Goal: Task Accomplishment & Management: Manage account settings

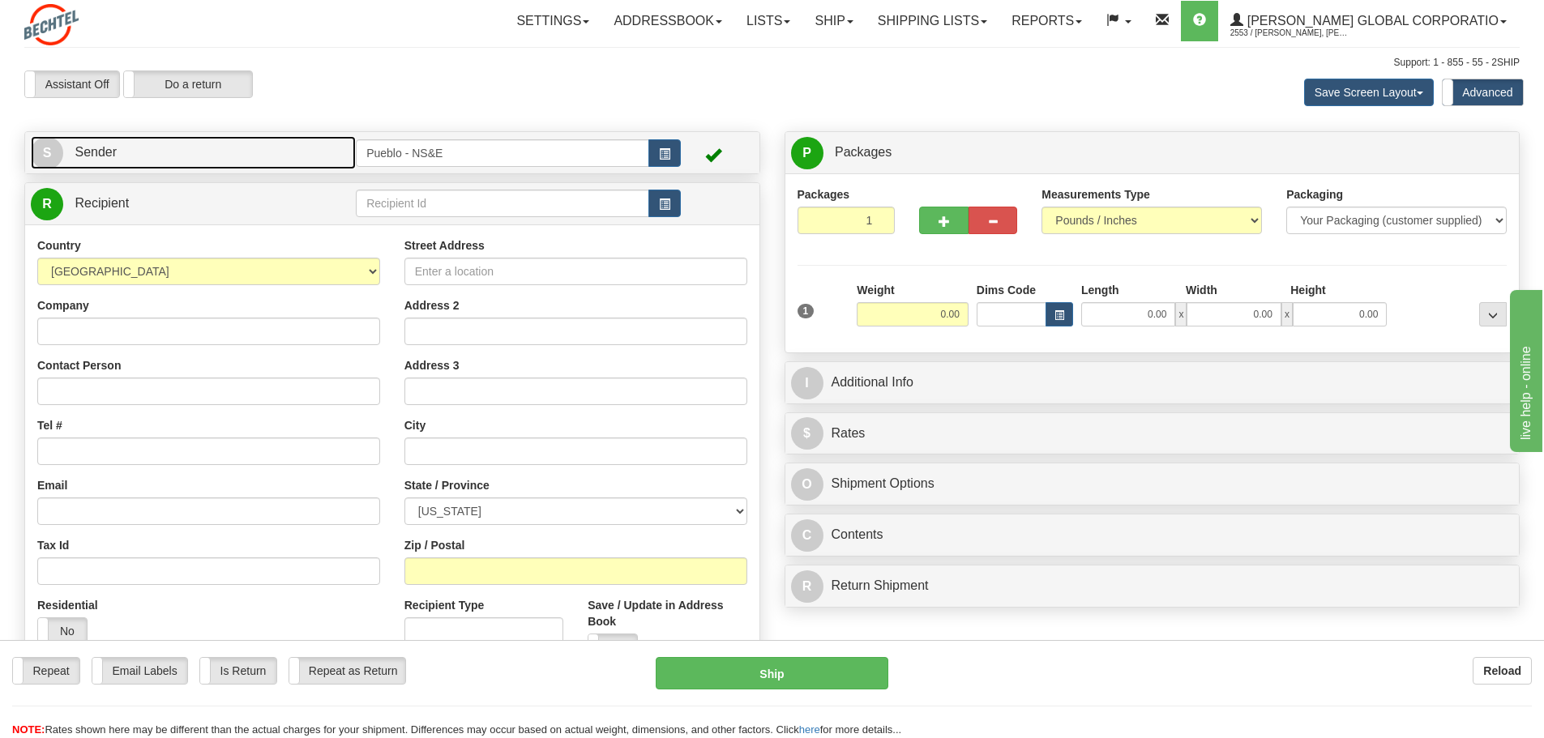
click at [107, 149] on span "Sender" at bounding box center [96, 152] width 42 height 14
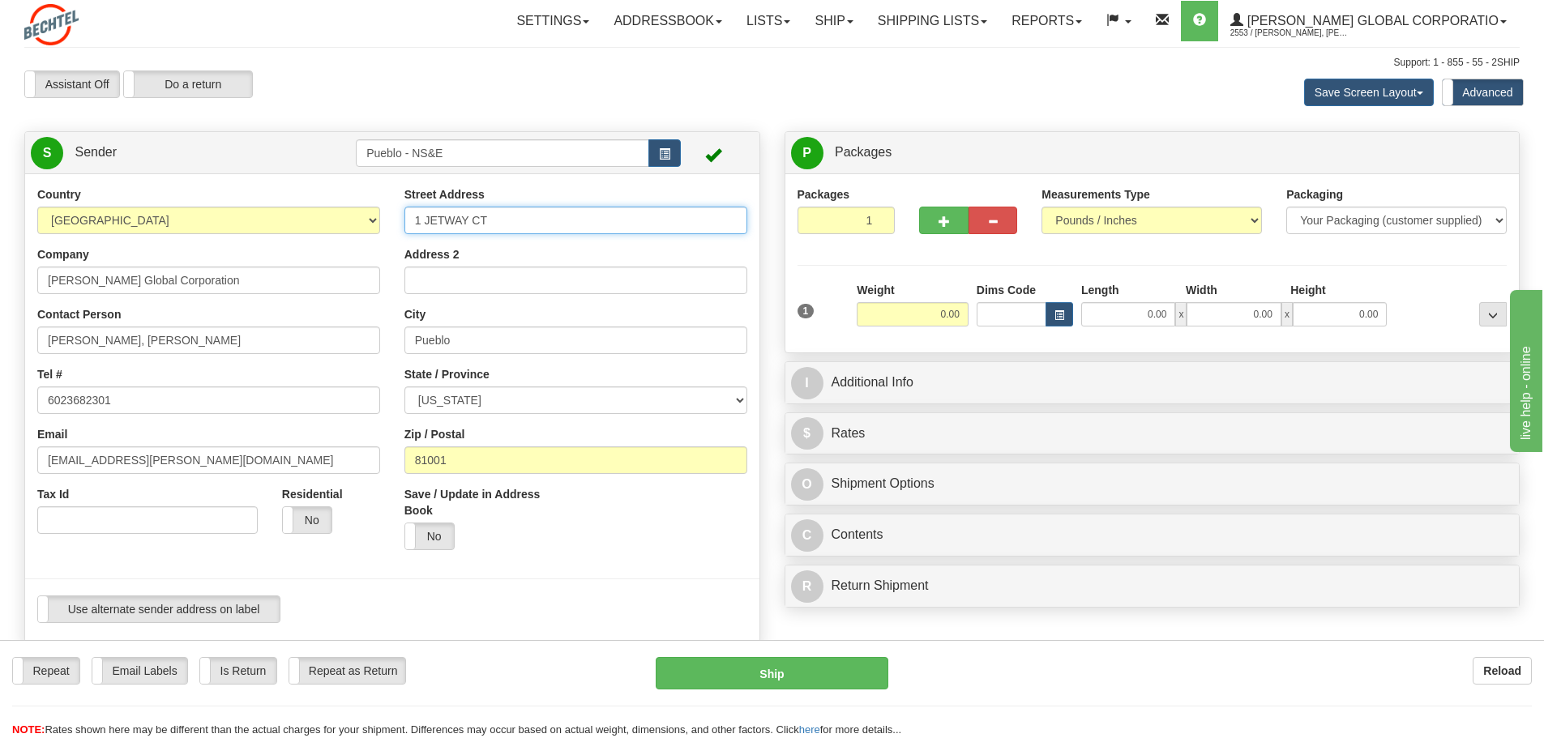
click at [520, 220] on input "1 JETWAY CT" at bounding box center [576, 221] width 343 height 28
drag, startPoint x: 522, startPoint y: 220, endPoint x: 396, endPoint y: 222, distance: 126.5
click at [396, 222] on div "Street Address 1 JETWAY CT Address 2 City Pueblo State / Province ALABAMA ALASK…" at bounding box center [575, 374] width 367 height 376
type input "45825 E STATE HWY 96, BLDG 529"
click at [456, 460] on input "81001" at bounding box center [576, 461] width 343 height 28
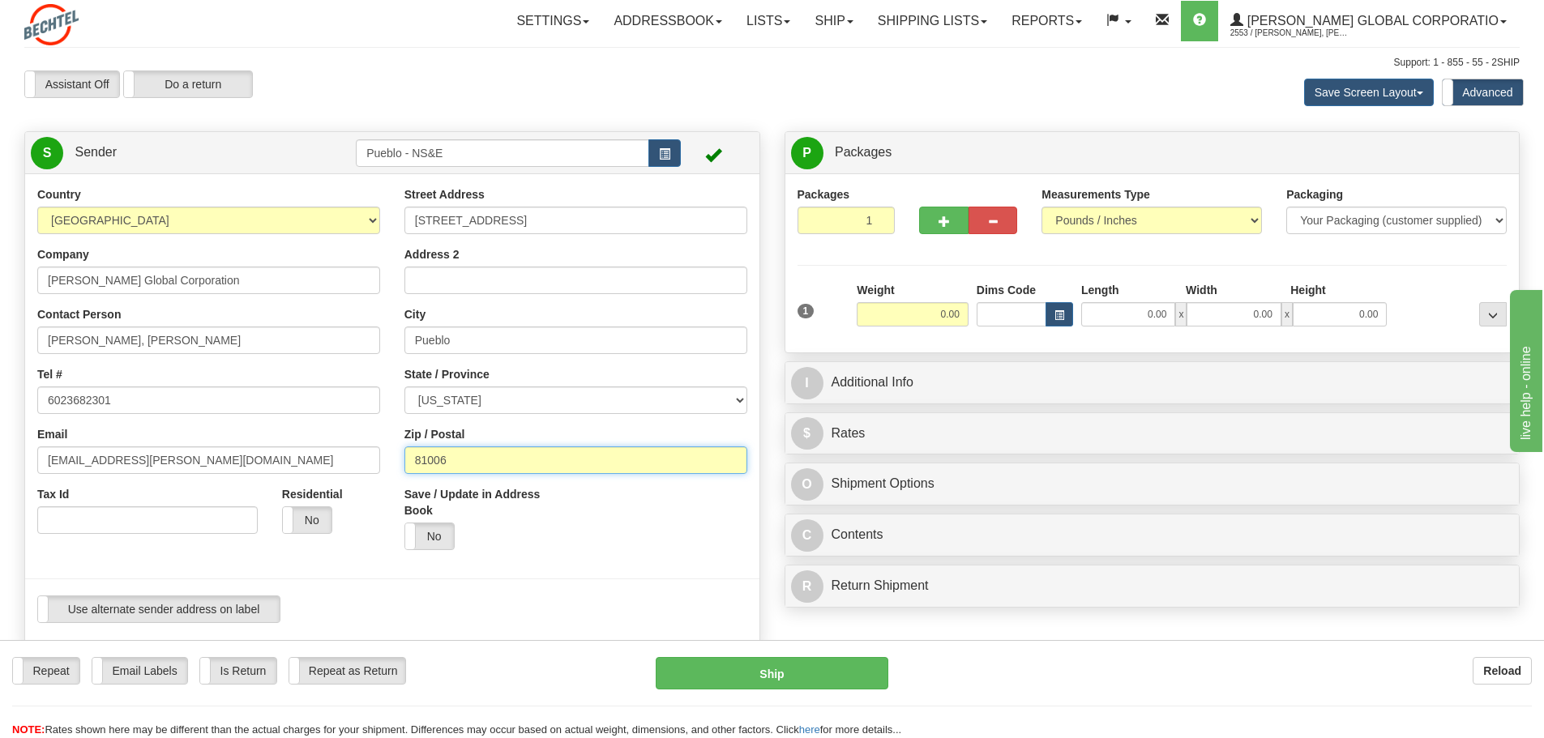
type input "81006"
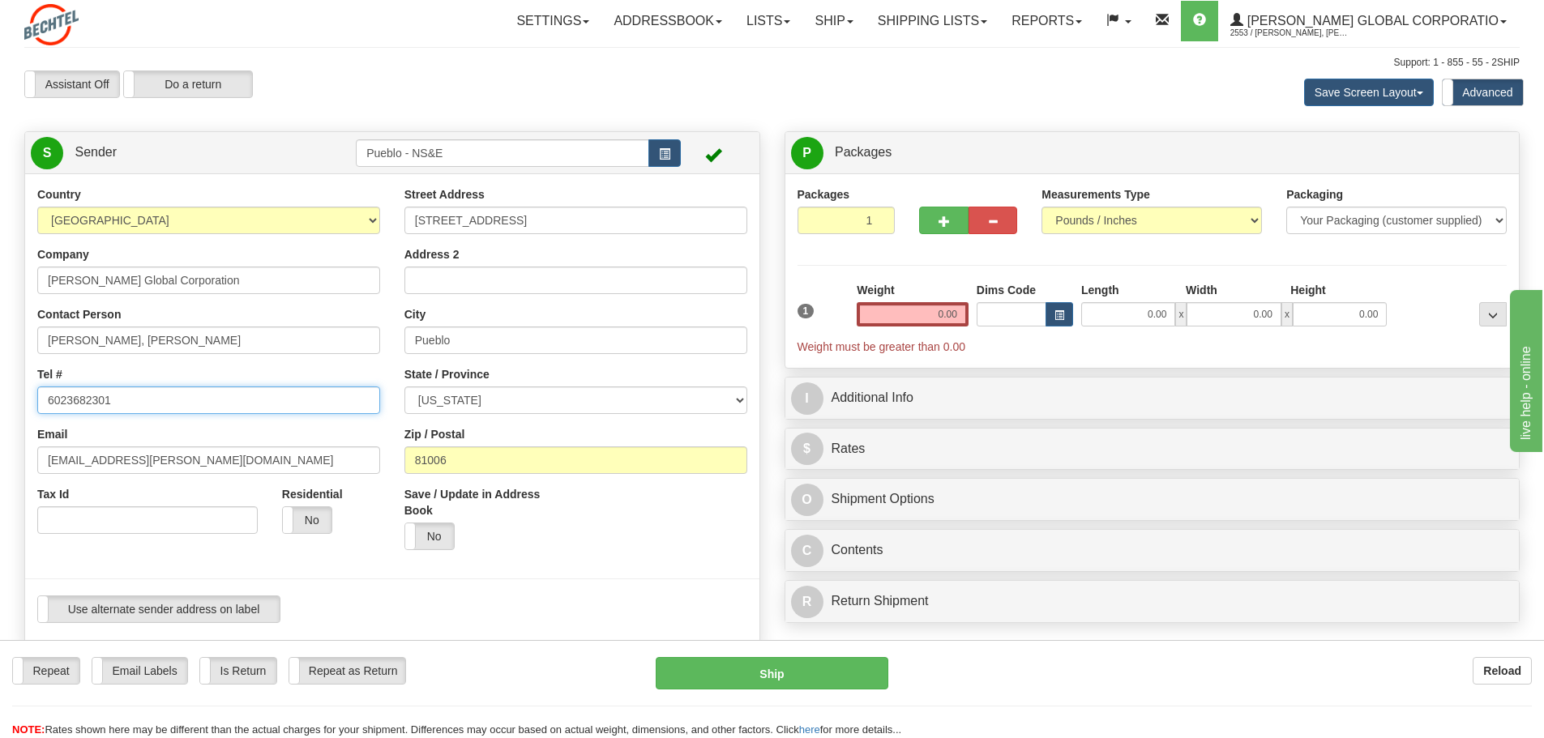
click at [140, 403] on input "6023682301" at bounding box center [208, 401] width 343 height 28
drag, startPoint x: 140, startPoint y: 403, endPoint x: 32, endPoint y: 400, distance: 108.7
click at [32, 400] on div "Country AFGHANISTAN ALAND ISLANDS ALBANIA ALGERIA AMERICAN SAMOA ANDORRA ANGOLA…" at bounding box center [208, 366] width 367 height 360
click at [212, 454] on input "[EMAIL_ADDRESS][PERSON_NAME][DOMAIN_NAME]" at bounding box center [208, 461] width 343 height 28
click at [176, 340] on input "Bement, Gulya Bement" at bounding box center [208, 341] width 343 height 28
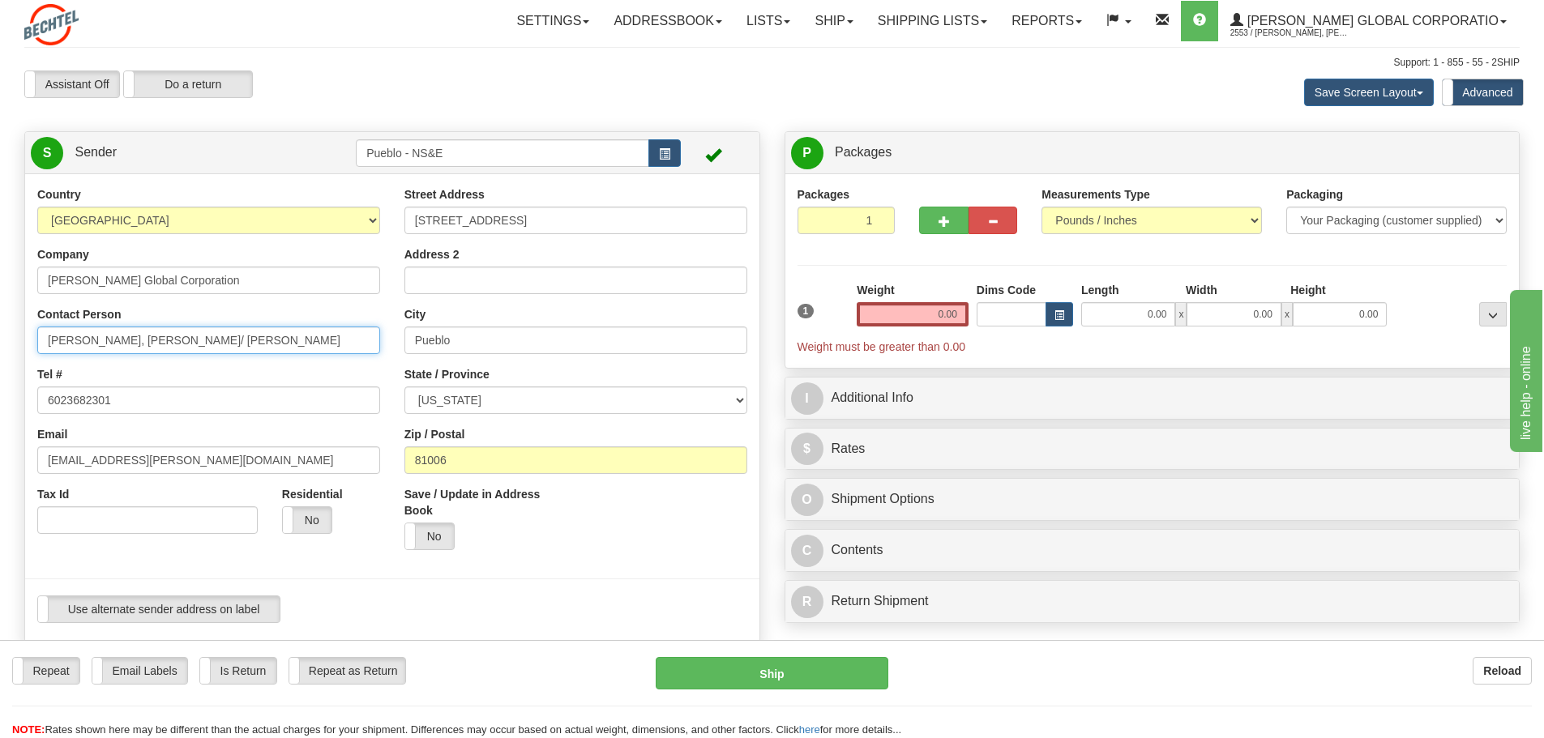
type input "Bement, Gulya Bement/ Judi casey"
click at [619, 346] on input "Pueblo" at bounding box center [576, 341] width 343 height 28
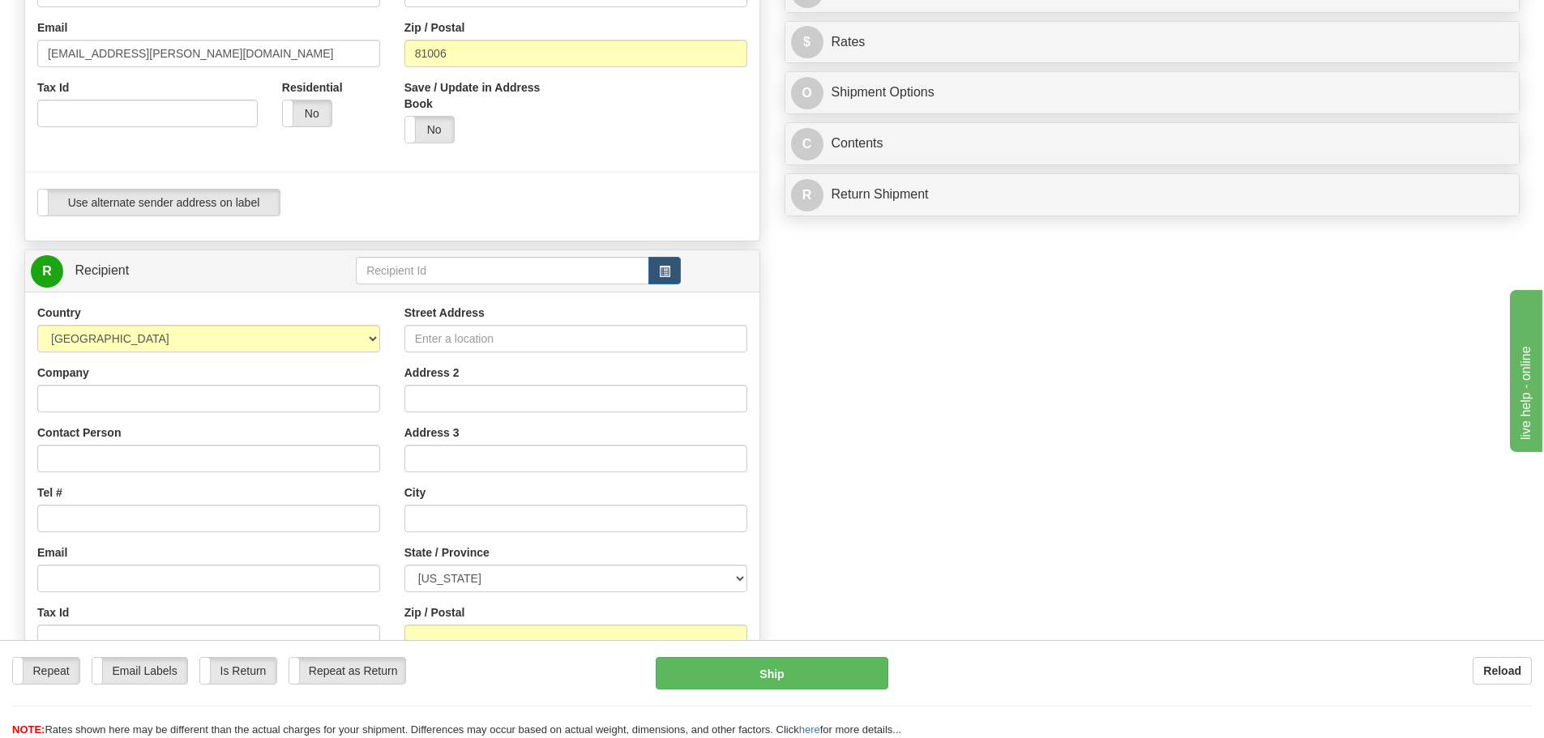
scroll to position [466, 0]
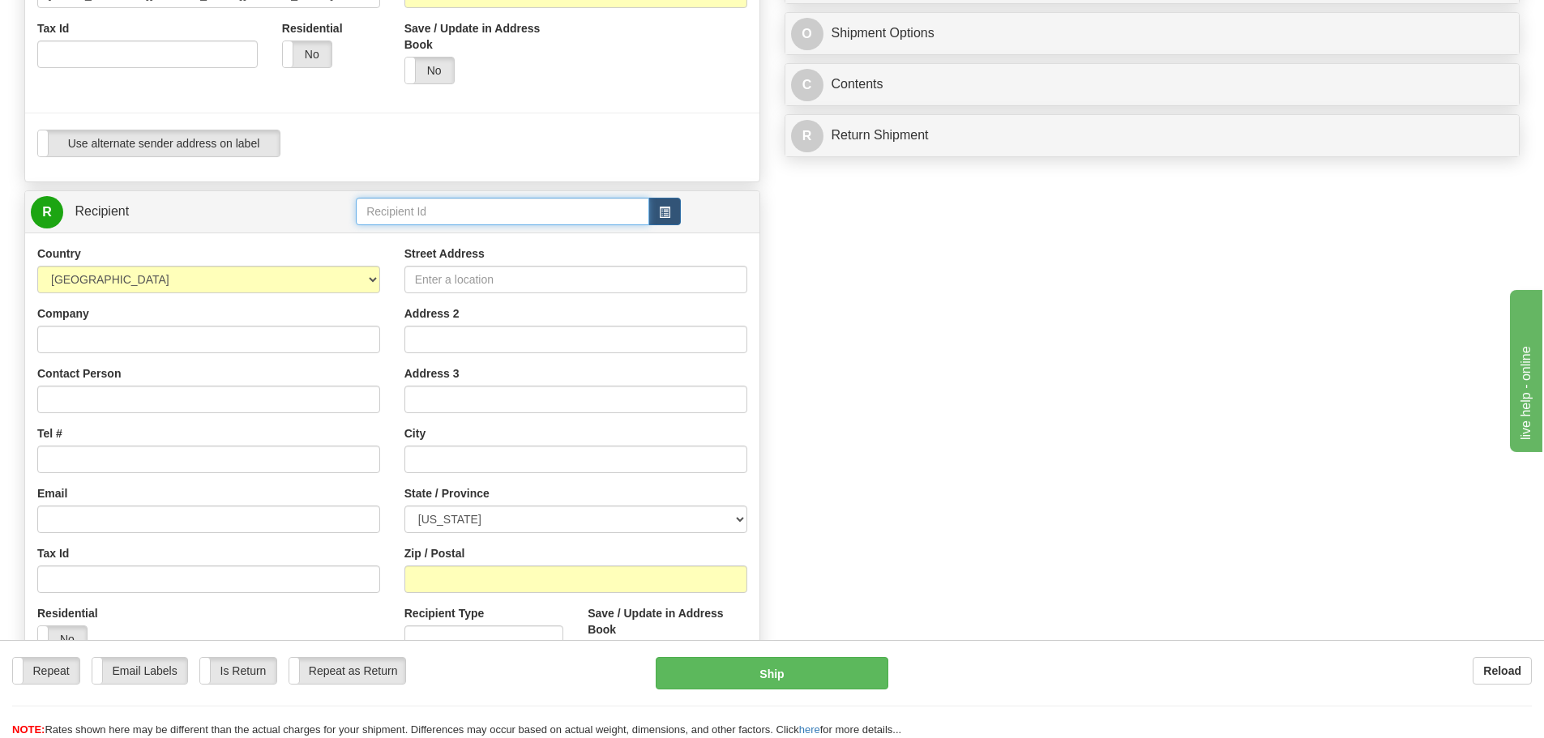
click at [434, 214] on input "text" at bounding box center [502, 212] width 293 height 28
click at [455, 214] on input "text" at bounding box center [502, 212] width 293 height 28
click at [107, 338] on input "Company" at bounding box center [208, 340] width 343 height 28
paste input "Battery Mart"
click at [55, 397] on input "Contact Person" at bounding box center [208, 400] width 343 height 28
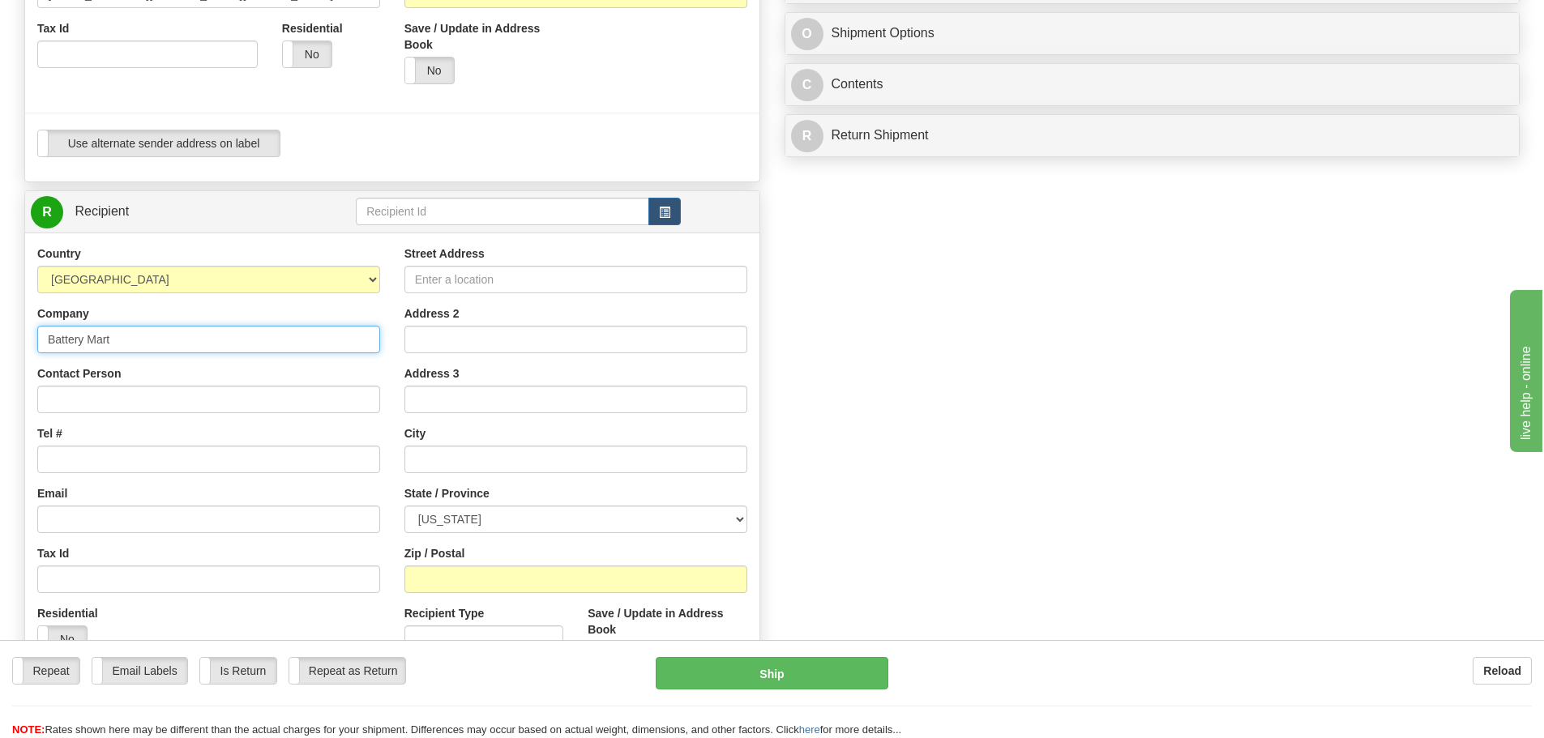
click at [130, 338] on input "Battery Mart" at bounding box center [208, 340] width 343 height 28
paste input "Returns Department"
type input "Battery Mart-Returns Department"
click at [79, 402] on input "Contact Person" at bounding box center [208, 400] width 343 height 28
paste input "RMA# 2524704400C1"
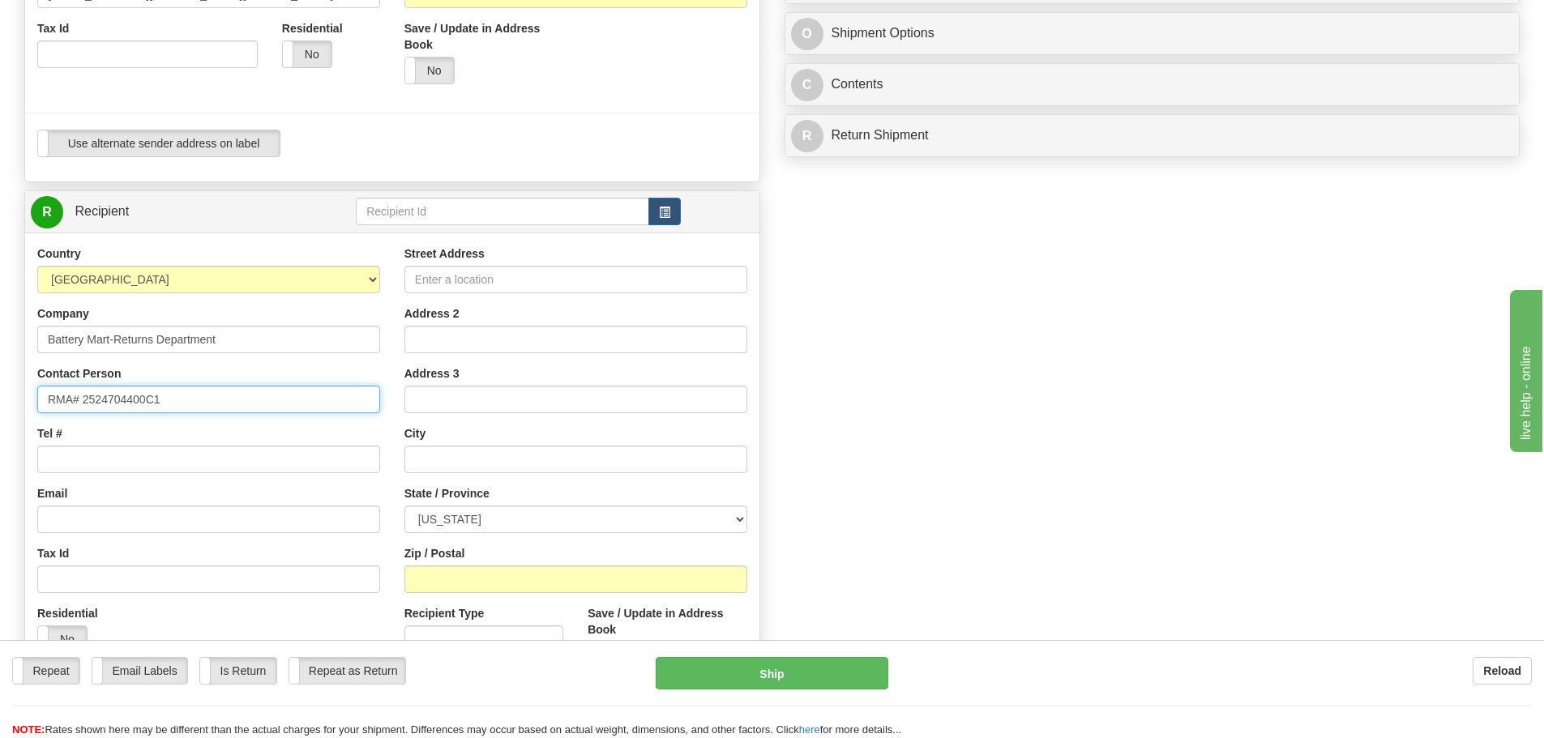
type input "RMA# 2524704400C1"
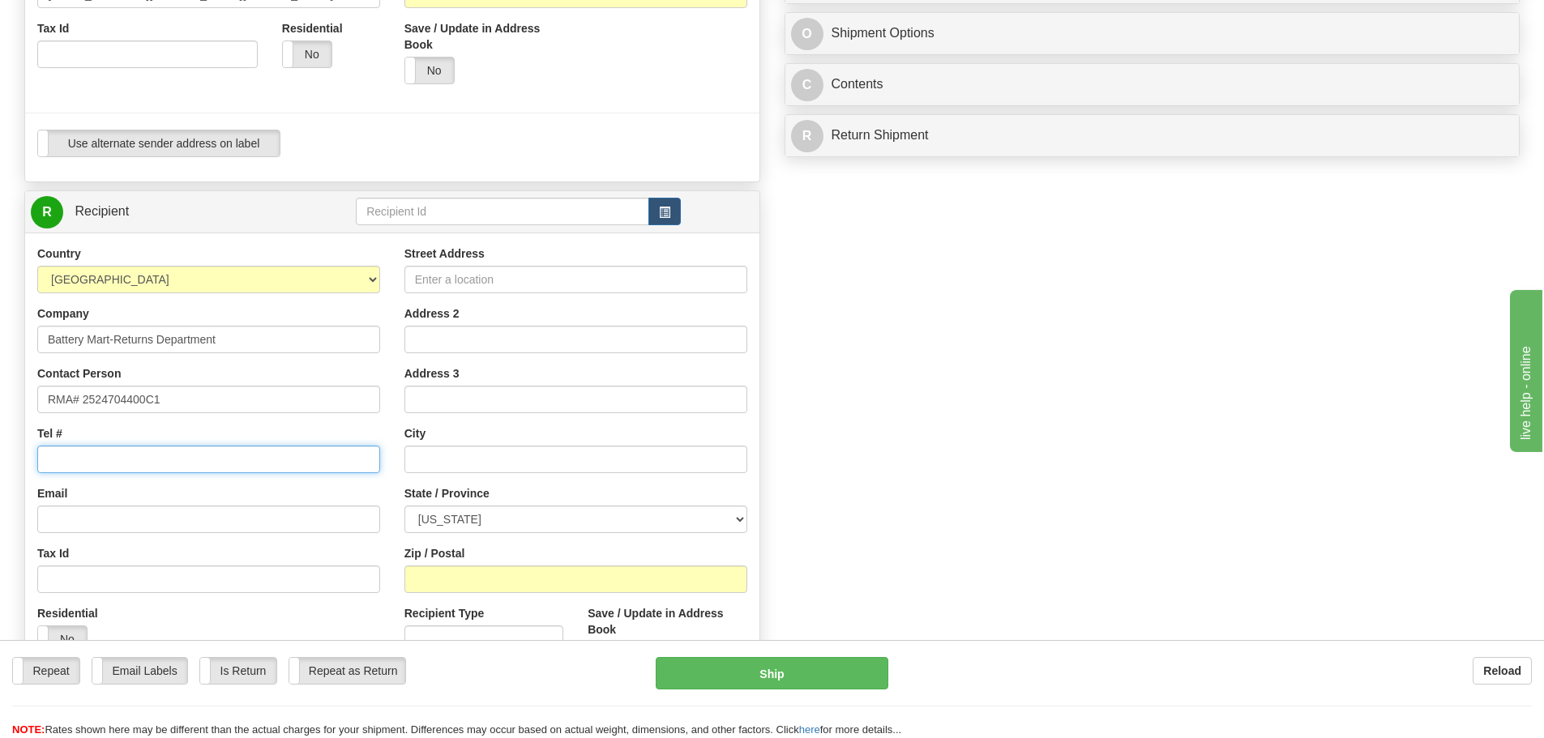
click at [98, 456] on input "Tel #" at bounding box center [208, 460] width 343 height 28
type input "800-405-2121"
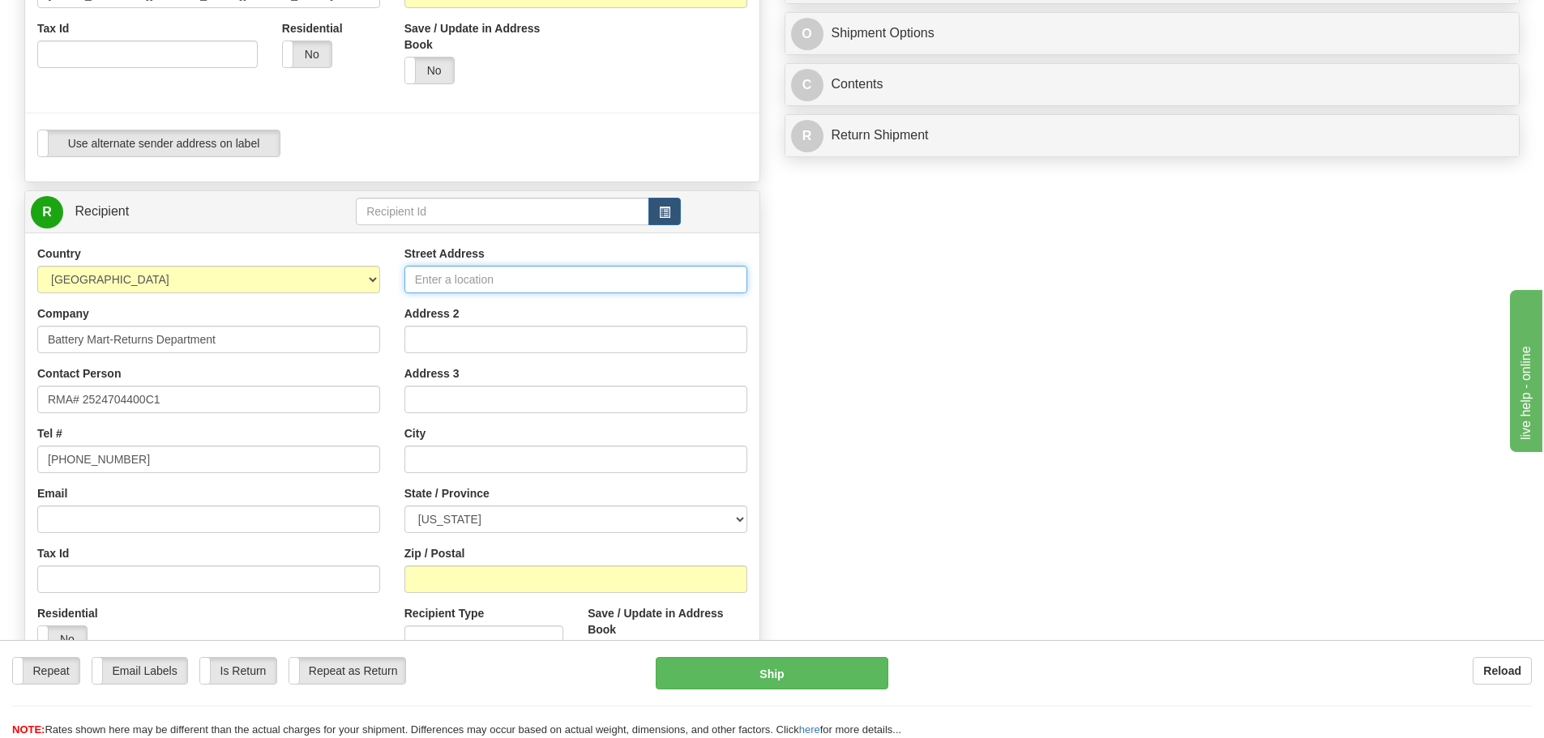
click at [422, 285] on input "Street Address" at bounding box center [576, 280] width 343 height 28
paste input "1 Battery Drive"
type input "1 Battery Drive"
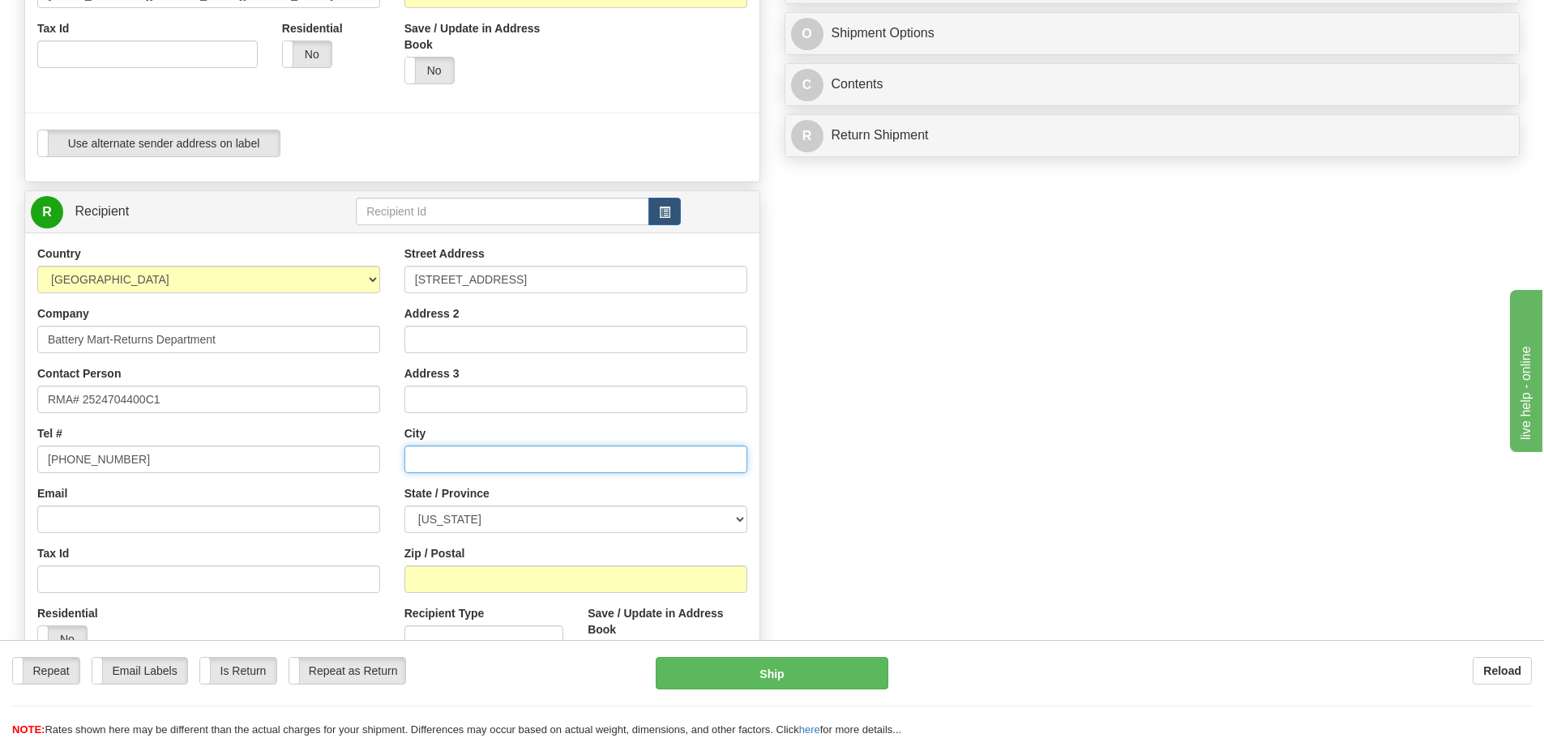
click at [440, 465] on input "text" at bounding box center [576, 460] width 343 height 28
paste input "Winchester"
type input "Winchester"
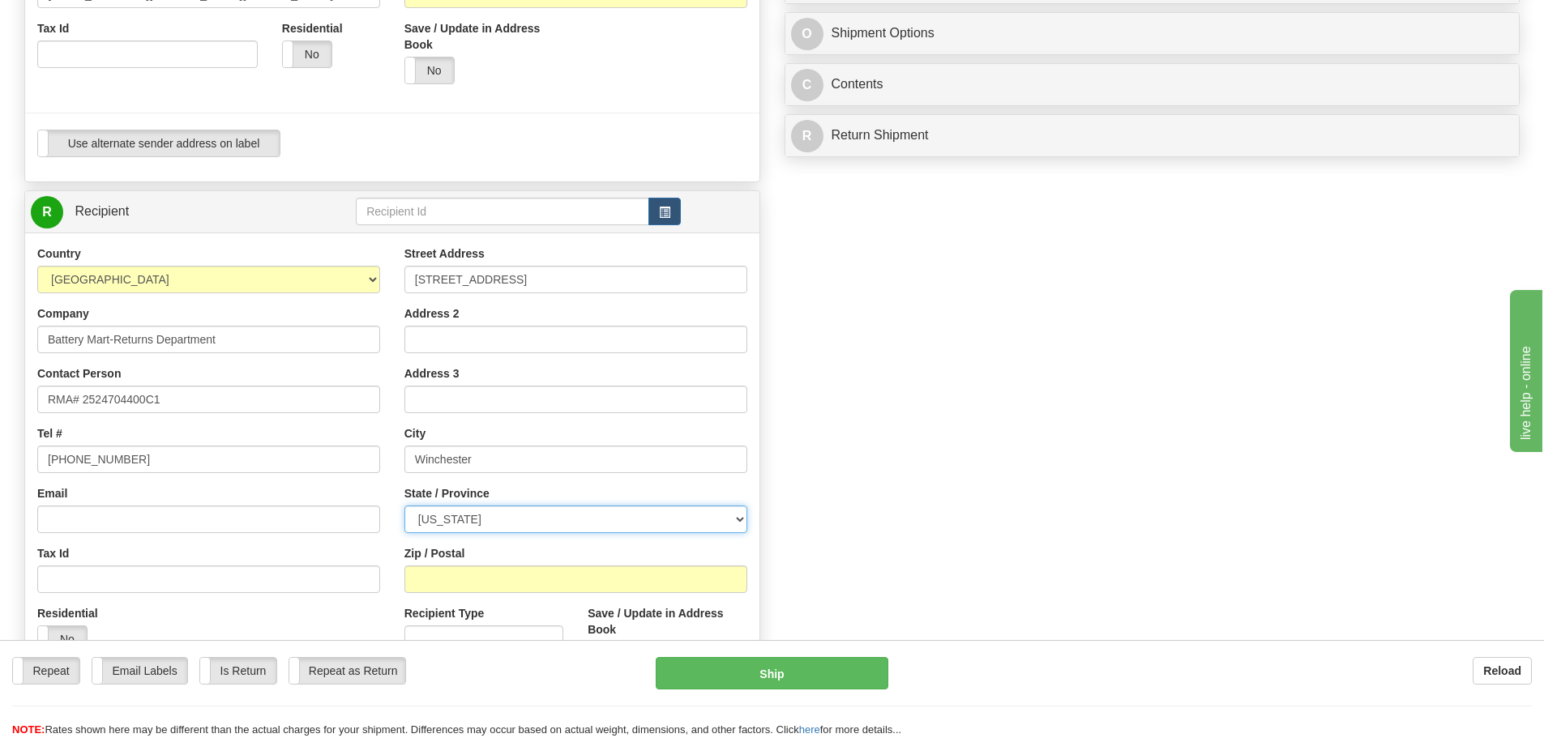
click at [741, 519] on select "[US_STATE] [US_STATE] [US_STATE] [US_STATE] Armed Forces America Armed Forces E…" at bounding box center [576, 520] width 343 height 28
click at [734, 520] on select "[US_STATE] [US_STATE] [US_STATE] [US_STATE] Armed Forces America Armed Forces E…" at bounding box center [576, 520] width 343 height 28
select select "VA"
click at [405, 506] on select "[US_STATE] [US_STATE] [US_STATE] [US_STATE] Armed Forces America Armed Forces E…" at bounding box center [576, 520] width 343 height 28
click at [442, 584] on input "Zip / Postal" at bounding box center [576, 580] width 343 height 28
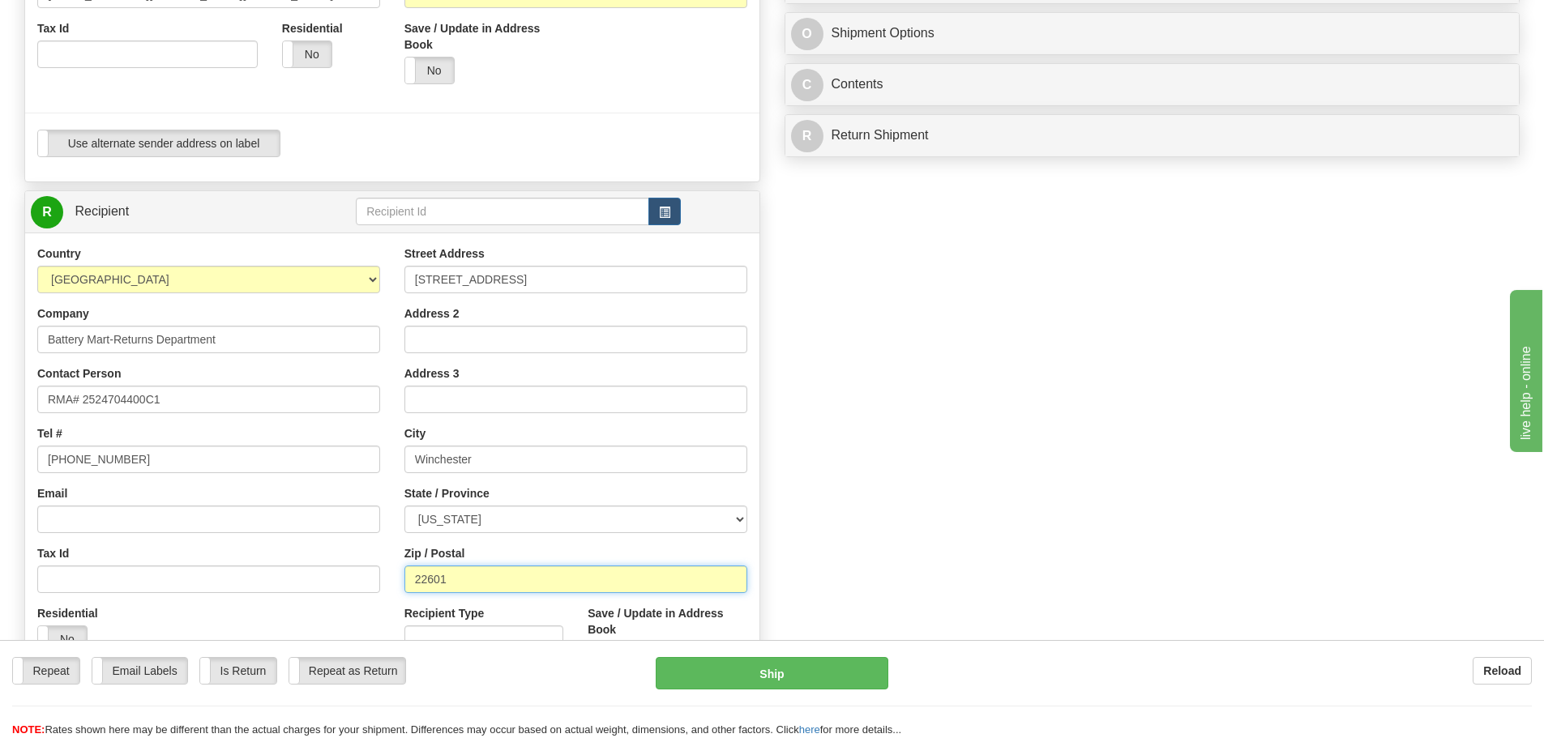
type input "22601"
click at [1013, 506] on div "Create a label for the return Create Pickup Without Label S" at bounding box center [772, 234] width 1520 height 1139
click at [219, 348] on input "Battery Mart-Returns Department" at bounding box center [208, 340] width 343 height 28
drag, startPoint x: 229, startPoint y: 340, endPoint x: -12, endPoint y: 305, distance: 243.3
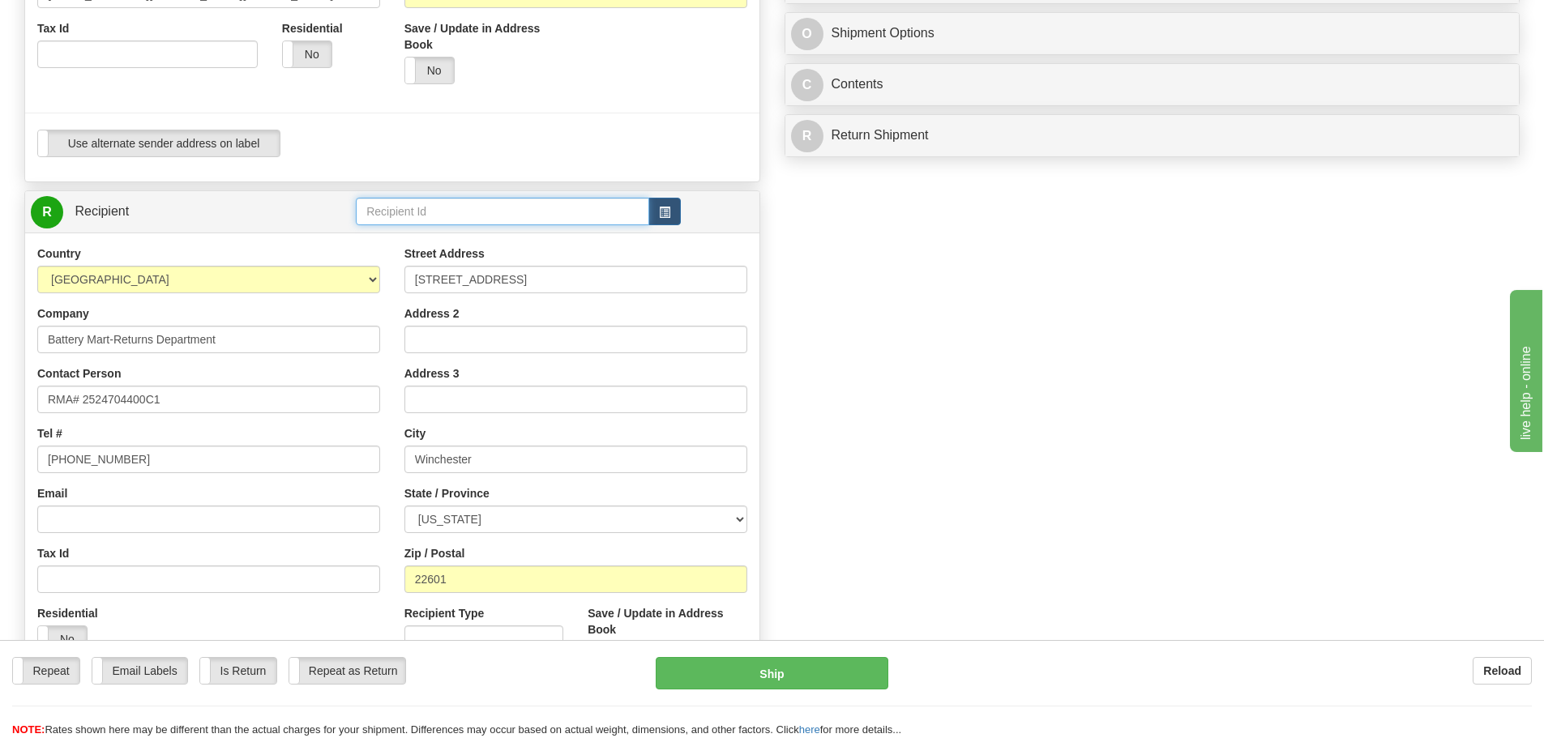
click at [509, 204] on input "text" at bounding box center [502, 212] width 293 height 28
paste input "Battery Mart-Returns Department"
type input "Battery Mart-Returns Department"
click at [1088, 505] on div "Create a label for the return Create Pickup Without Label S" at bounding box center [772, 234] width 1520 height 1139
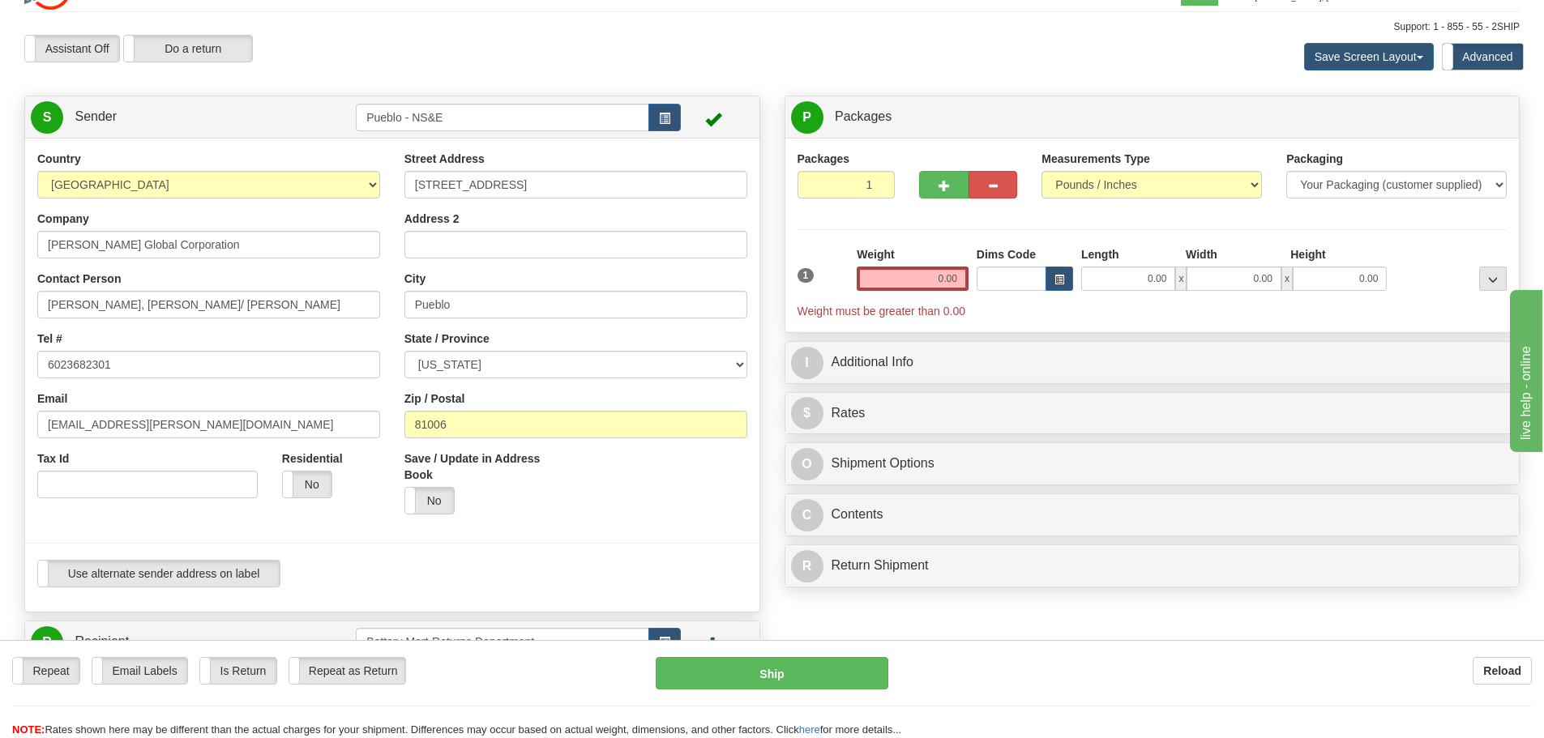
scroll to position [0, 0]
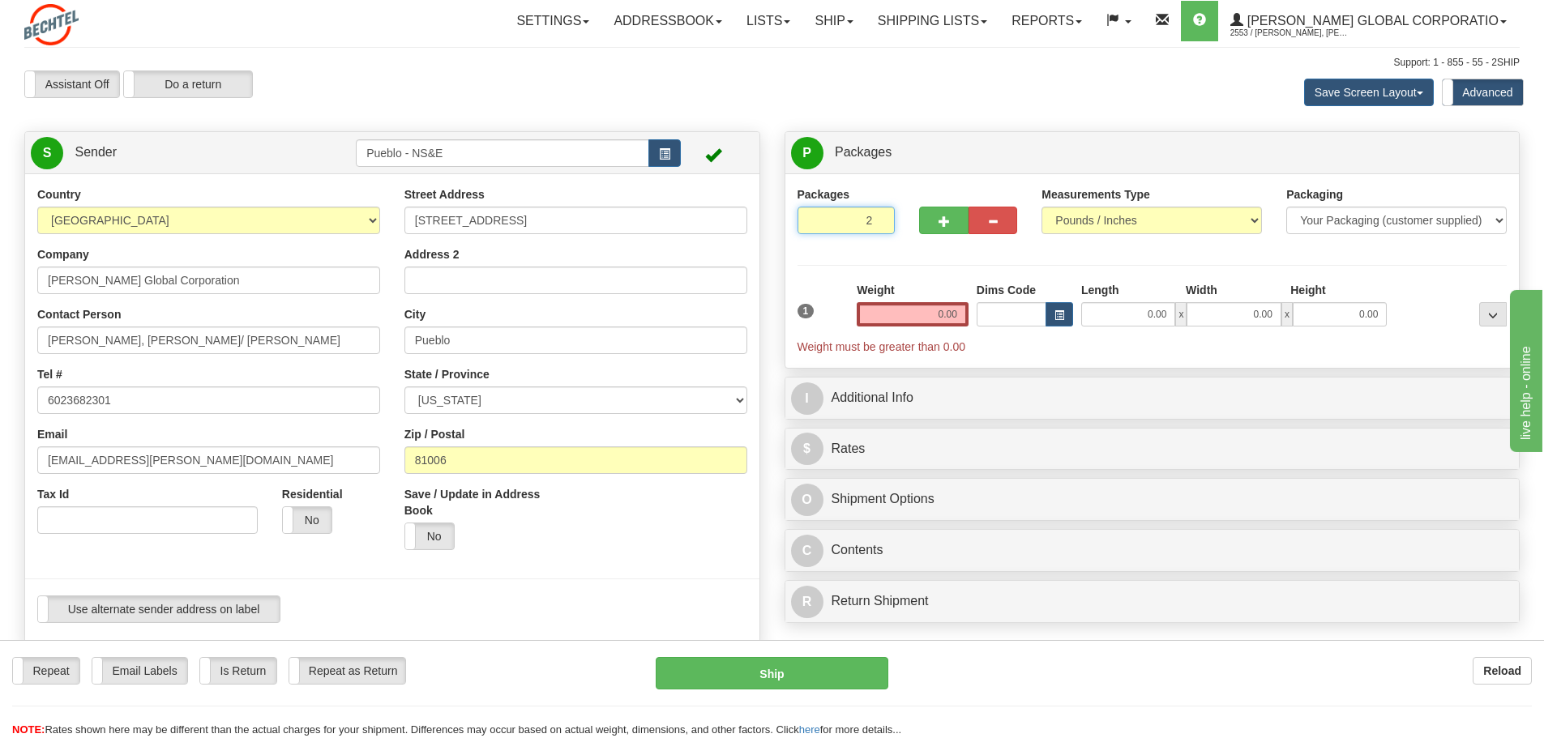
type input "2"
click at [880, 215] on input "2" at bounding box center [847, 221] width 98 height 28
click at [927, 315] on input "0.00" at bounding box center [913, 314] width 112 height 24
type input "1"
type input "0.00"
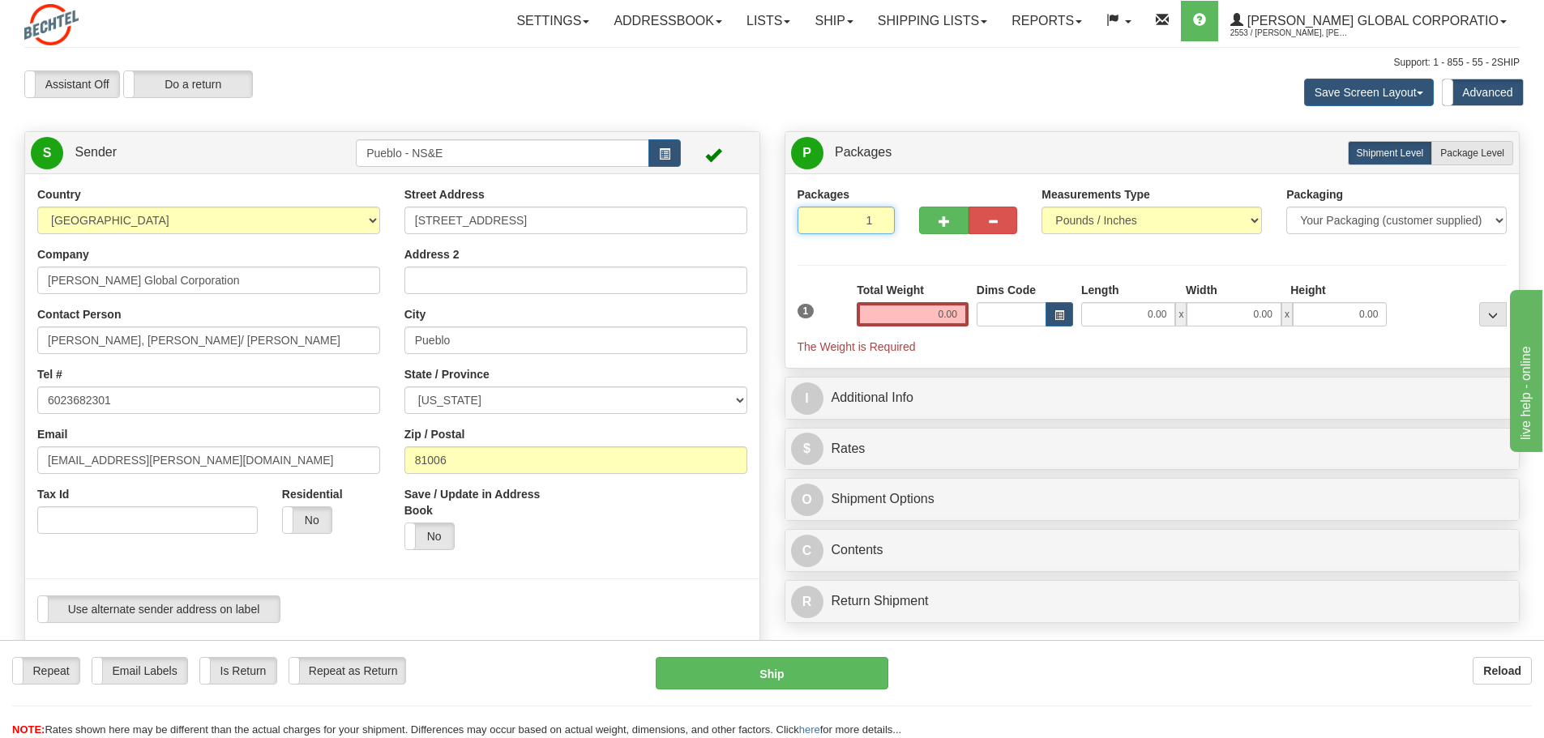
type input "1"
click at [878, 220] on input "1" at bounding box center [847, 221] width 98 height 28
click at [952, 323] on input "0.00" at bounding box center [913, 314] width 112 height 24
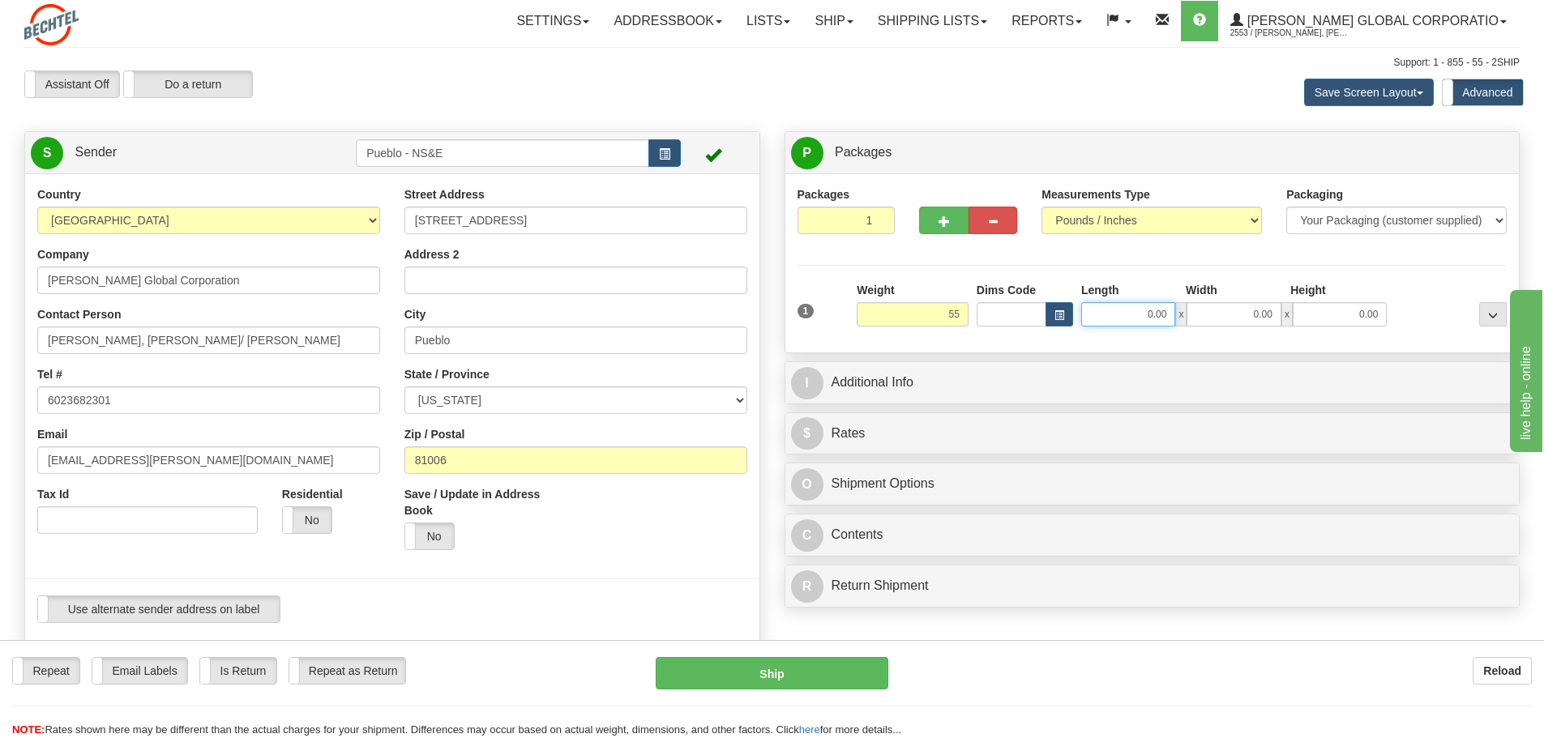
type input "55.00"
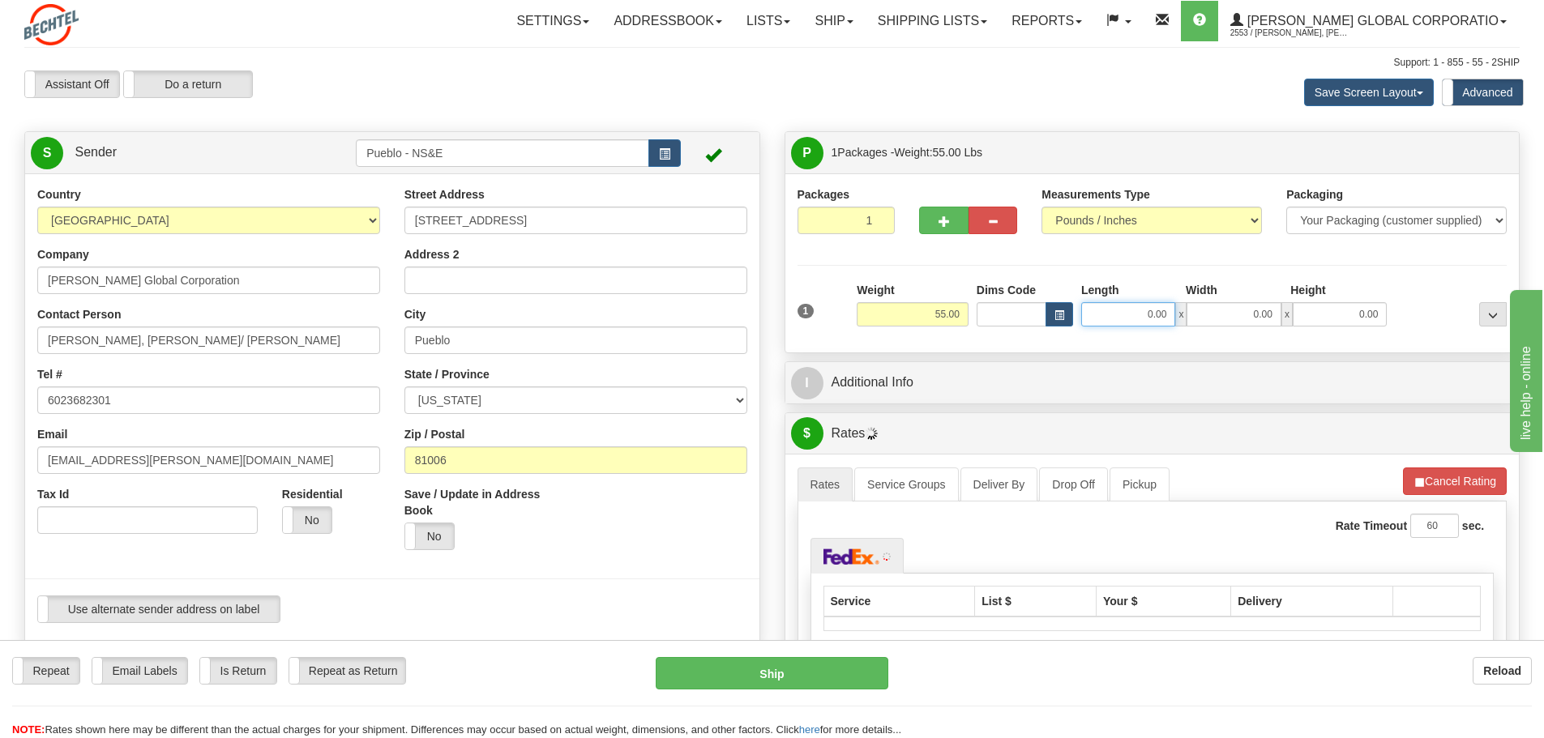
click at [1128, 315] on input "0.00" at bounding box center [1128, 314] width 94 height 24
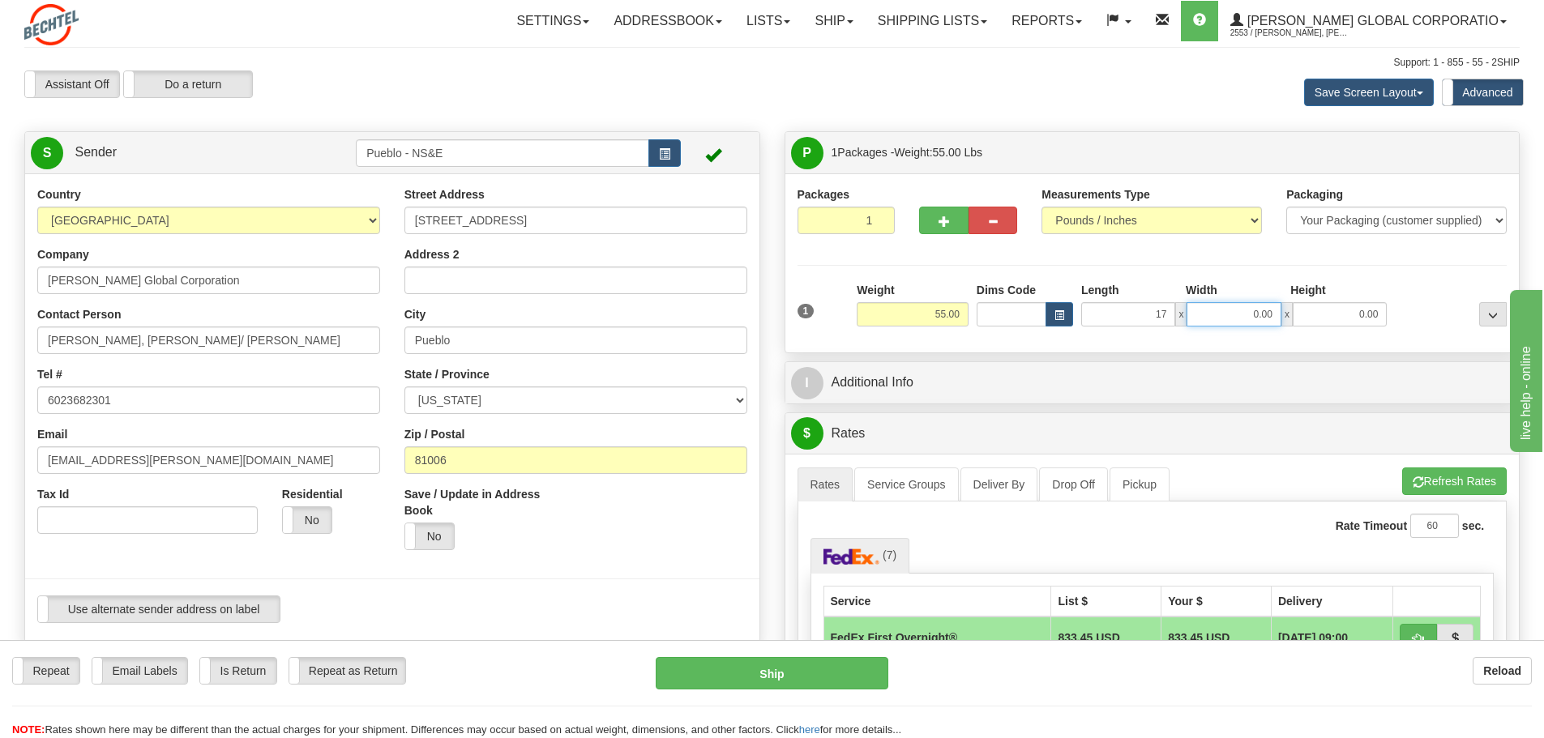
type input "17.00"
click at [1235, 311] on input "0.00" at bounding box center [1234, 314] width 94 height 24
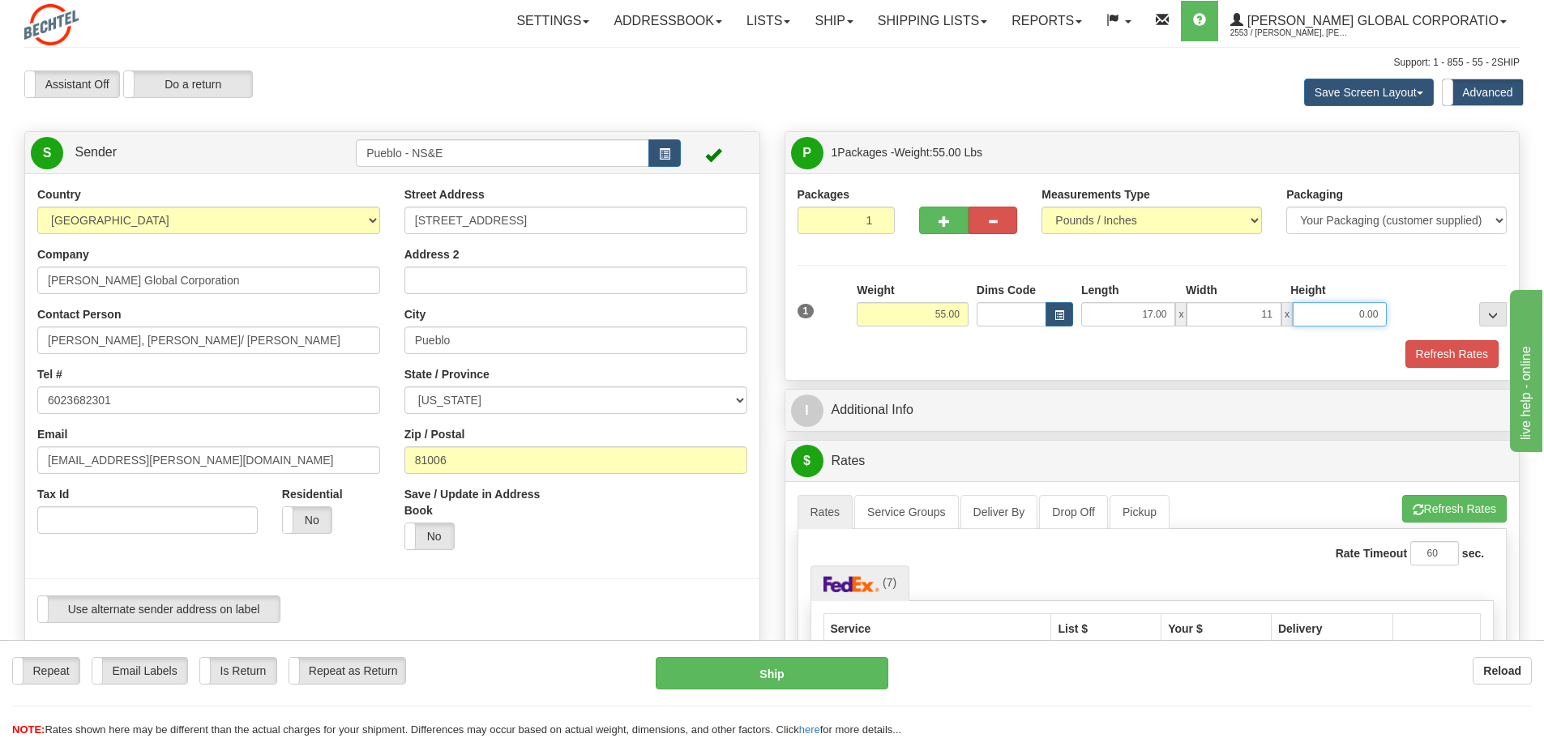
type input "11.00"
click at [1357, 310] on input "0.00" at bounding box center [1340, 314] width 94 height 24
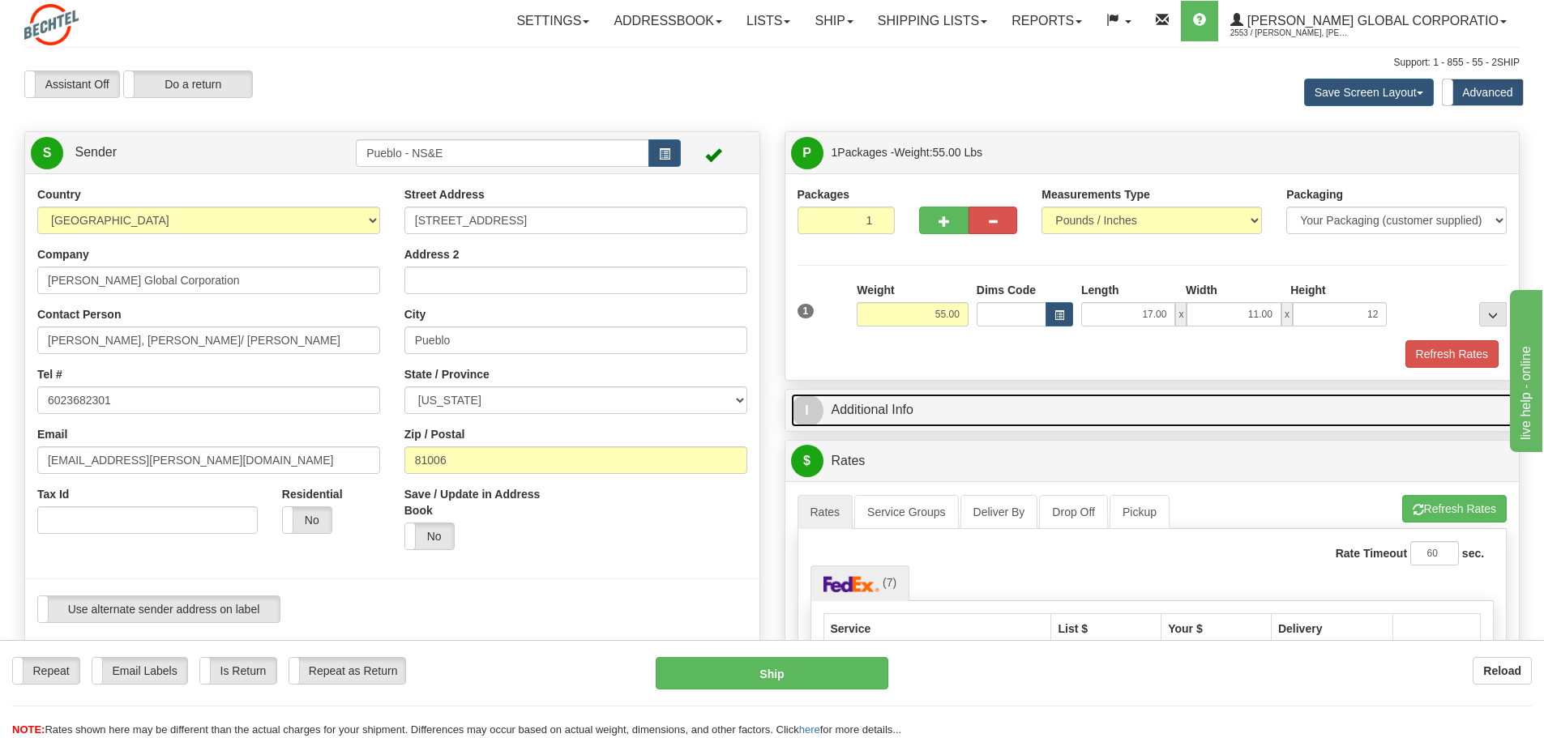
type input "12.00"
click at [866, 413] on link "I Additional Info" at bounding box center [1152, 410] width 723 height 33
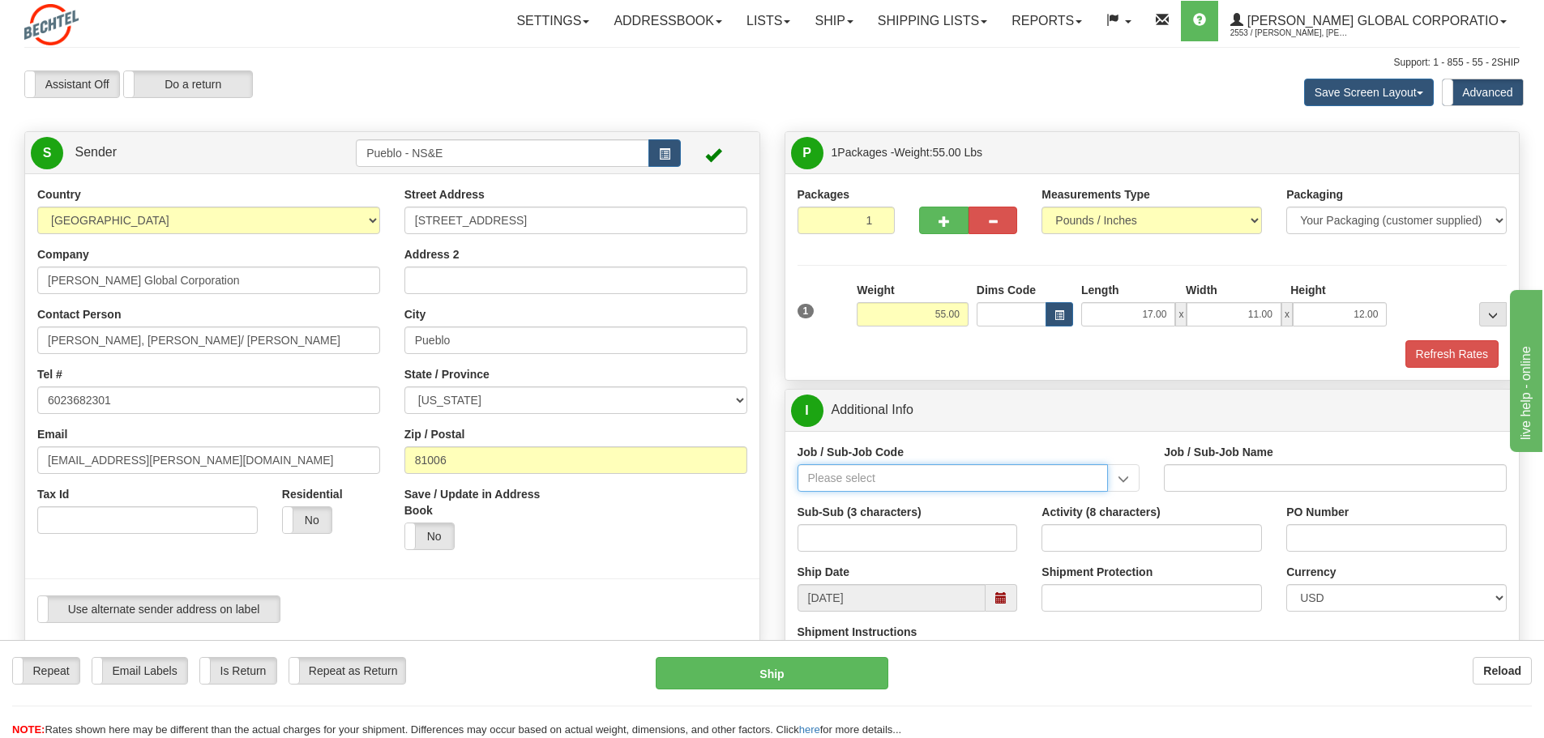
click at [957, 478] on input "Job / Sub-Job Code" at bounding box center [953, 478] width 311 height 28
click at [877, 545] on div "24852-CM8" at bounding box center [949, 546] width 295 height 18
type input "24852-CM8"
type input "PUEBLO CHEM DEMIL PROJECT - CLOSURE-MP-BNI-UTILIT"
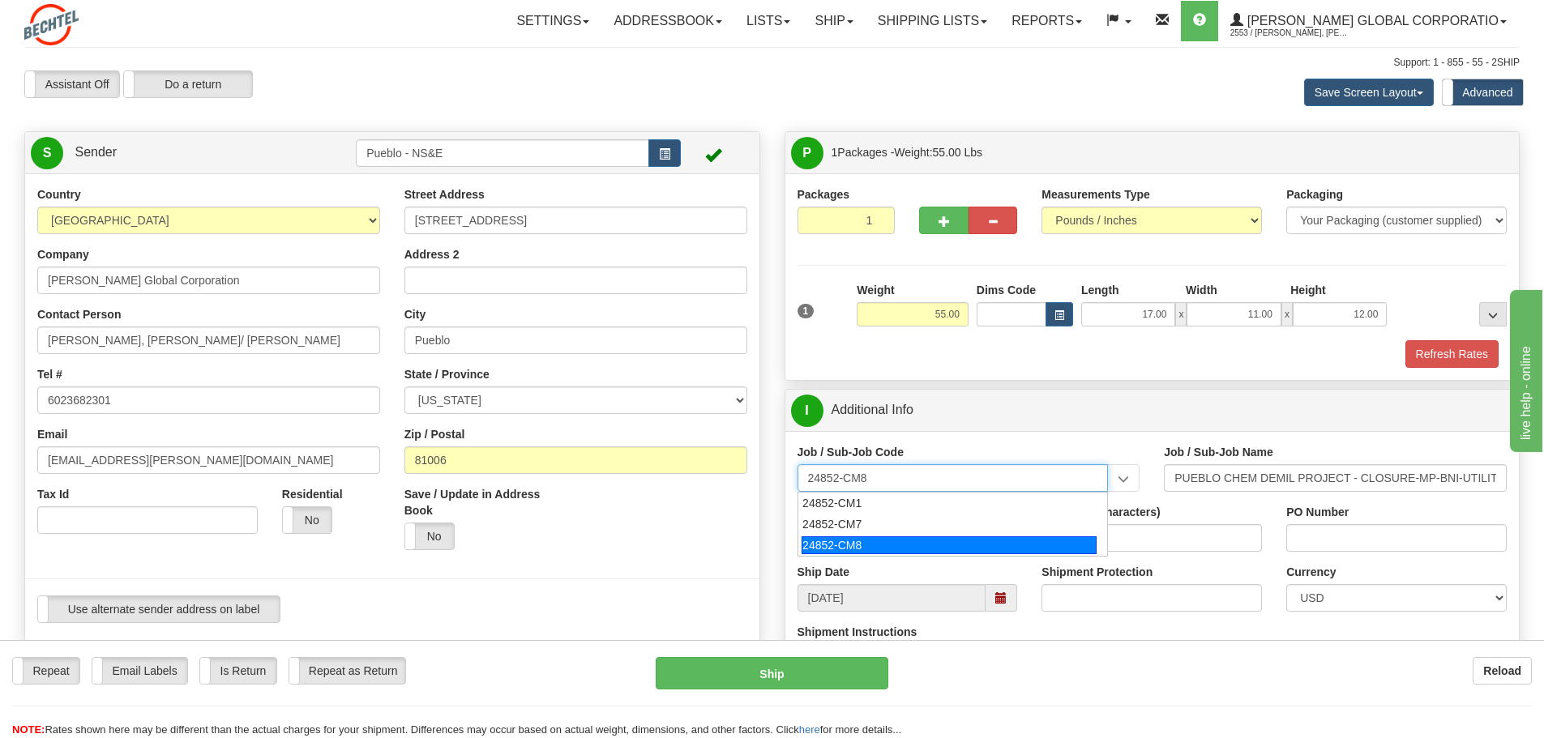
type input "24852-CM8"
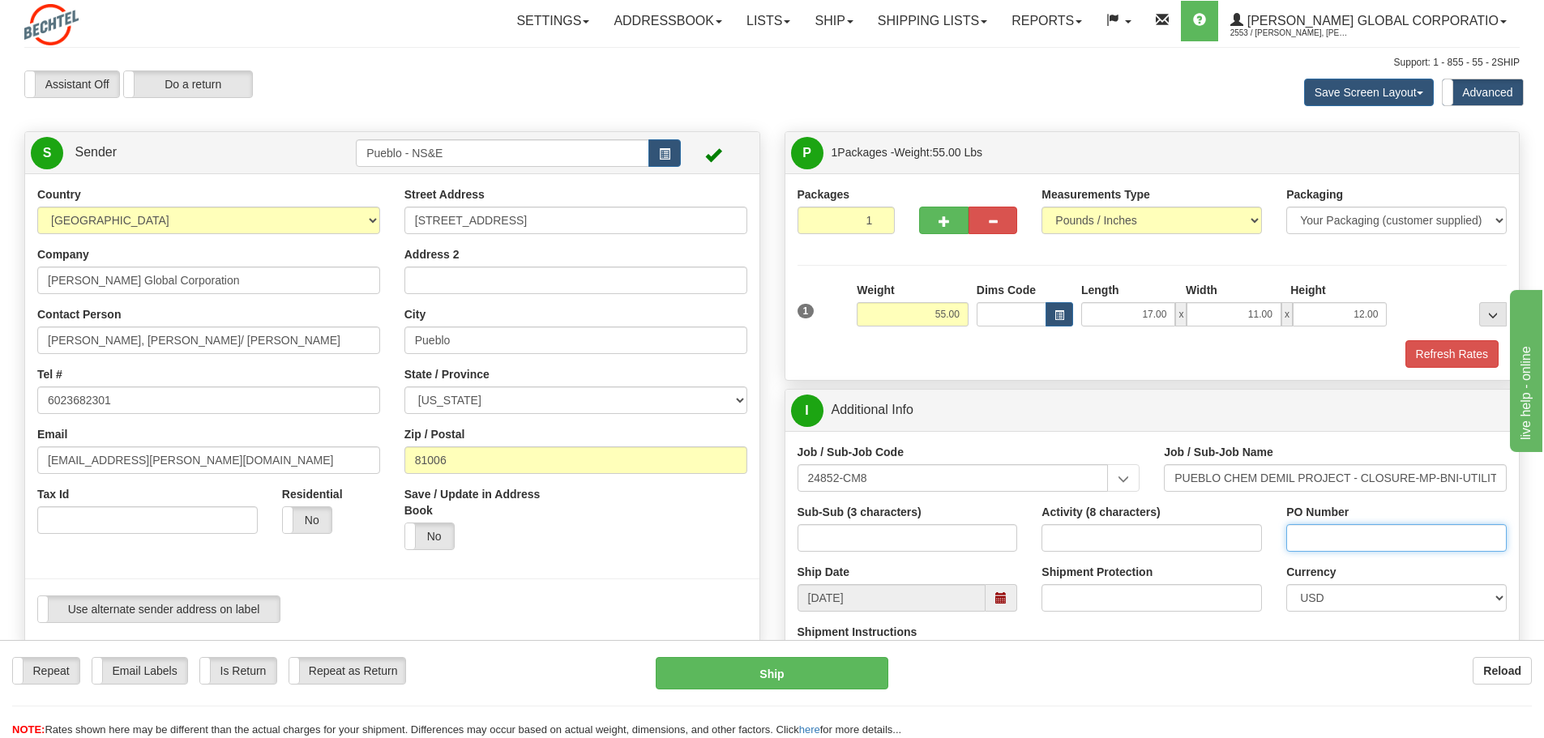
click at [1316, 533] on input "PO Number" at bounding box center [1396, 538] width 220 height 28
type input "BCARD 390 JC"
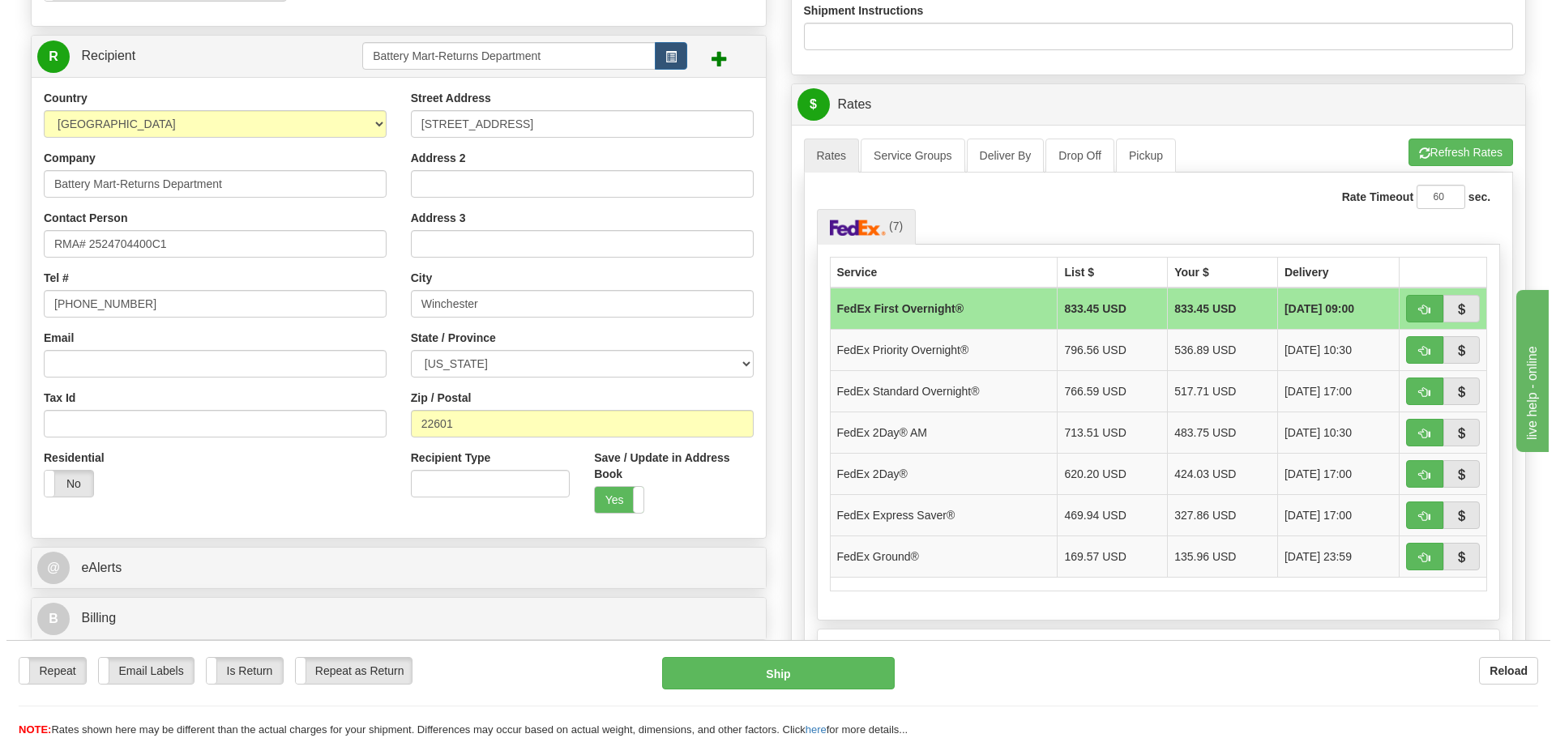
scroll to position [628, 0]
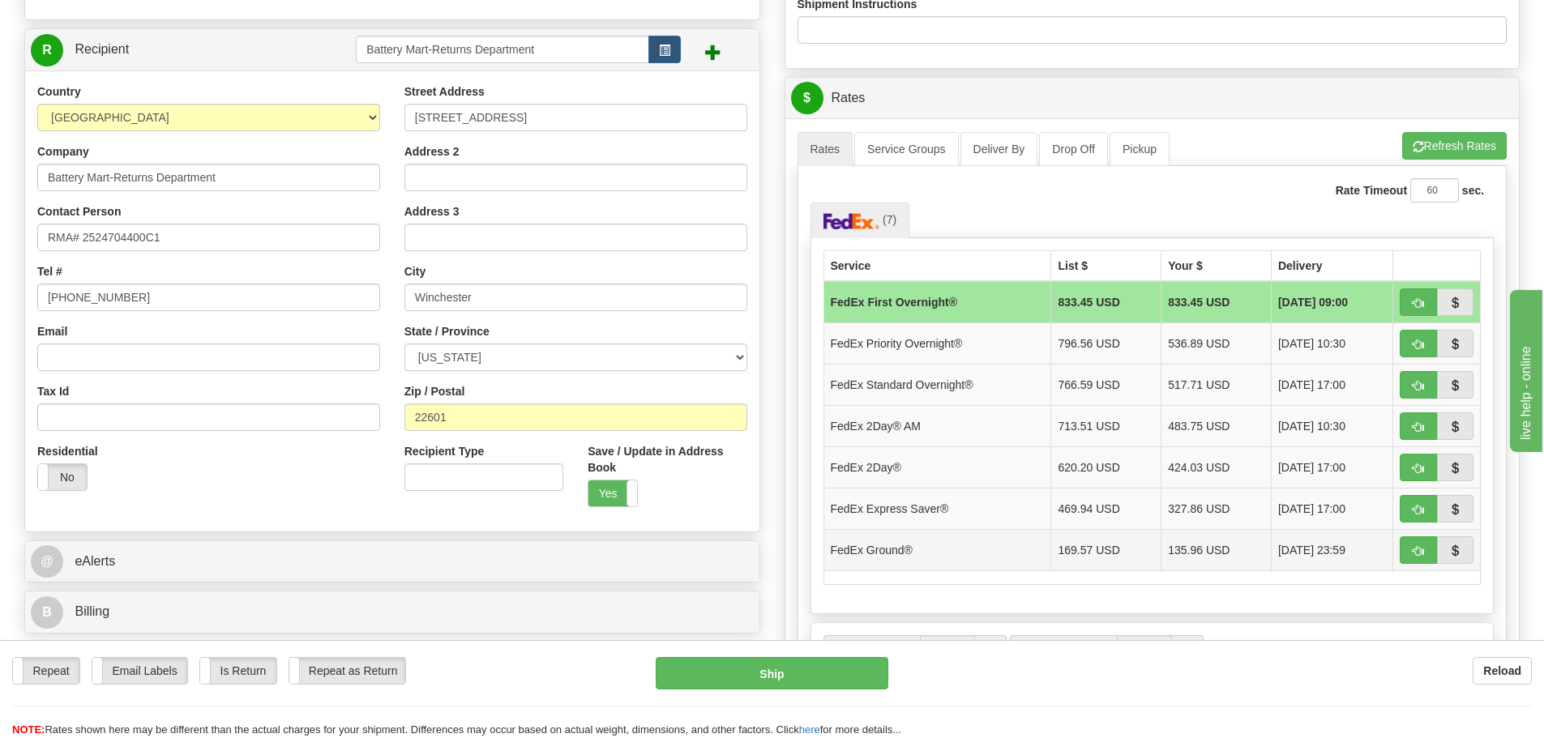
click at [1188, 548] on td "135.96 USD" at bounding box center [1217, 549] width 110 height 41
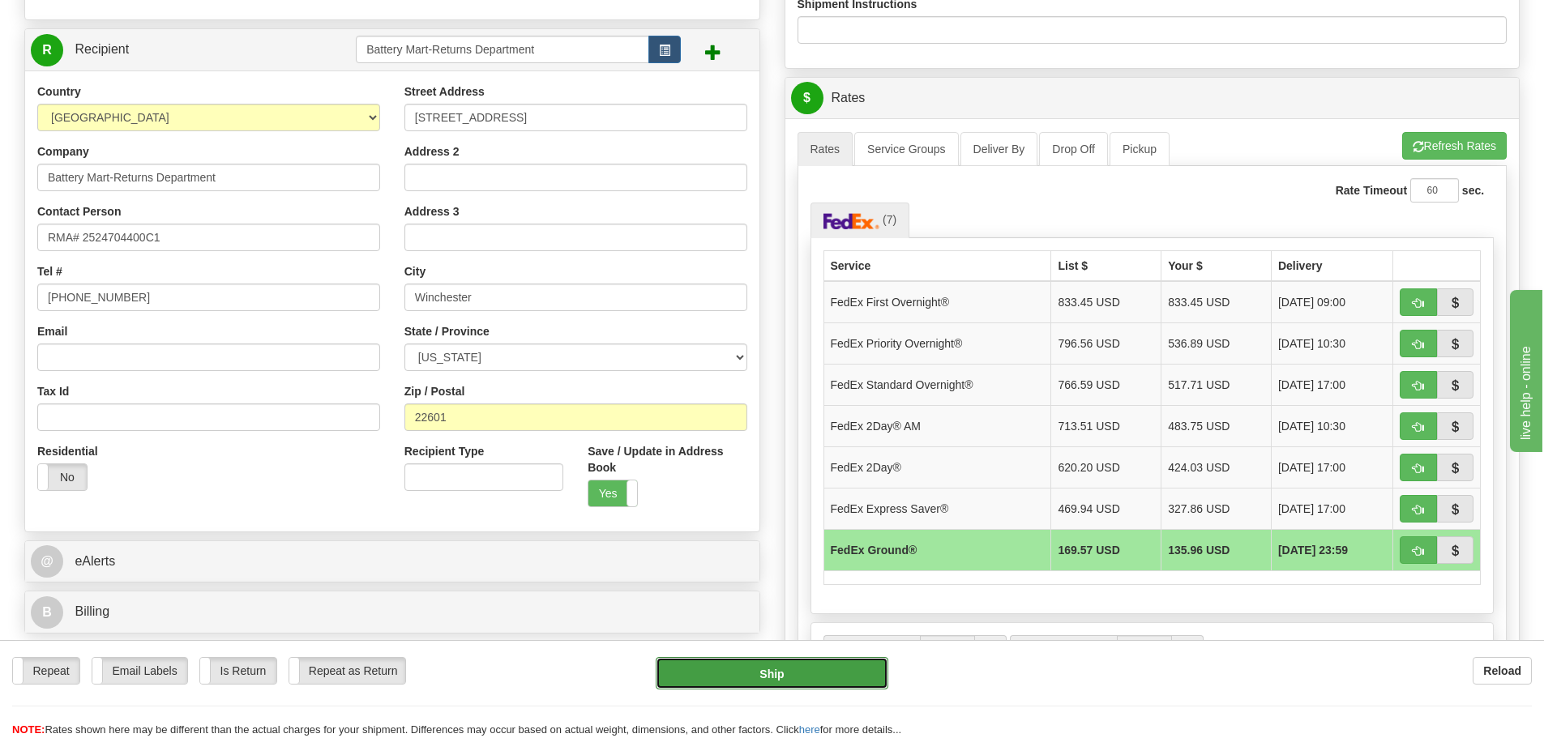
click at [769, 672] on button "Ship" at bounding box center [772, 673] width 233 height 32
type input "92"
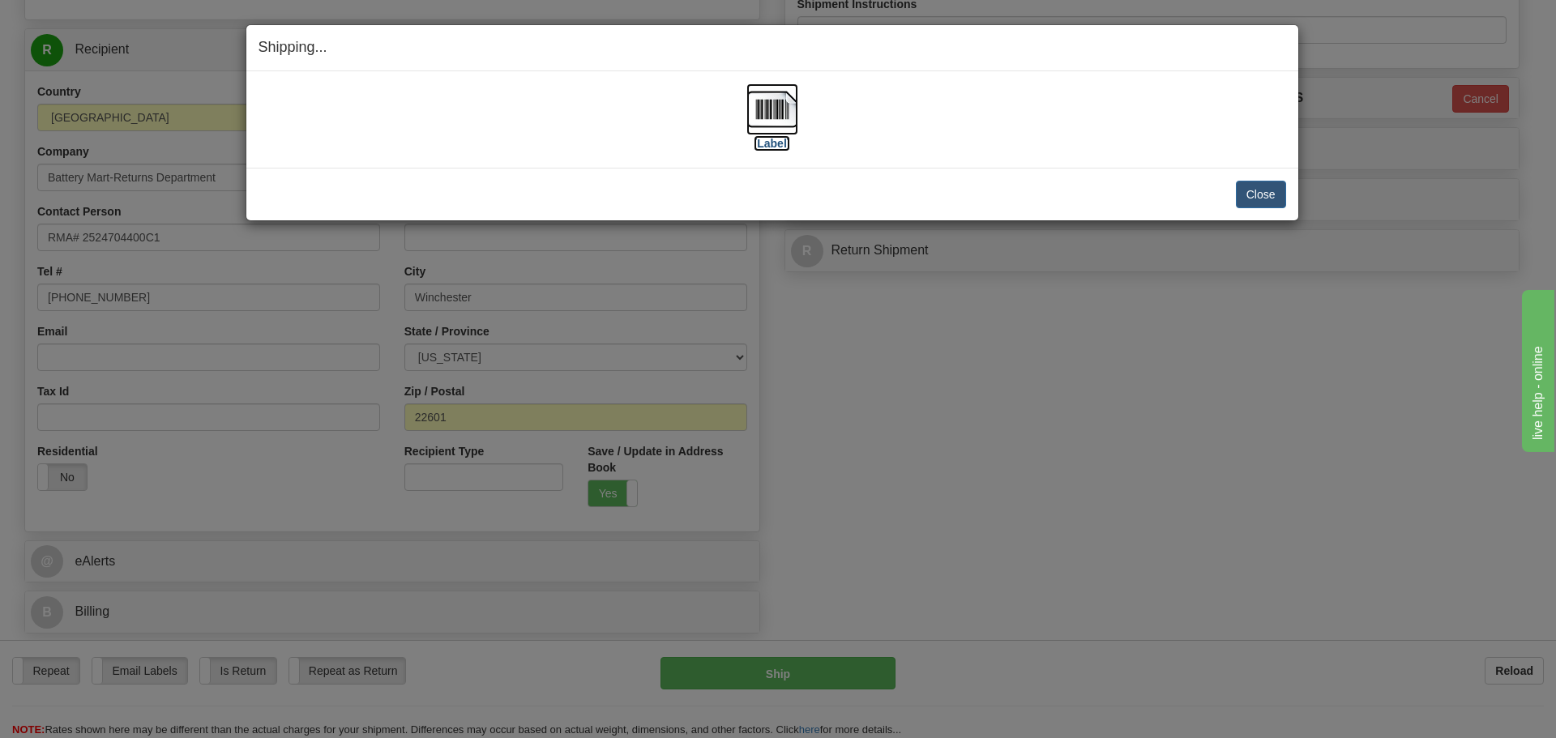
click at [779, 106] on img at bounding box center [773, 109] width 52 height 52
click at [1262, 200] on button "Close" at bounding box center [1261, 195] width 50 height 28
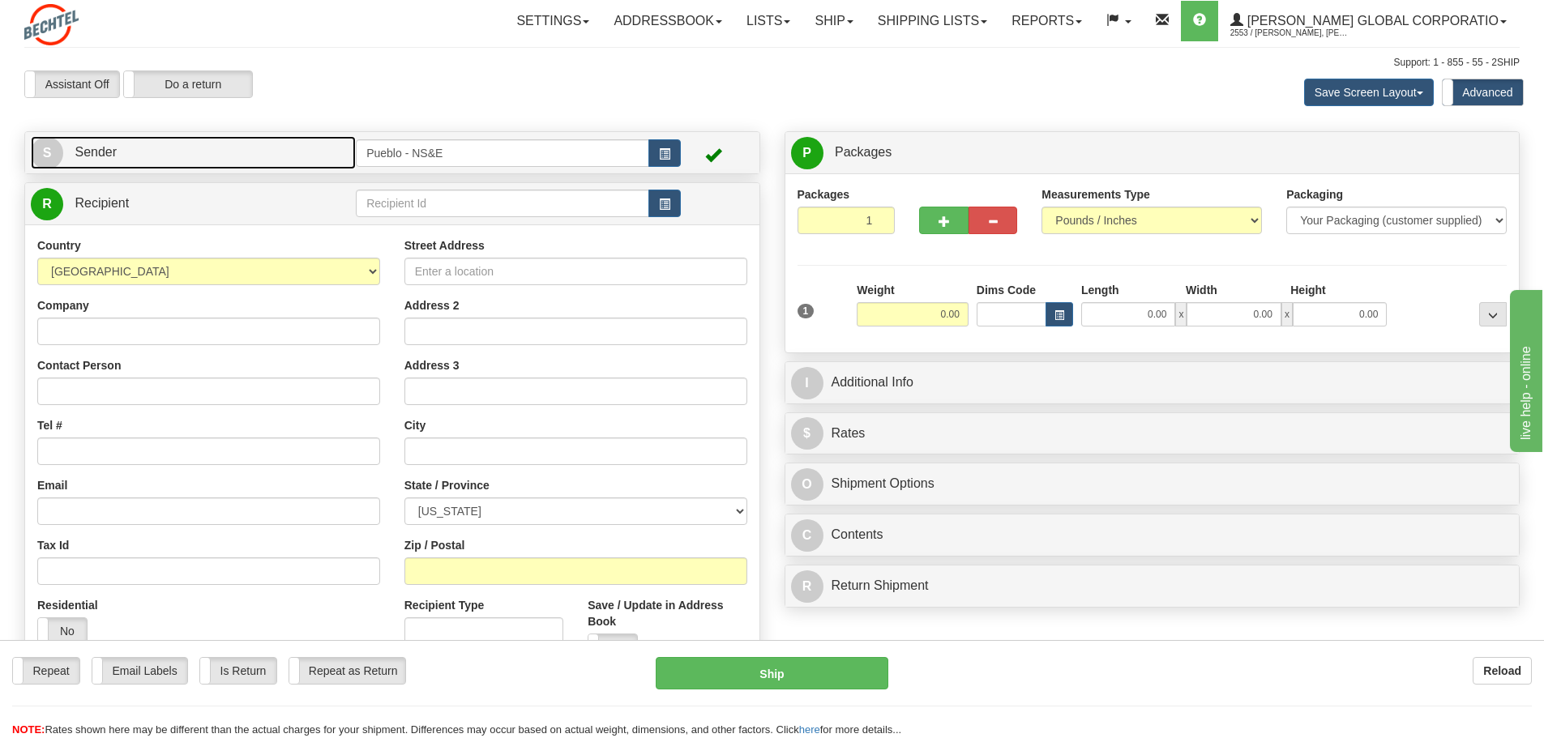
click at [117, 156] on span "Sender" at bounding box center [96, 152] width 42 height 14
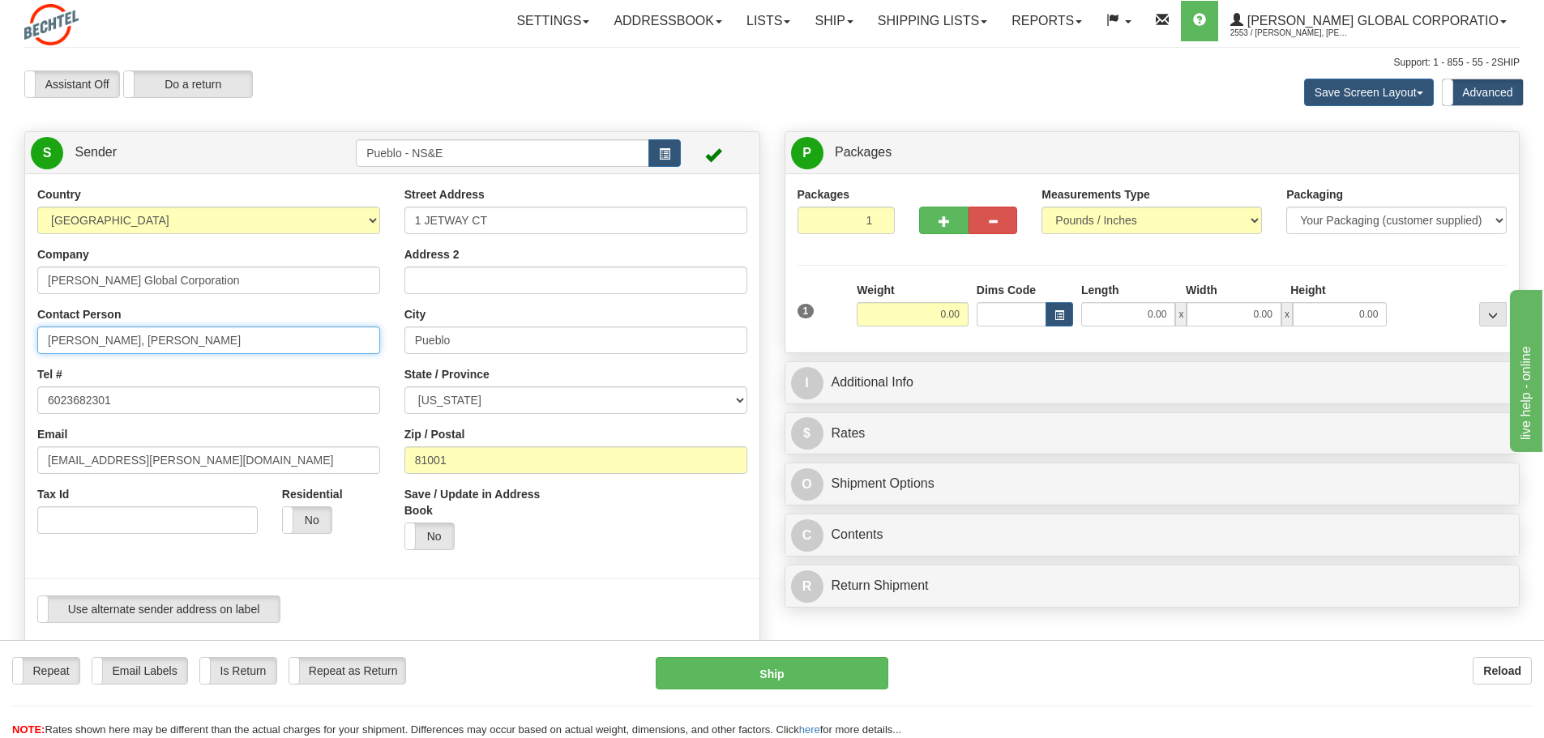
click at [201, 339] on input "[PERSON_NAME], [PERSON_NAME]" at bounding box center [208, 341] width 343 height 28
type input "Bement, Gulya Bement/ Judi Casey"
click at [494, 225] on input "1 JETWAY CT" at bounding box center [576, 221] width 343 height 28
drag, startPoint x: 535, startPoint y: 214, endPoint x: 301, endPoint y: 216, distance: 234.3
click at [301, 216] on div "Country AFGHANISTAN ALAND ISLANDS ALBANIA ALGERIA AMERICAN SAMOA ANDORRA ANGOLA…" at bounding box center [392, 410] width 734 height 449
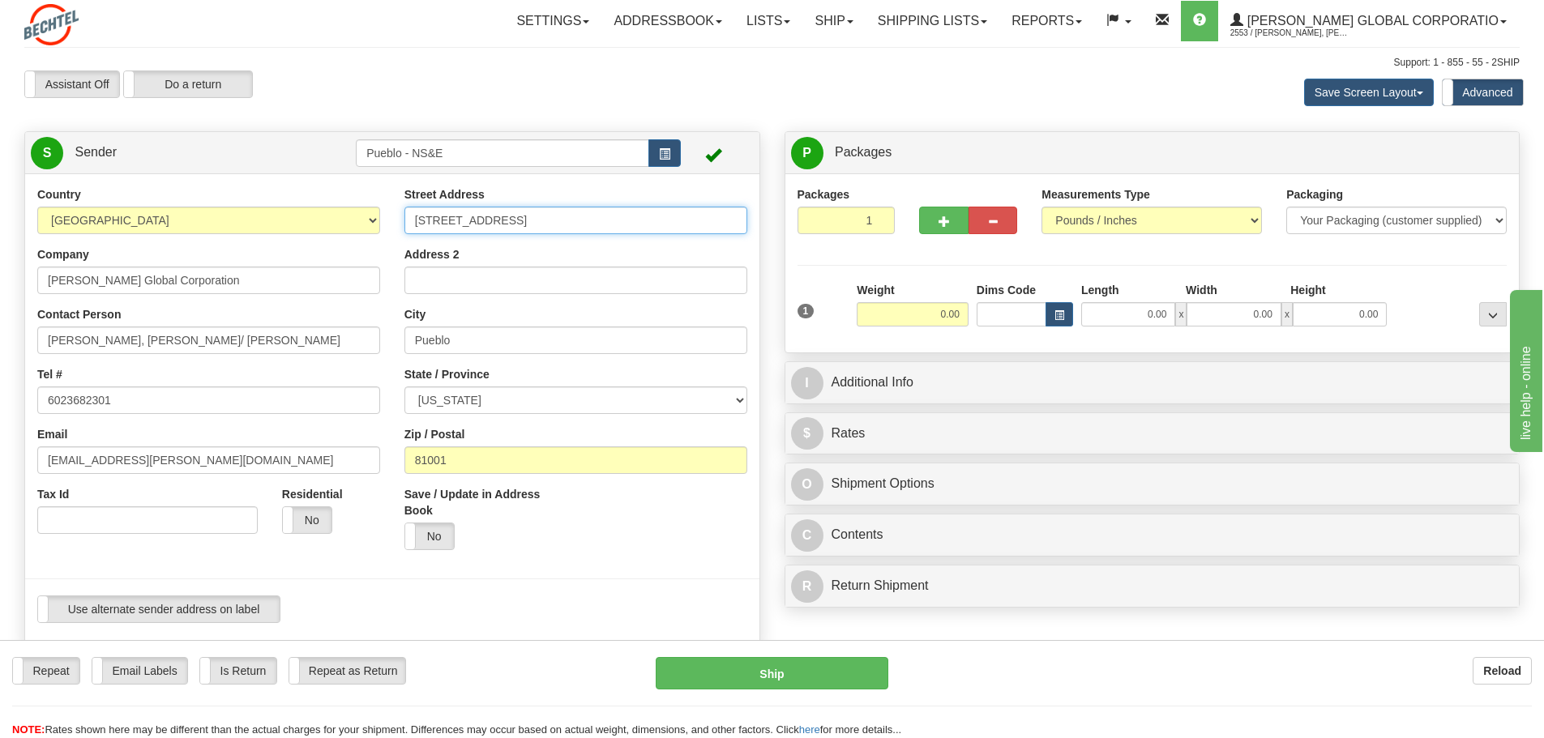
type input "458 E State HWY 96"
click at [454, 464] on input "81001" at bounding box center [576, 461] width 343 height 28
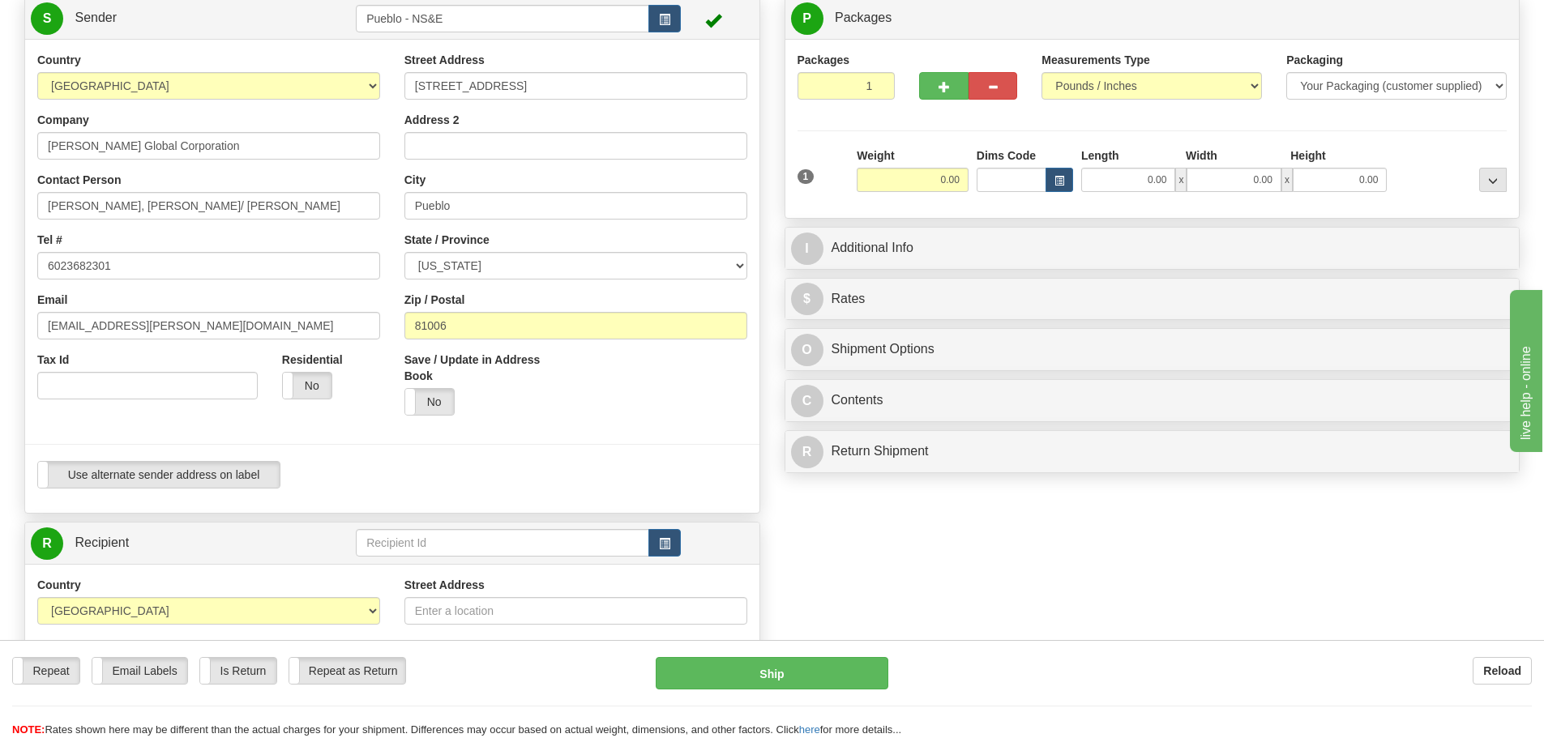
scroll to position [223, 0]
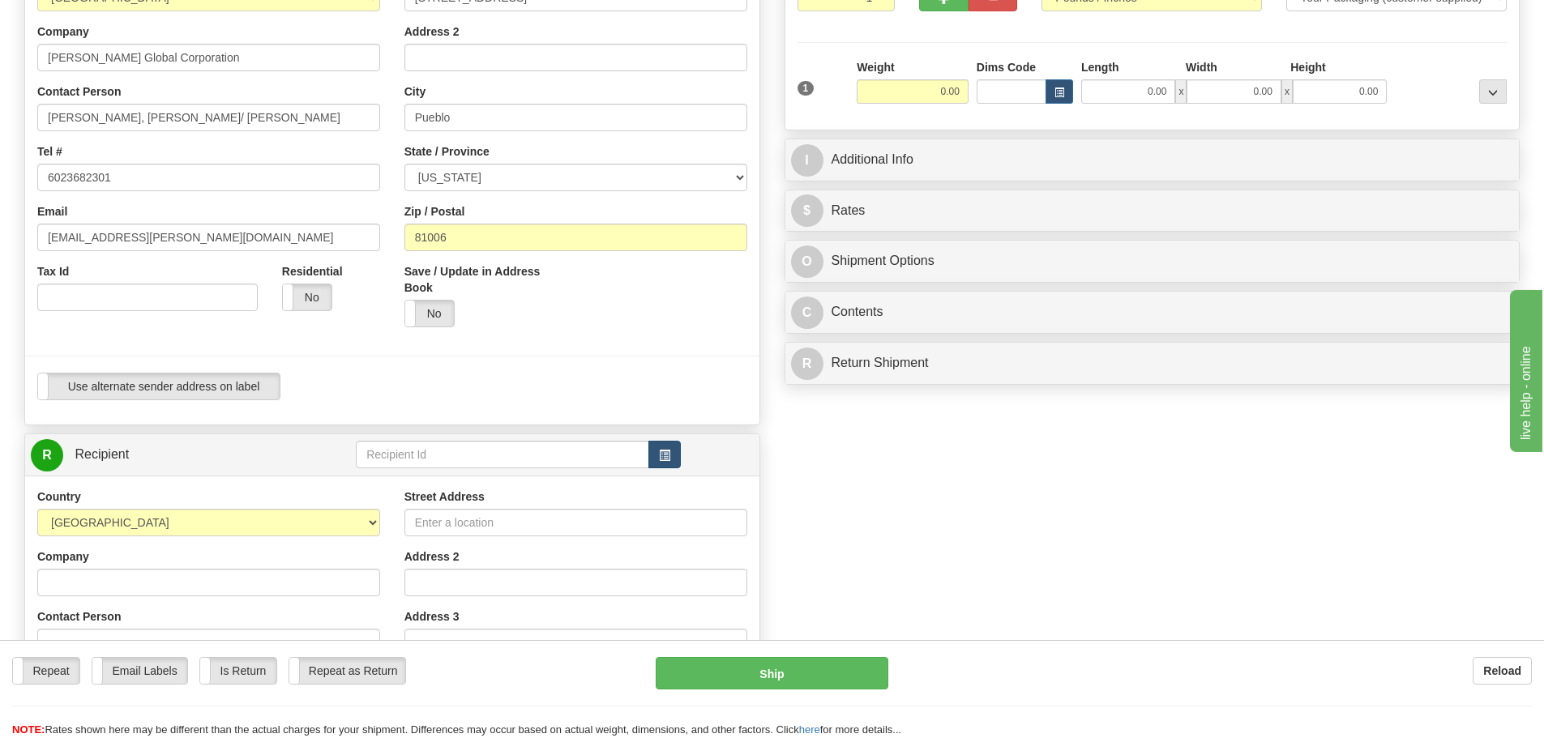
type input "81006"
click at [662, 456] on span "button" at bounding box center [664, 456] width 11 height 11
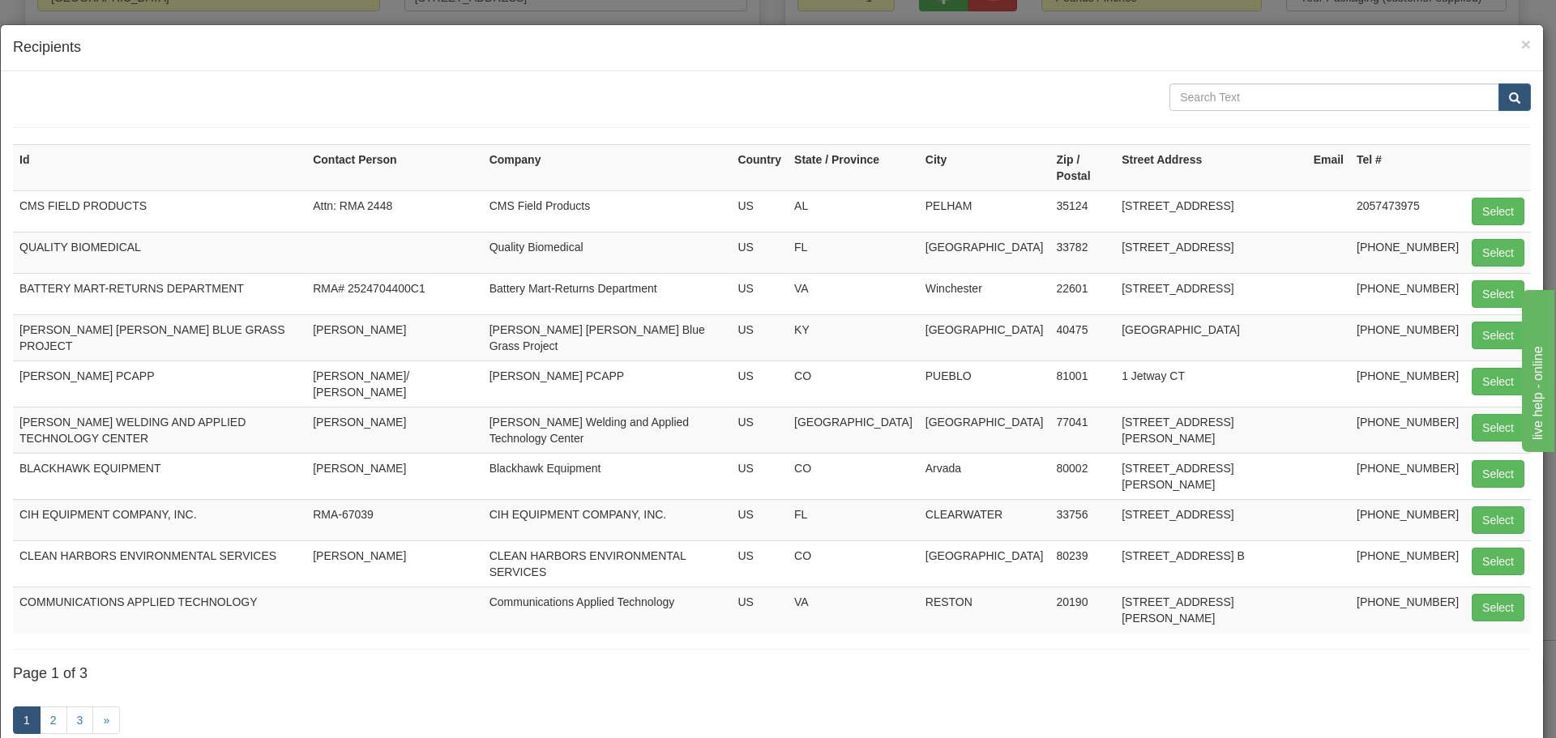
click at [422, 273] on td "RMA# 2524704400C1" at bounding box center [394, 293] width 177 height 41
click at [533, 273] on td "Battery Mart-Returns Department" at bounding box center [607, 293] width 249 height 41
click at [1476, 280] on button "Select" at bounding box center [1498, 294] width 53 height 28
type input "BATTERY MART-RETURNS DEPARTMENT"
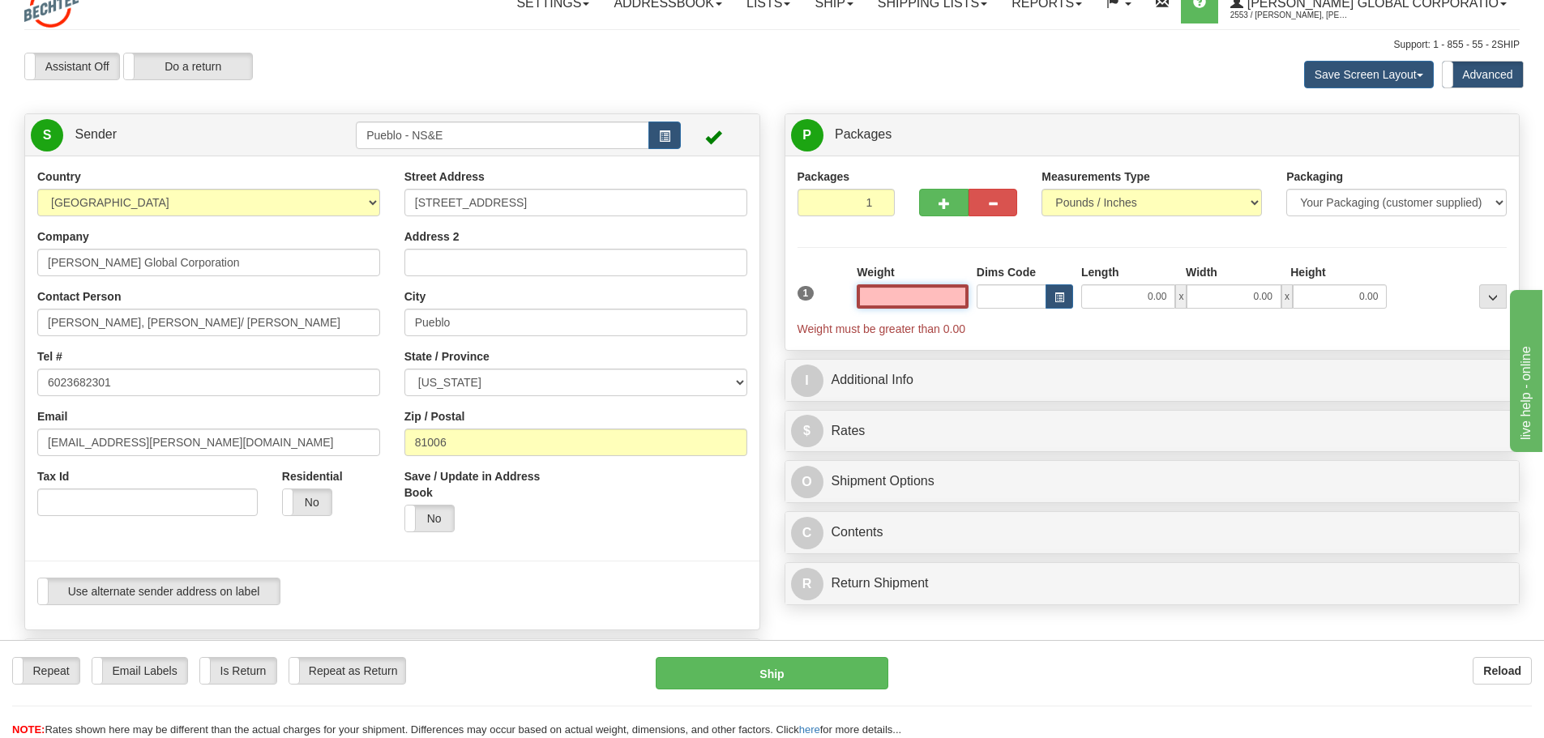
scroll to position [0, 0]
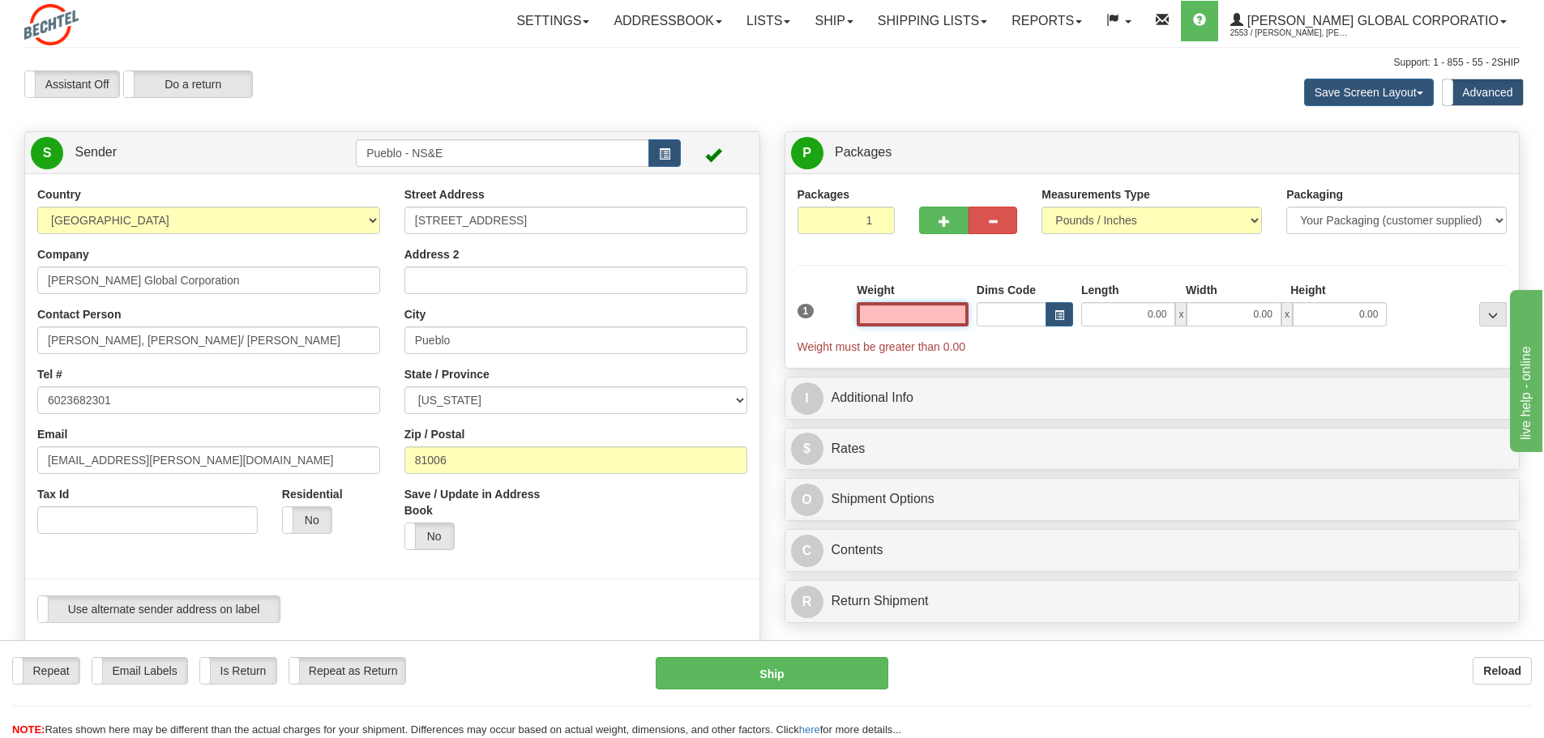
click at [934, 312] on input "text" at bounding box center [913, 314] width 112 height 24
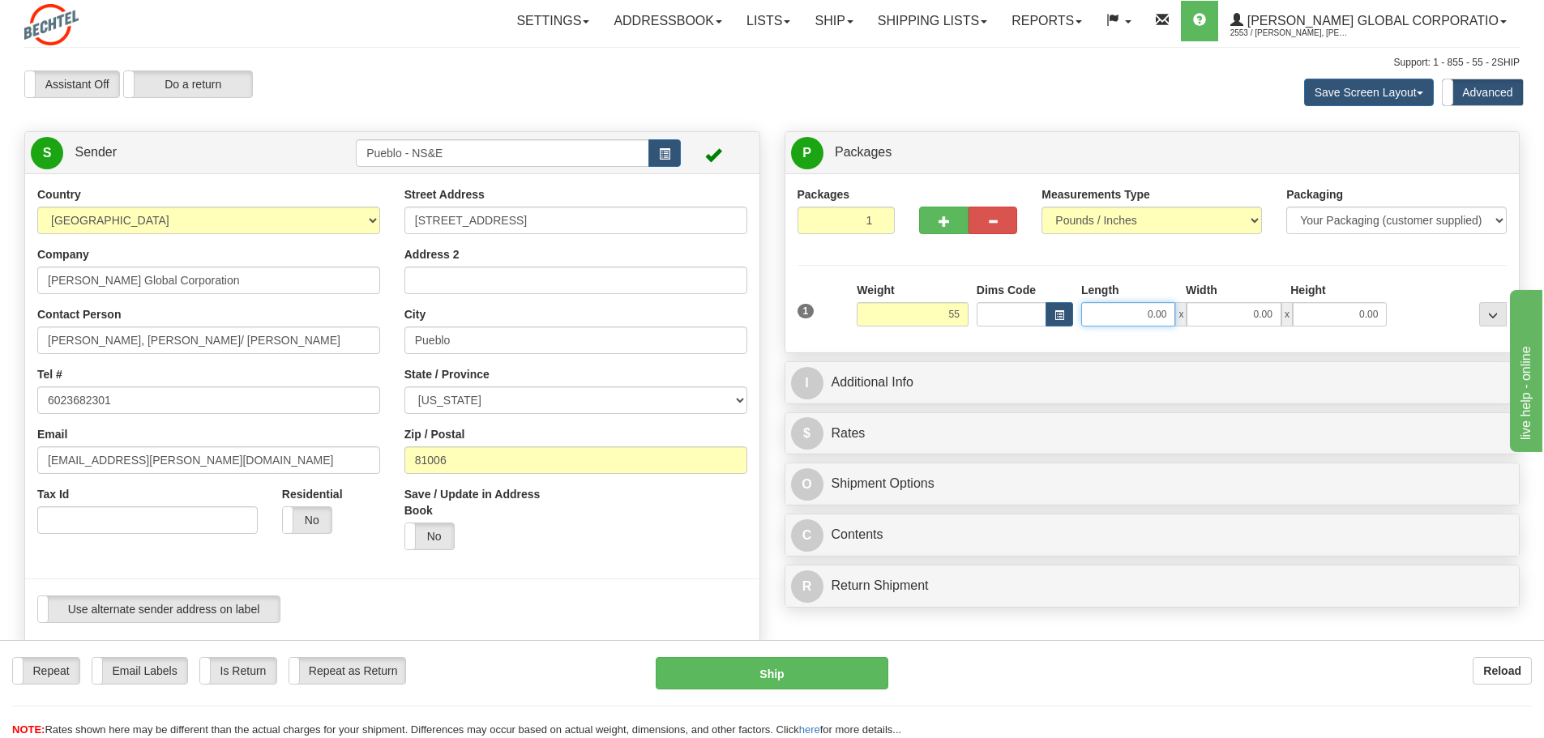
type input "55.00"
click at [1137, 322] on input "0.00" at bounding box center [1128, 314] width 94 height 24
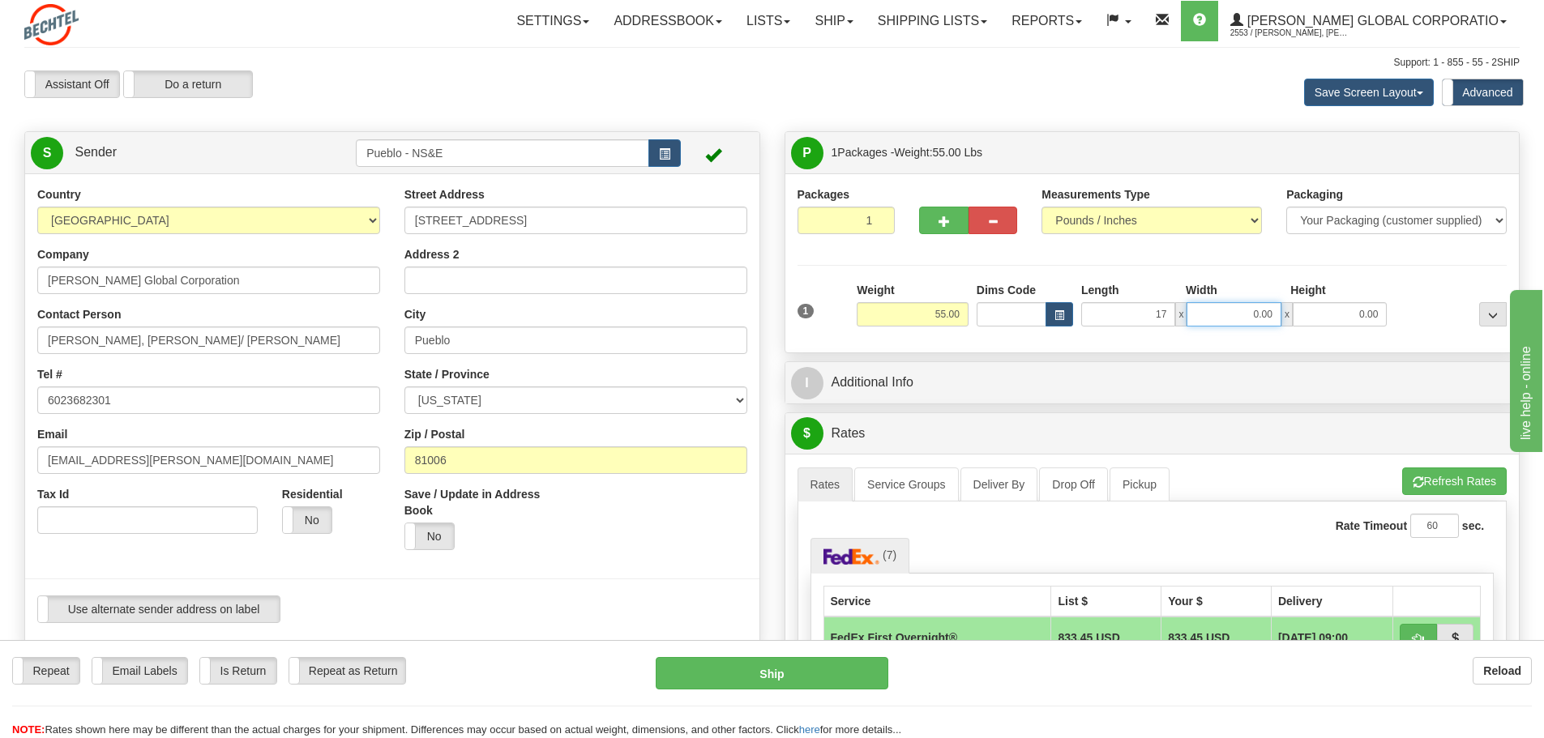
type input "17.00"
click at [1220, 305] on input "0.00" at bounding box center [1234, 314] width 94 height 24
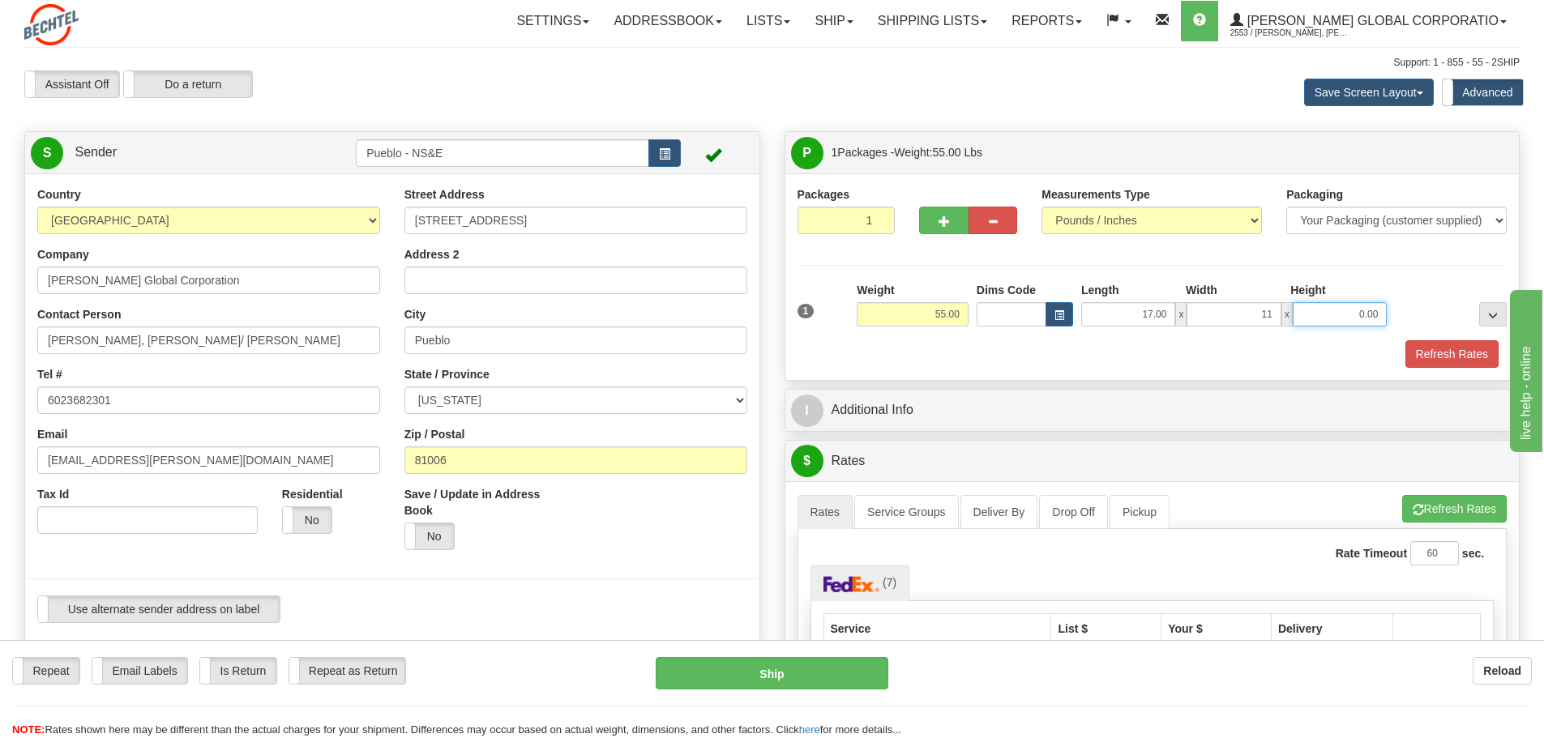
type input "11.00"
click at [1328, 315] on input "0.00" at bounding box center [1340, 314] width 94 height 24
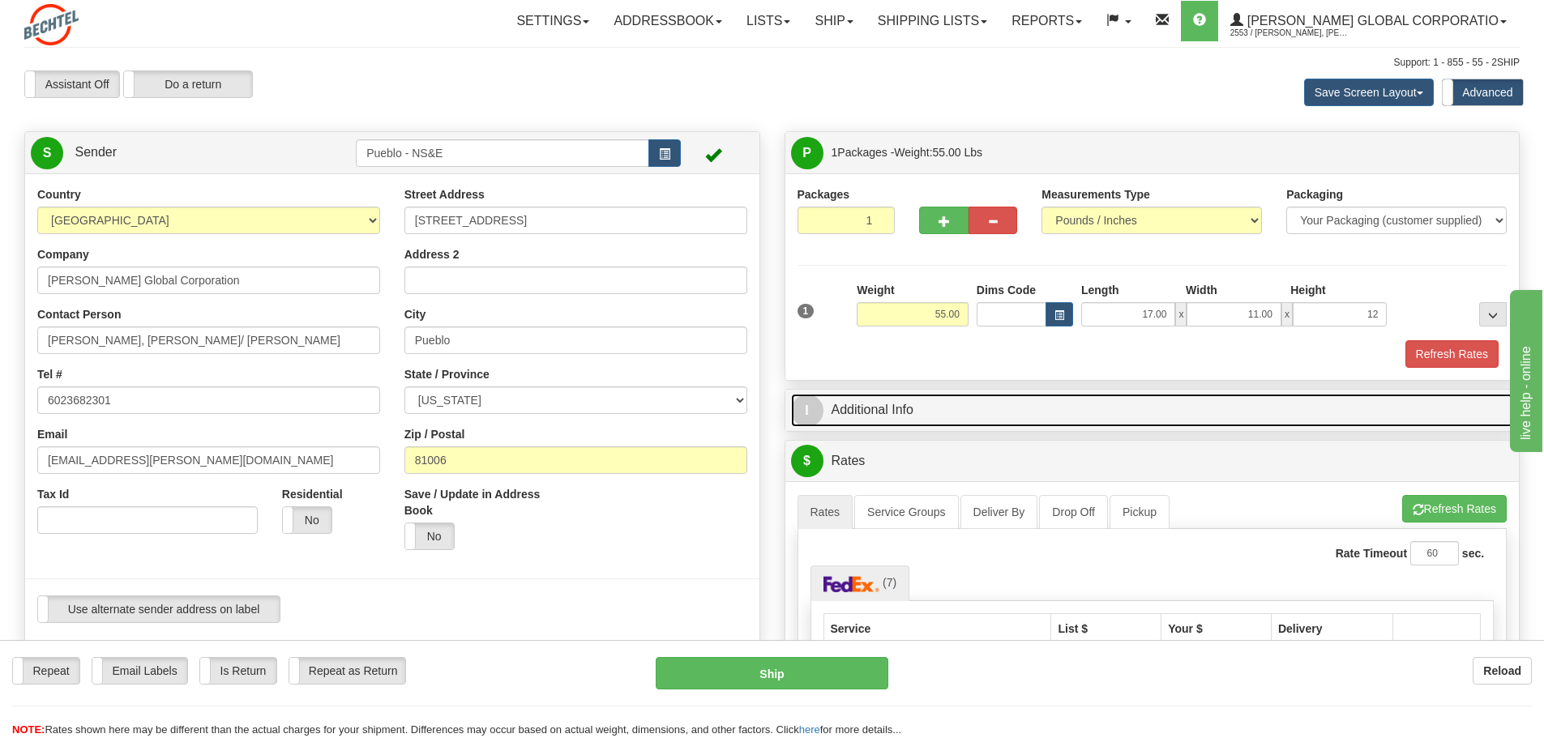
type input "12.00"
click at [866, 409] on link "I Additional Info" at bounding box center [1152, 410] width 723 height 33
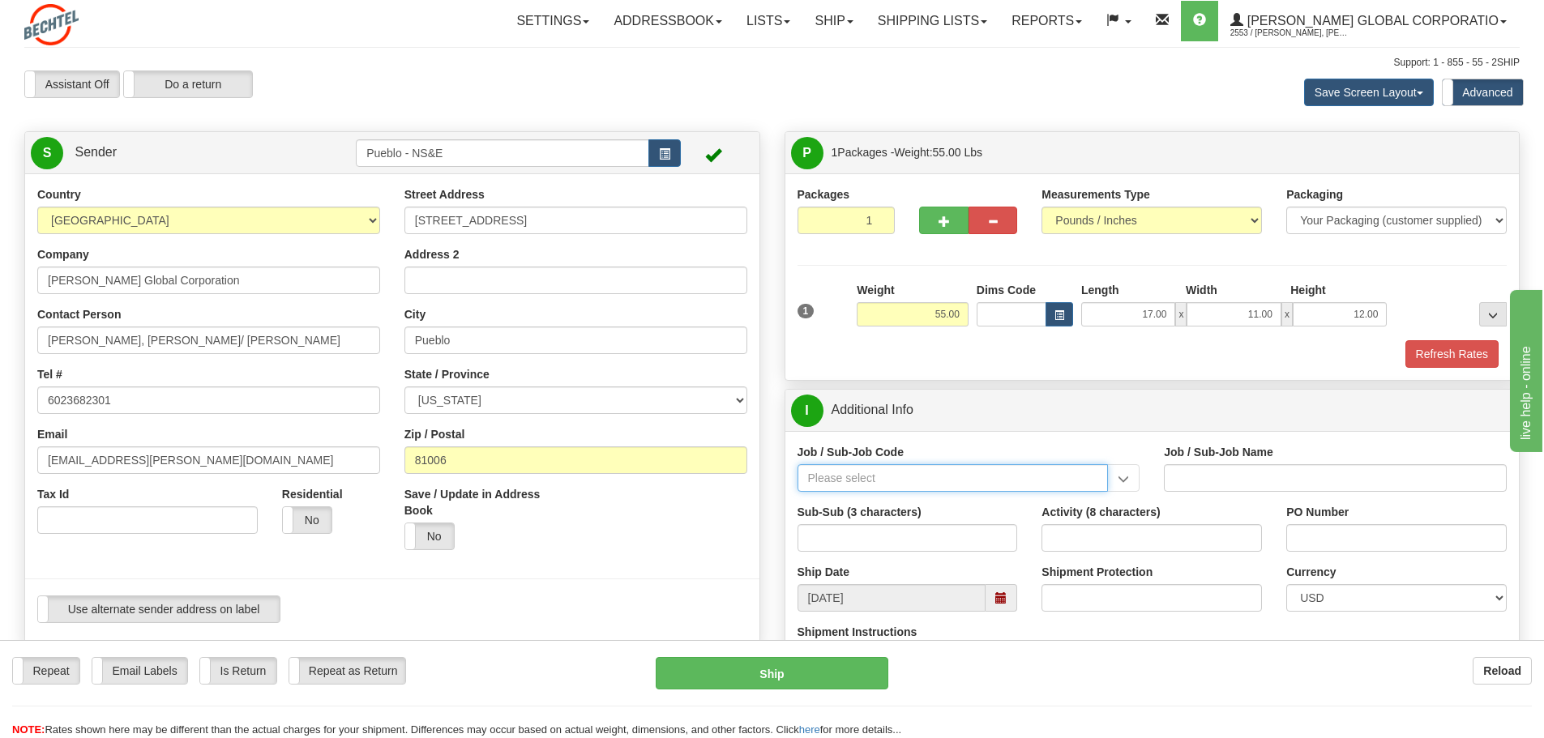
click at [1039, 476] on input "Job / Sub-Job Code" at bounding box center [953, 478] width 311 height 28
click at [960, 548] on div "24852-CM8" at bounding box center [949, 546] width 295 height 18
type input "24852-CM8"
type input "PUEBLO CHEM DEMIL PROJECT - CLOSURE-MP-BNI-UTILIT"
type input "24852-CM8"
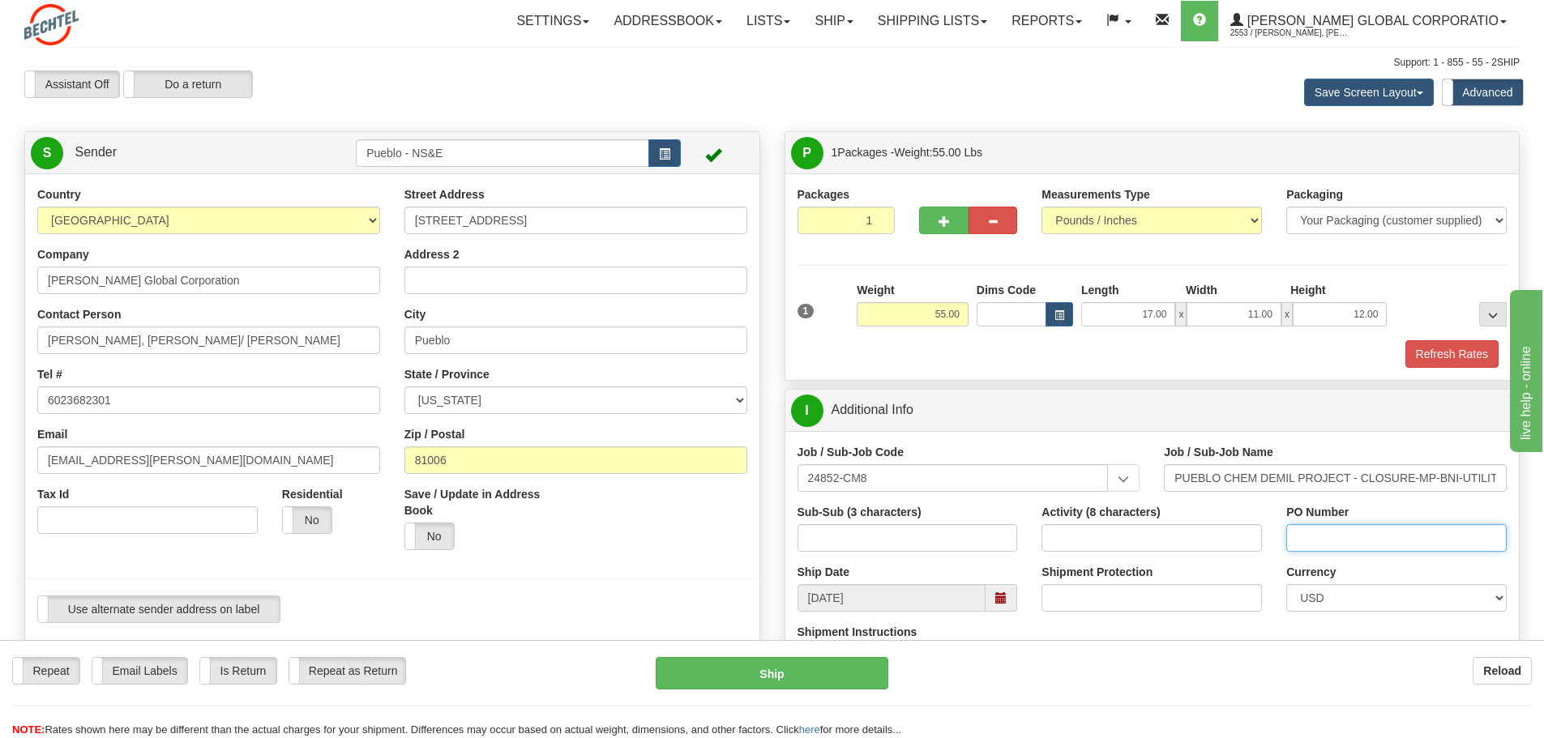
click at [1332, 537] on input "PO Number" at bounding box center [1396, 538] width 220 height 28
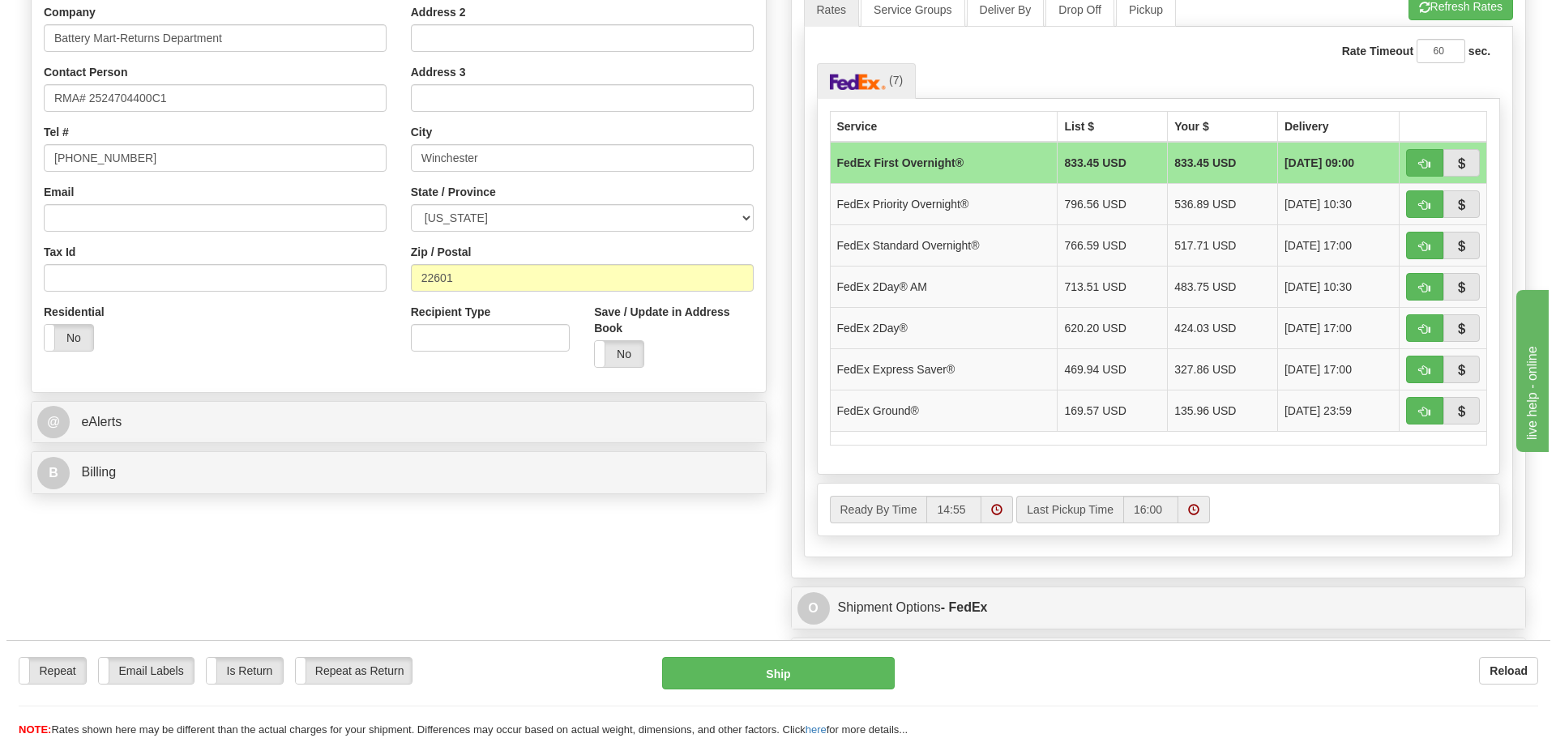
scroll to position [770, 0]
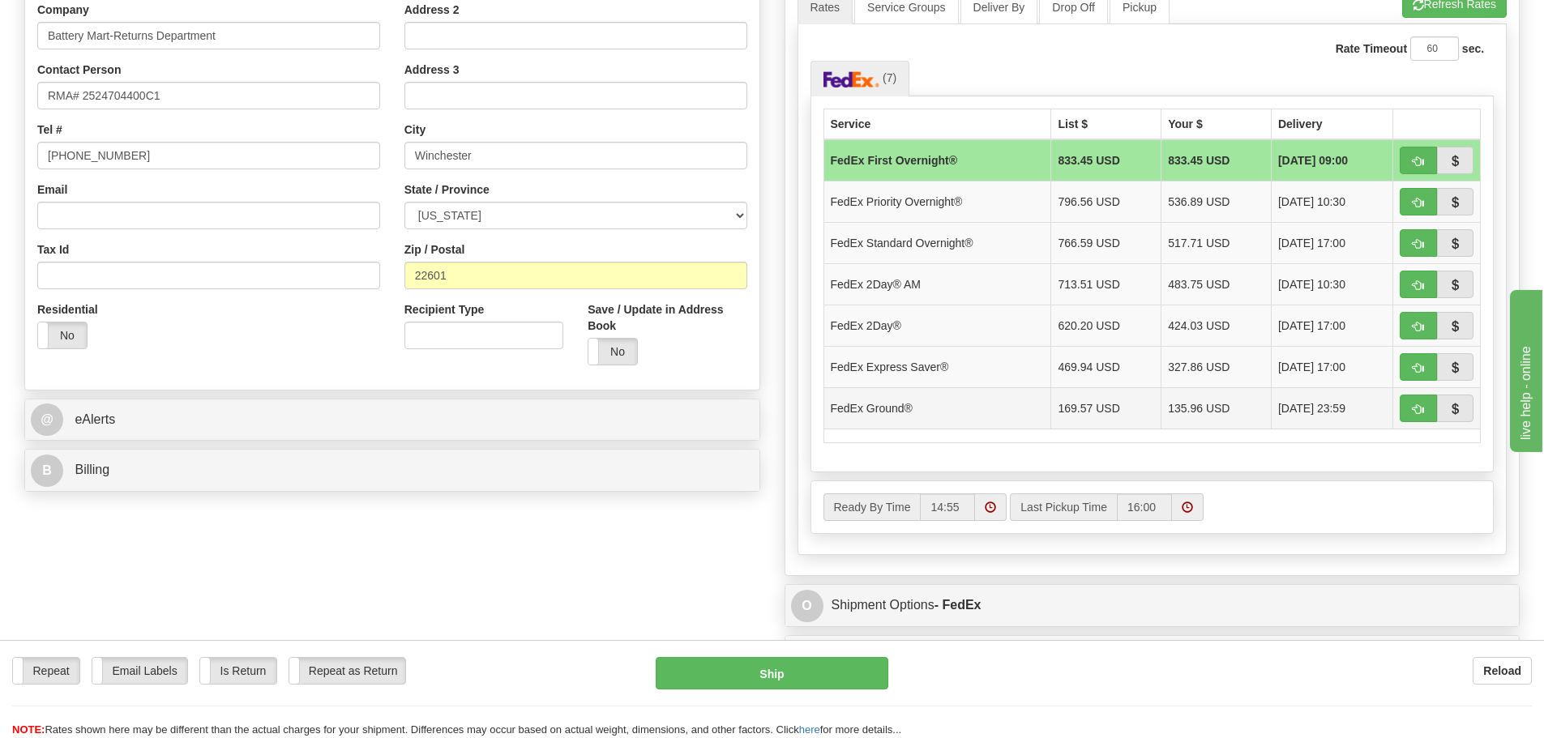
type input "BCARD 39088 JC"
click at [1186, 417] on td "135.96 USD" at bounding box center [1217, 407] width 110 height 41
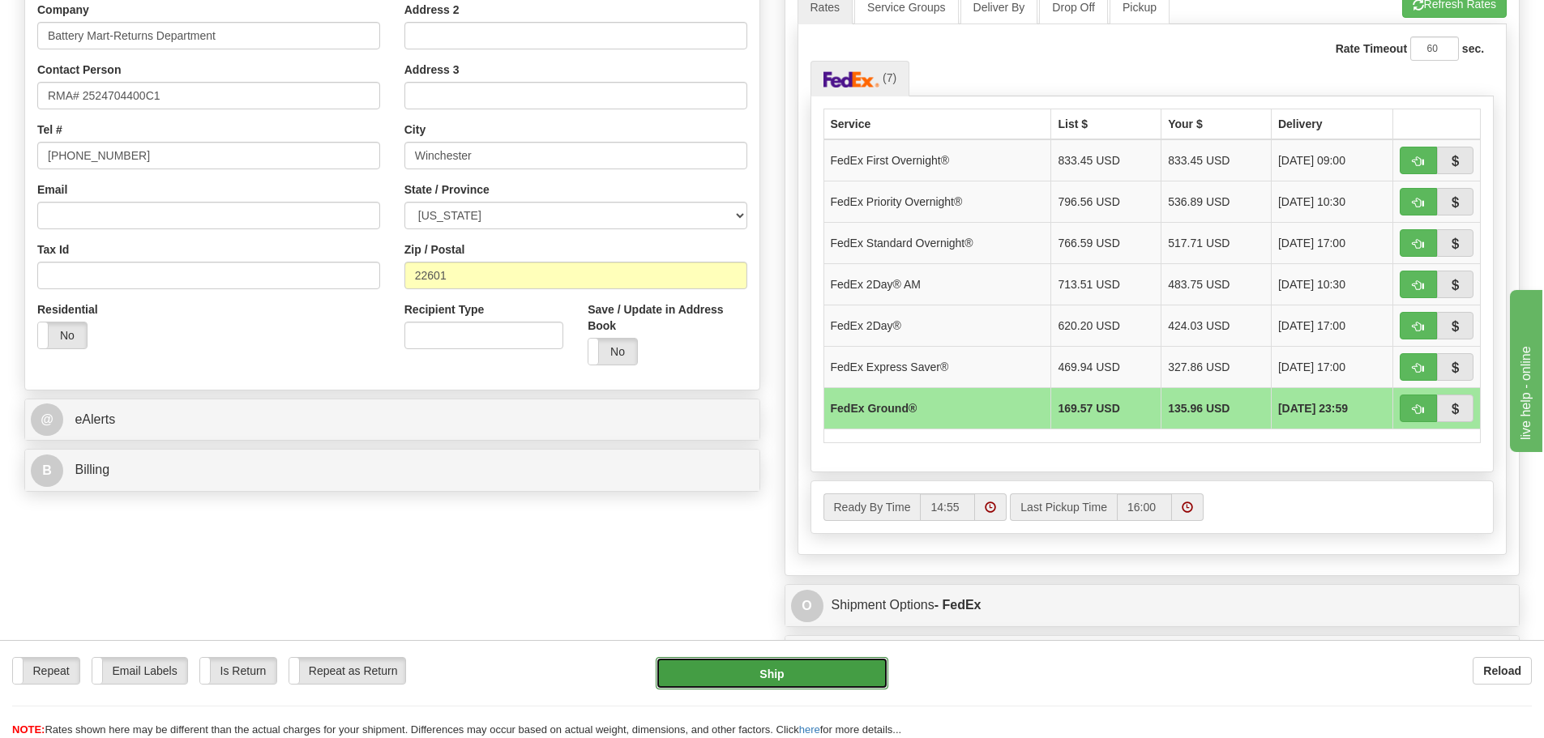
click at [837, 673] on button "Ship" at bounding box center [772, 673] width 233 height 32
type input "92"
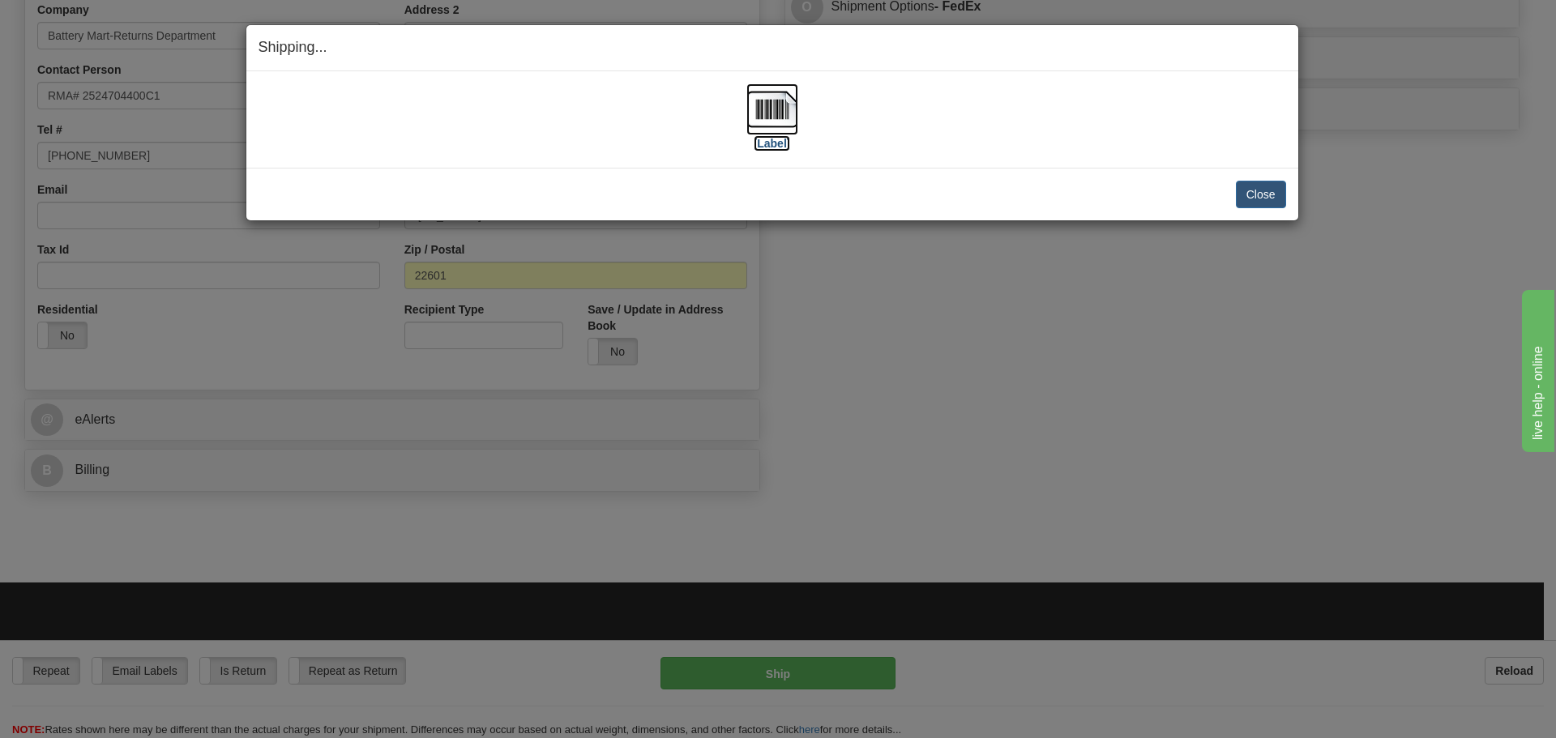
click at [768, 105] on img at bounding box center [773, 109] width 52 height 52
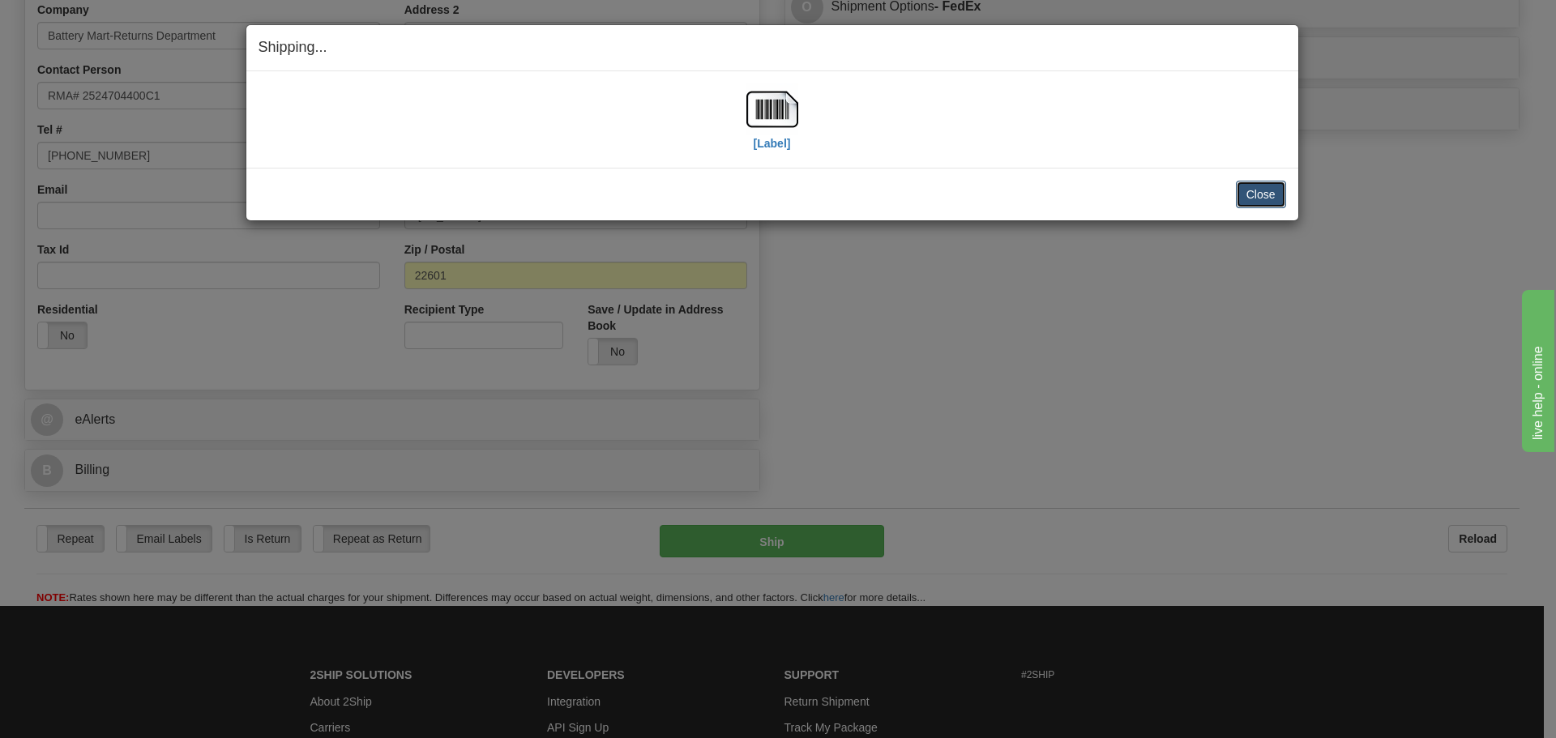
click at [1274, 199] on button "Close" at bounding box center [1261, 195] width 50 height 28
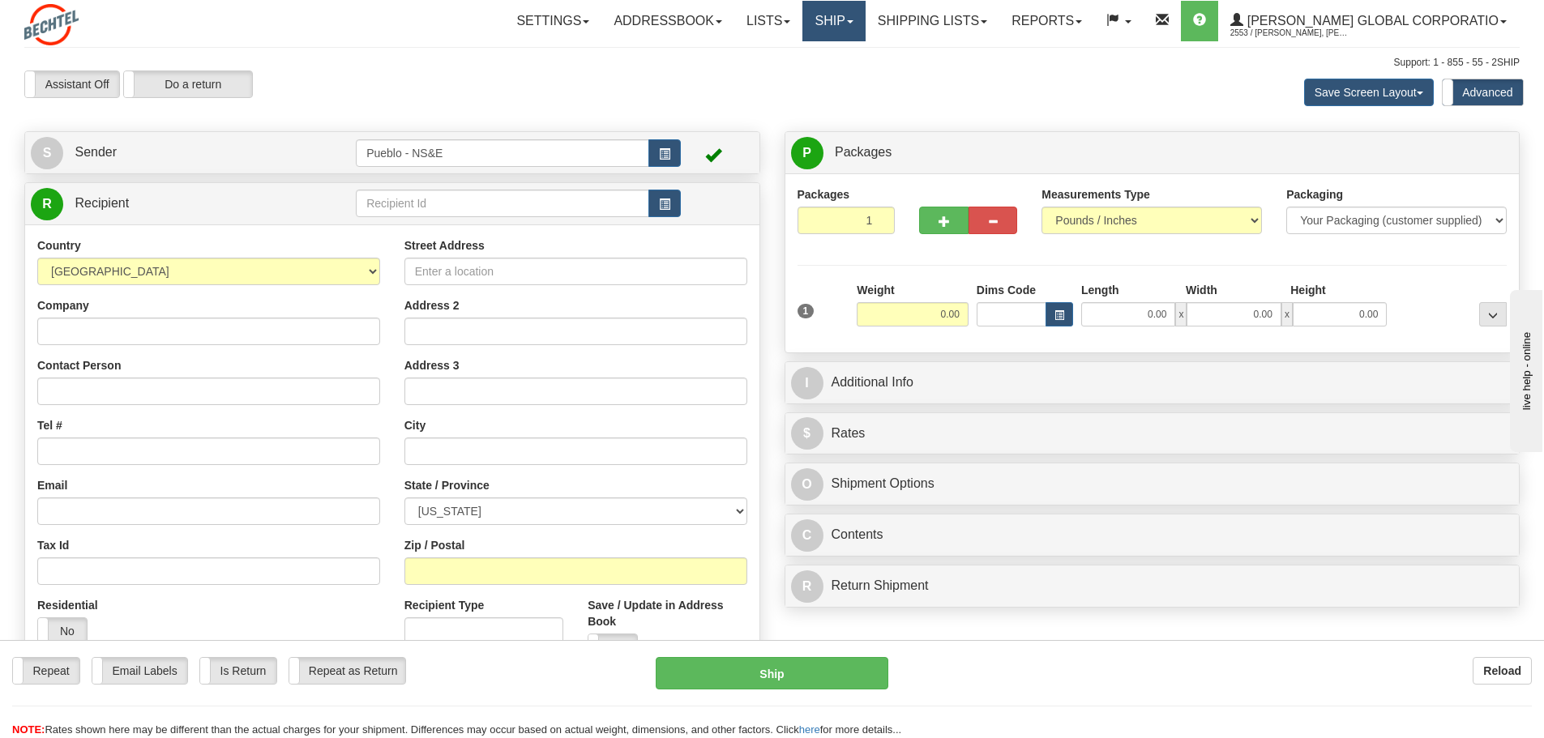
click at [865, 15] on link "Ship" at bounding box center [834, 21] width 62 height 41
click at [978, 25] on link "Shipping lists" at bounding box center [933, 21] width 134 height 41
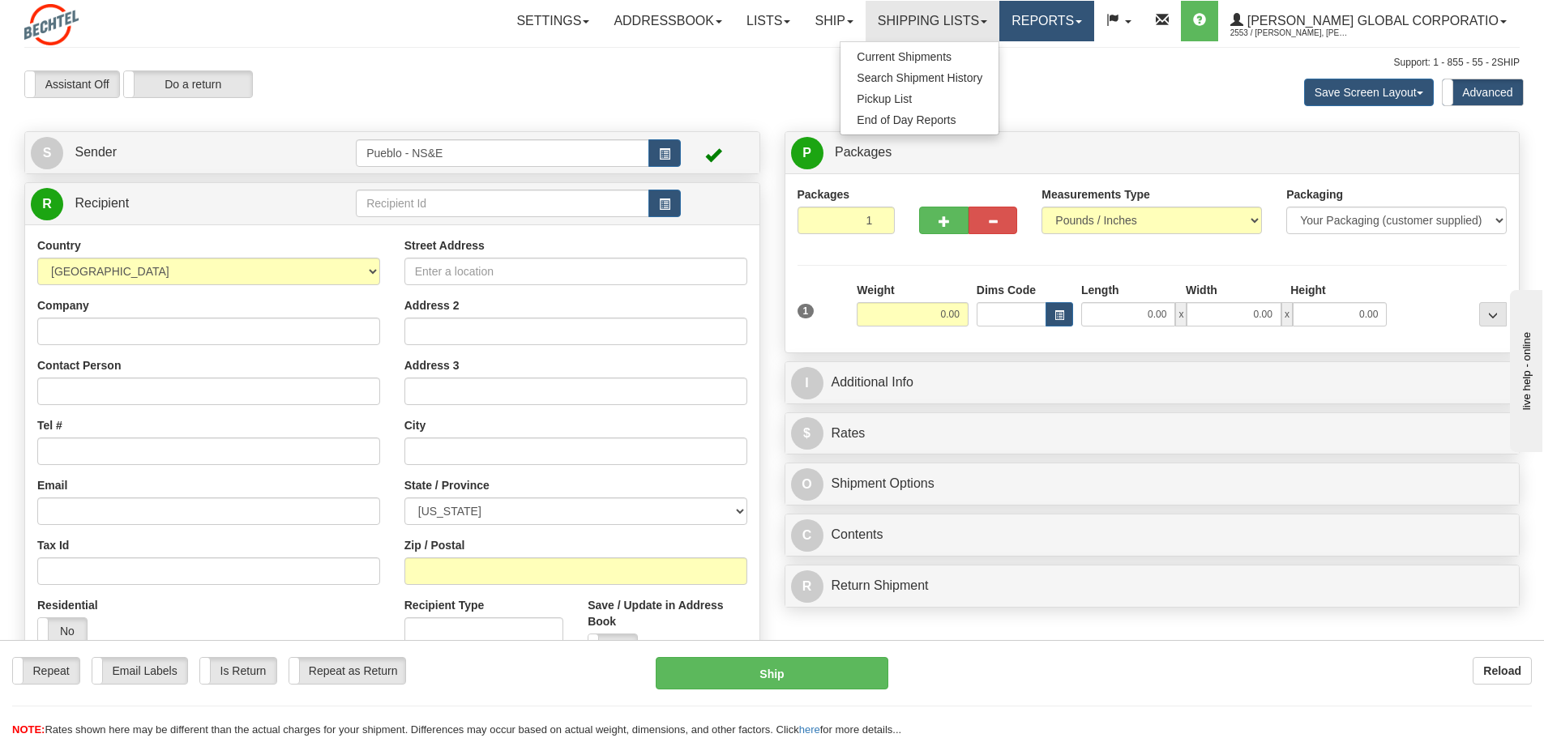
click at [1082, 23] on link "Reports" at bounding box center [1047, 21] width 95 height 41
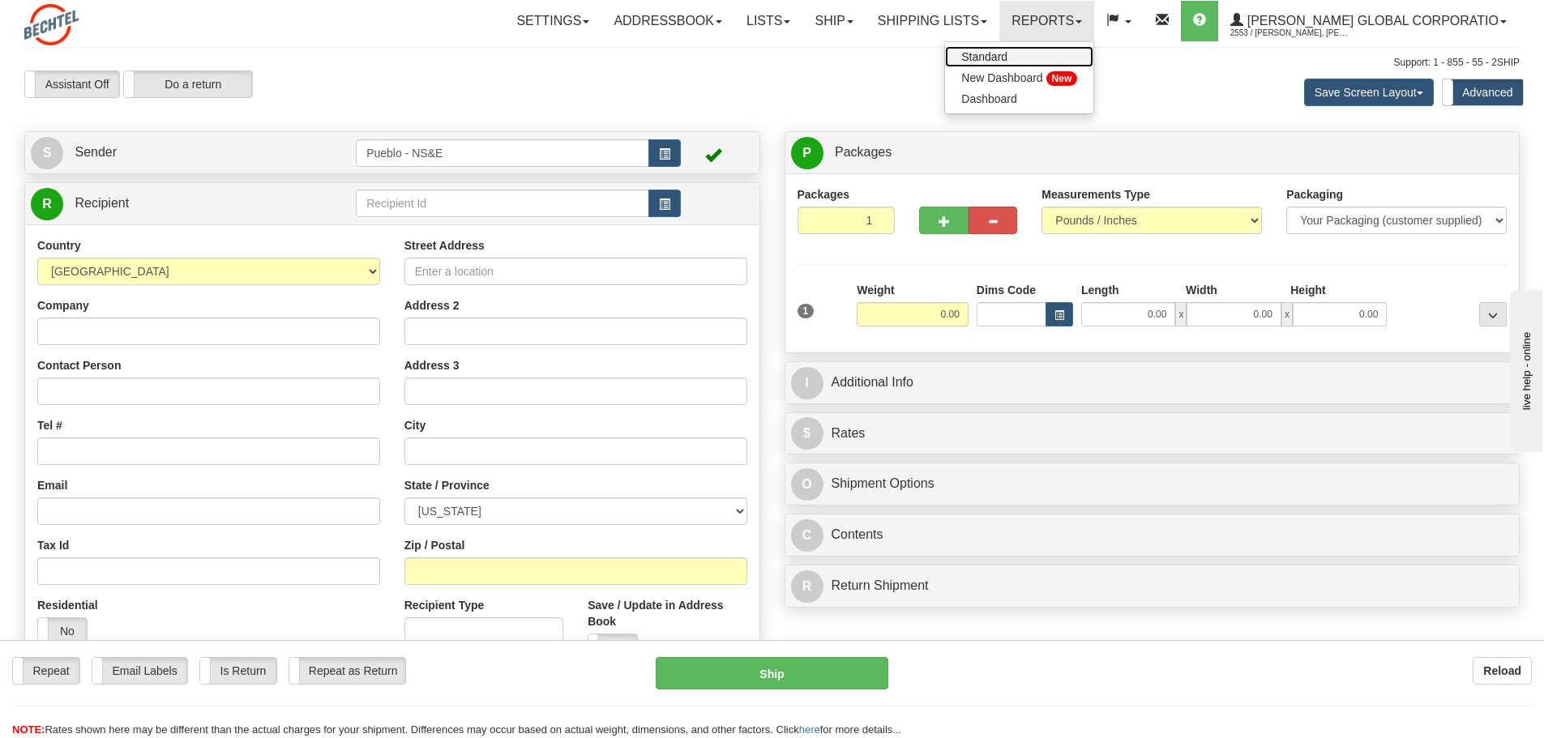
click at [1008, 60] on span "Standard" at bounding box center [984, 56] width 46 height 13
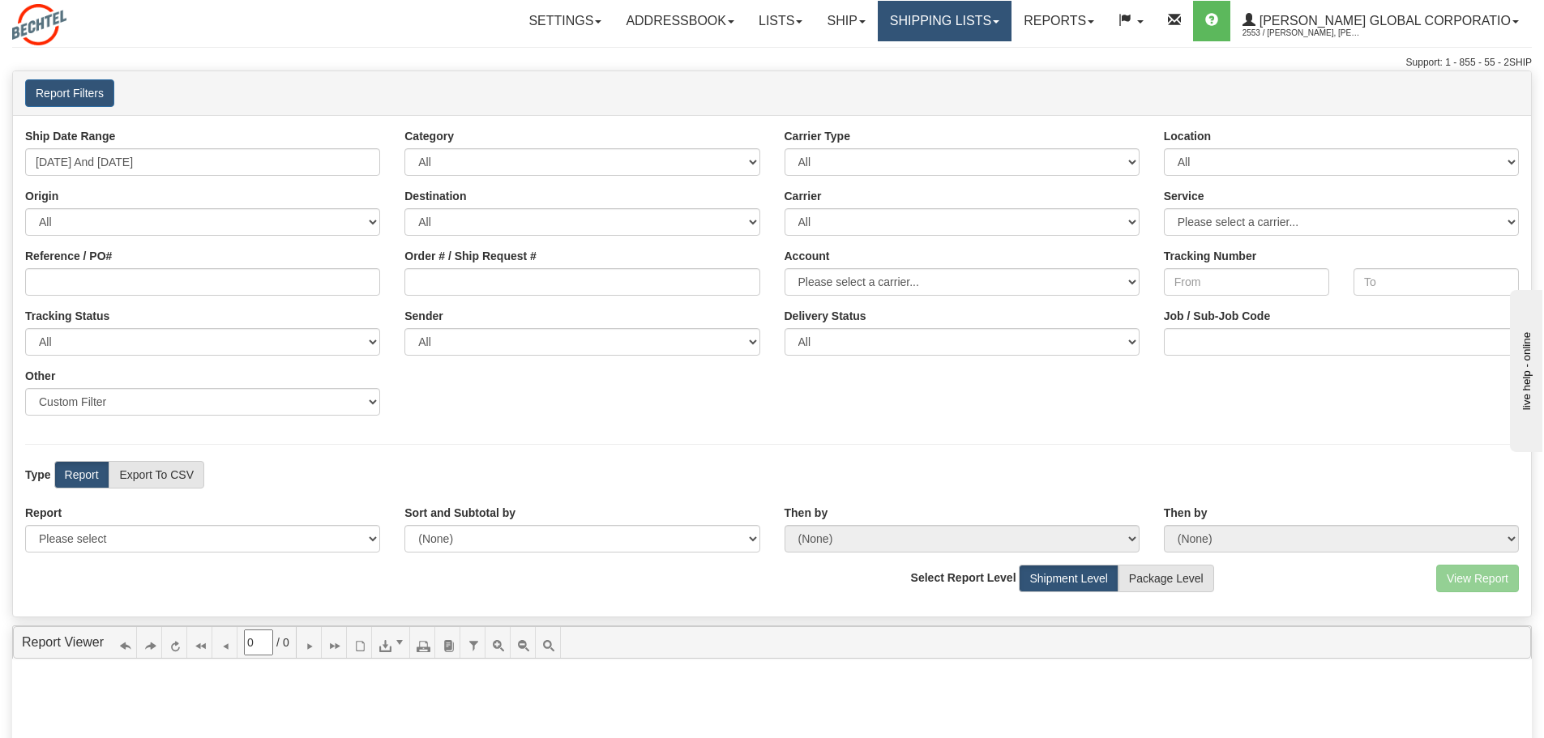
click at [978, 28] on link "Shipping lists" at bounding box center [945, 21] width 134 height 41
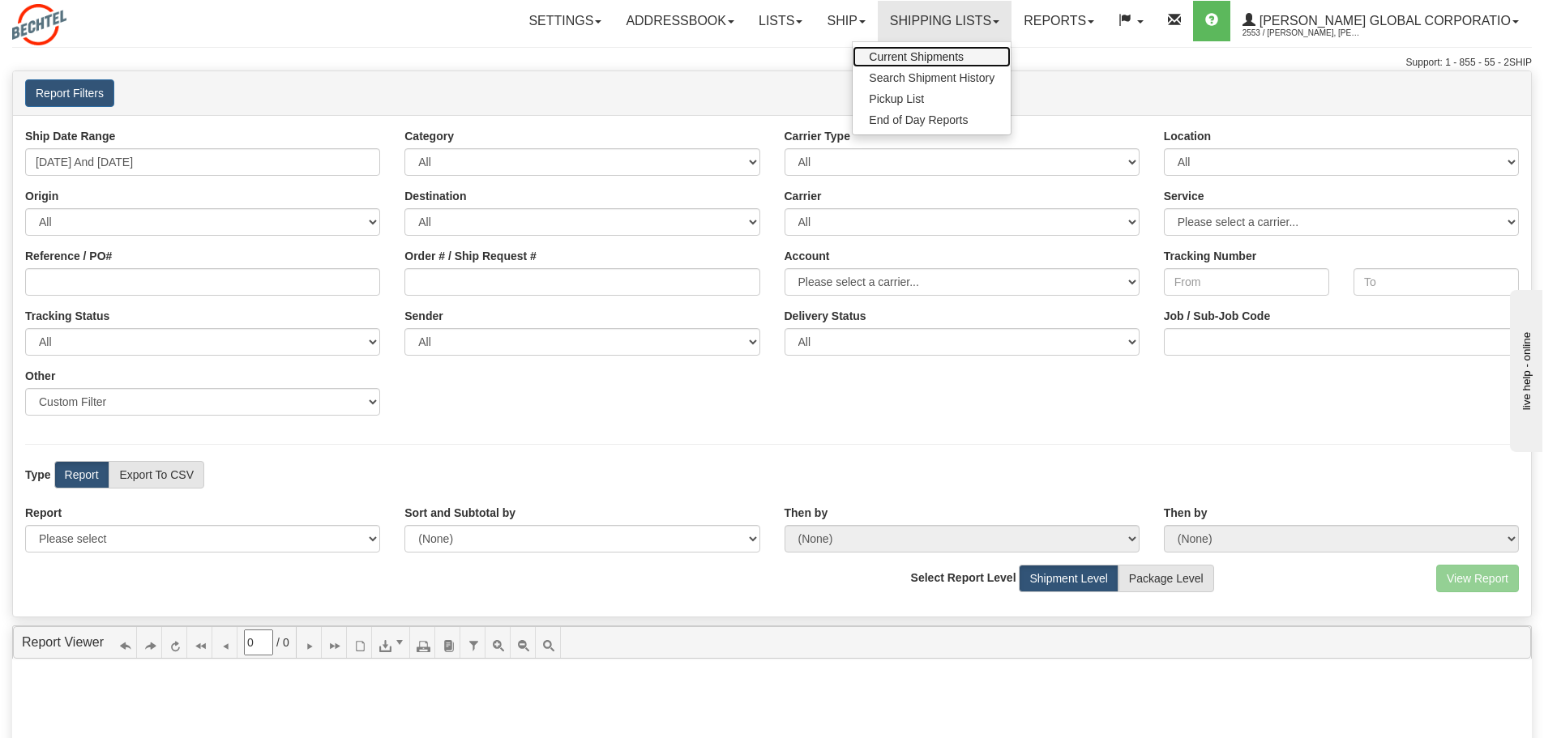
click at [964, 62] on span "Current Shipments" at bounding box center [916, 56] width 95 height 13
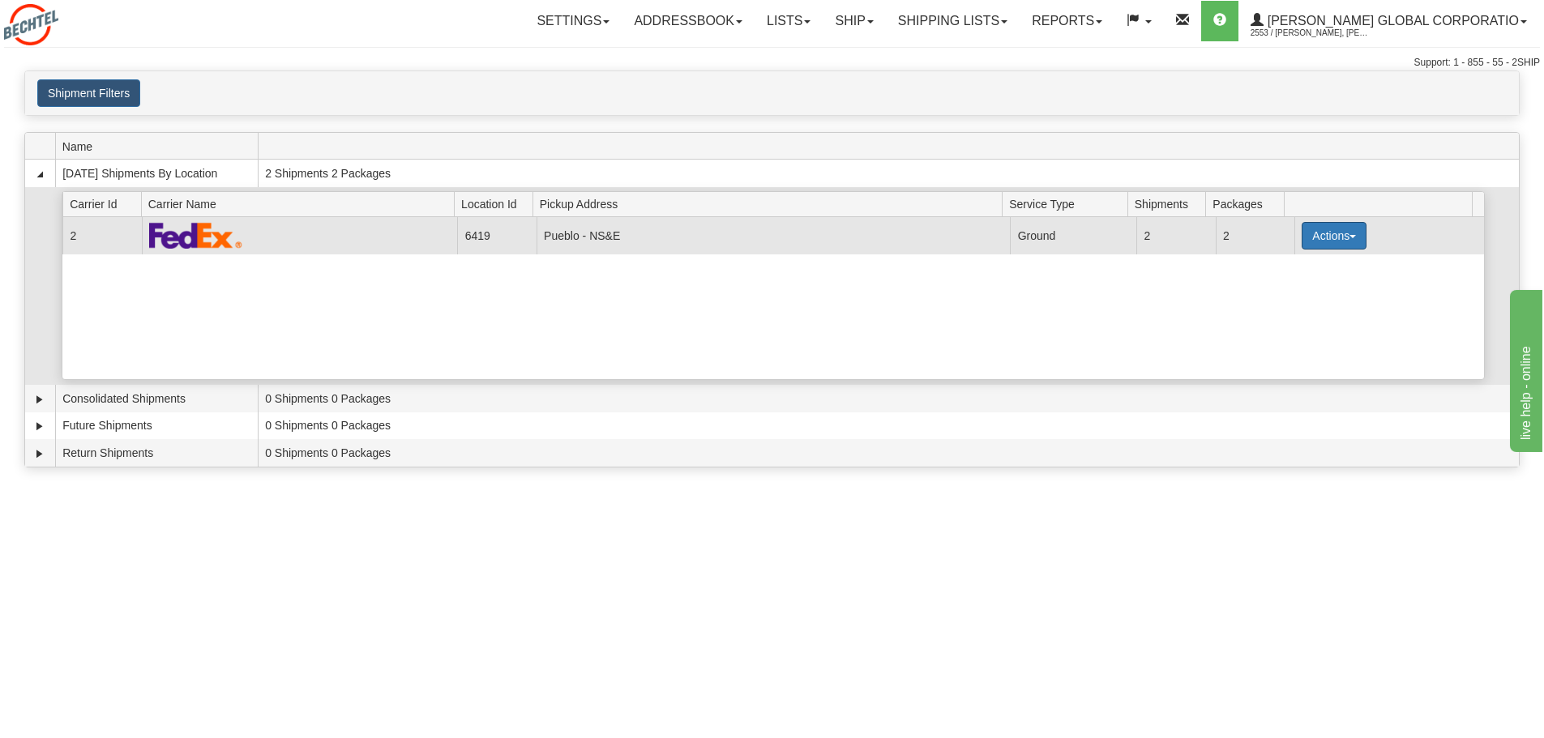
click at [1342, 233] on button "Actions" at bounding box center [1334, 236] width 65 height 28
click at [1294, 289] on span "Pickup" at bounding box center [1273, 286] width 43 height 11
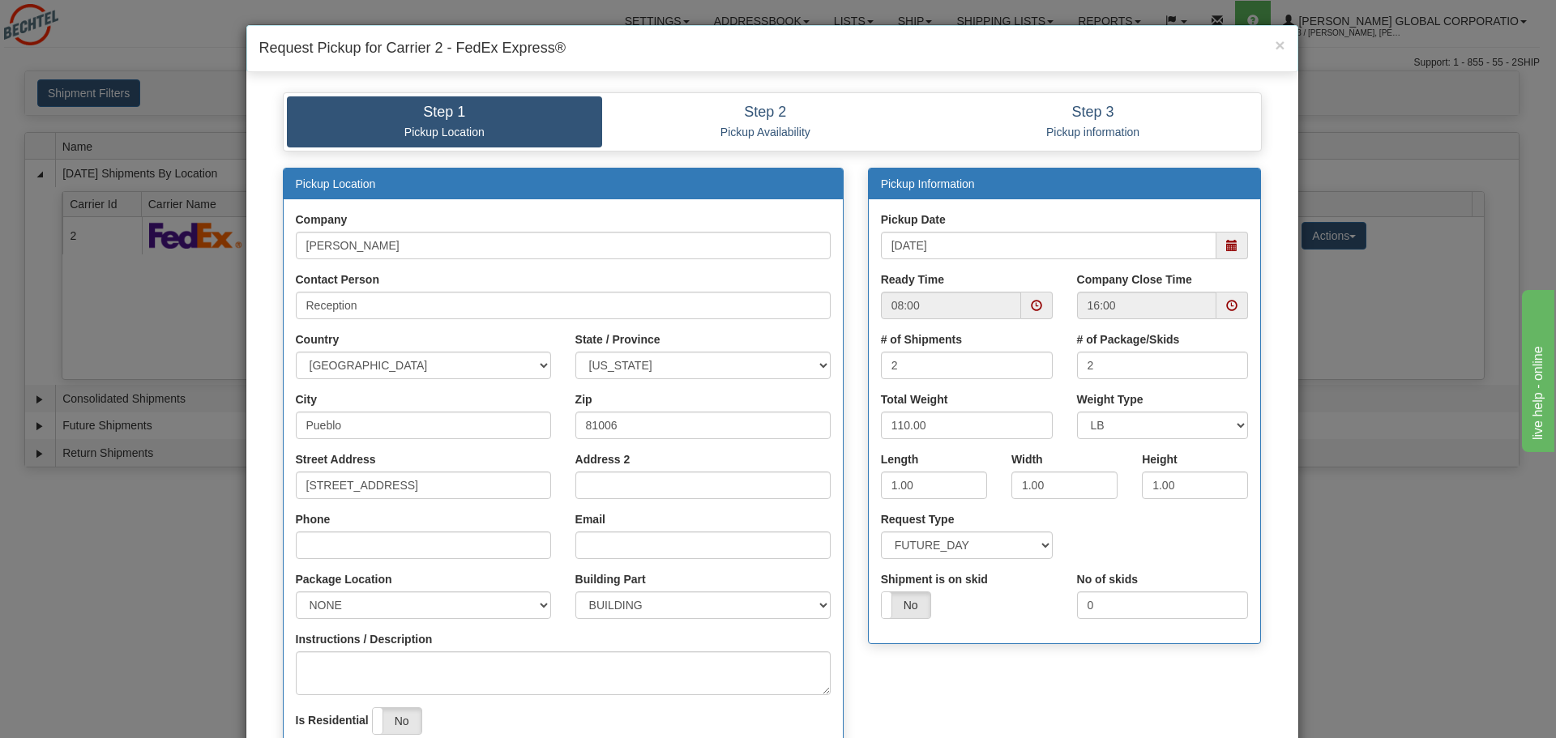
click at [1227, 243] on span at bounding box center [1232, 245] width 11 height 11
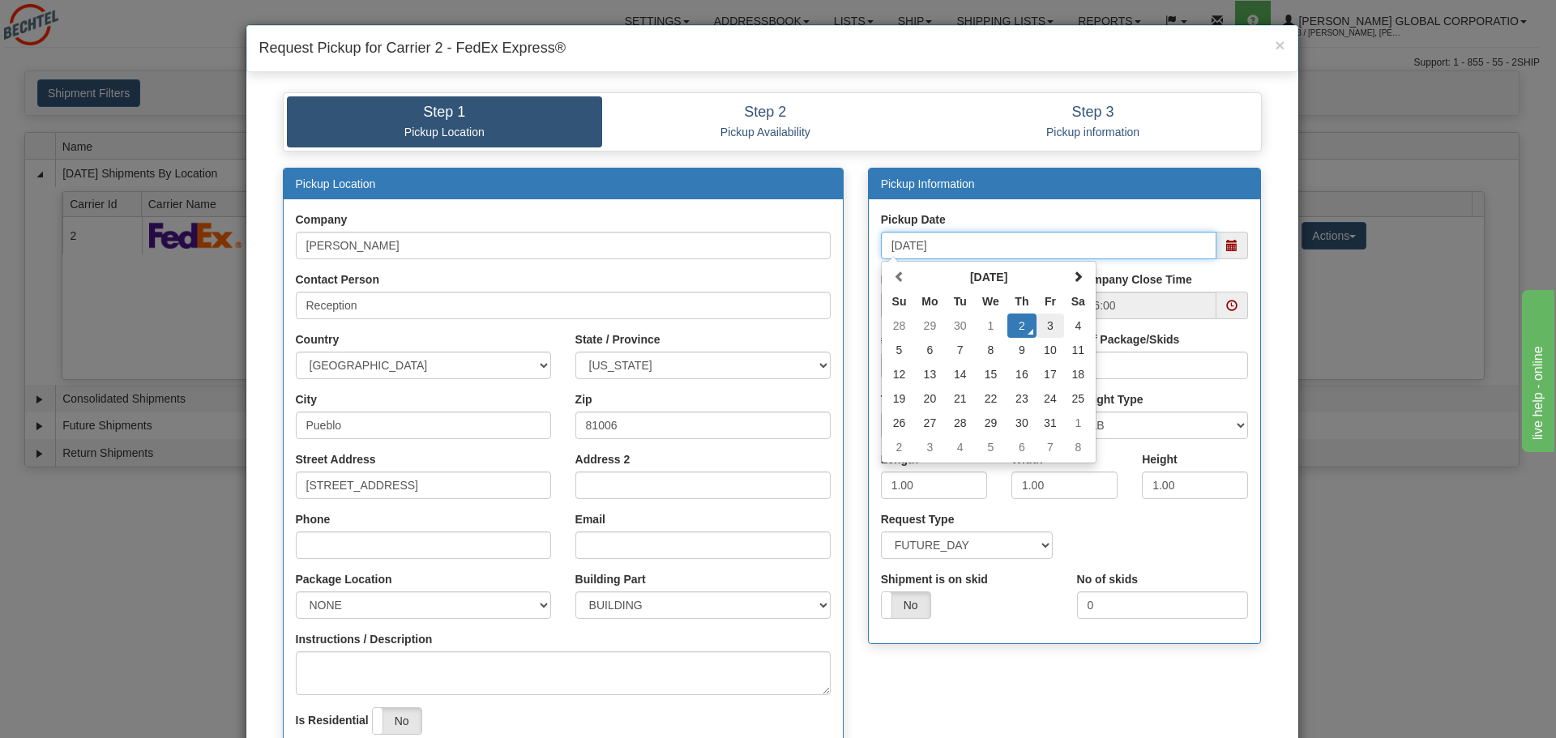
click at [1042, 326] on td "3" at bounding box center [1051, 326] width 28 height 24
type input "[DATE]"
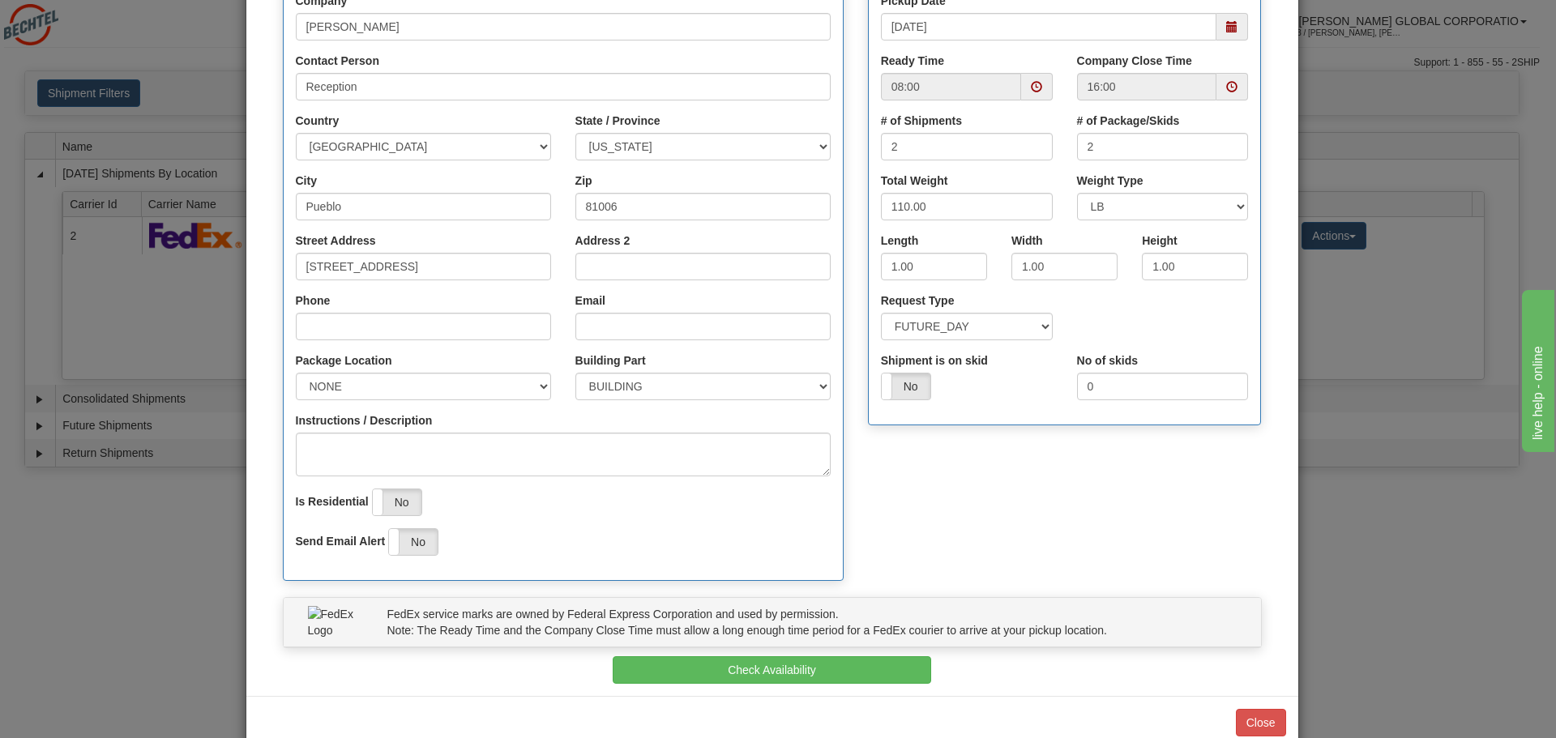
scroll to position [255, 0]
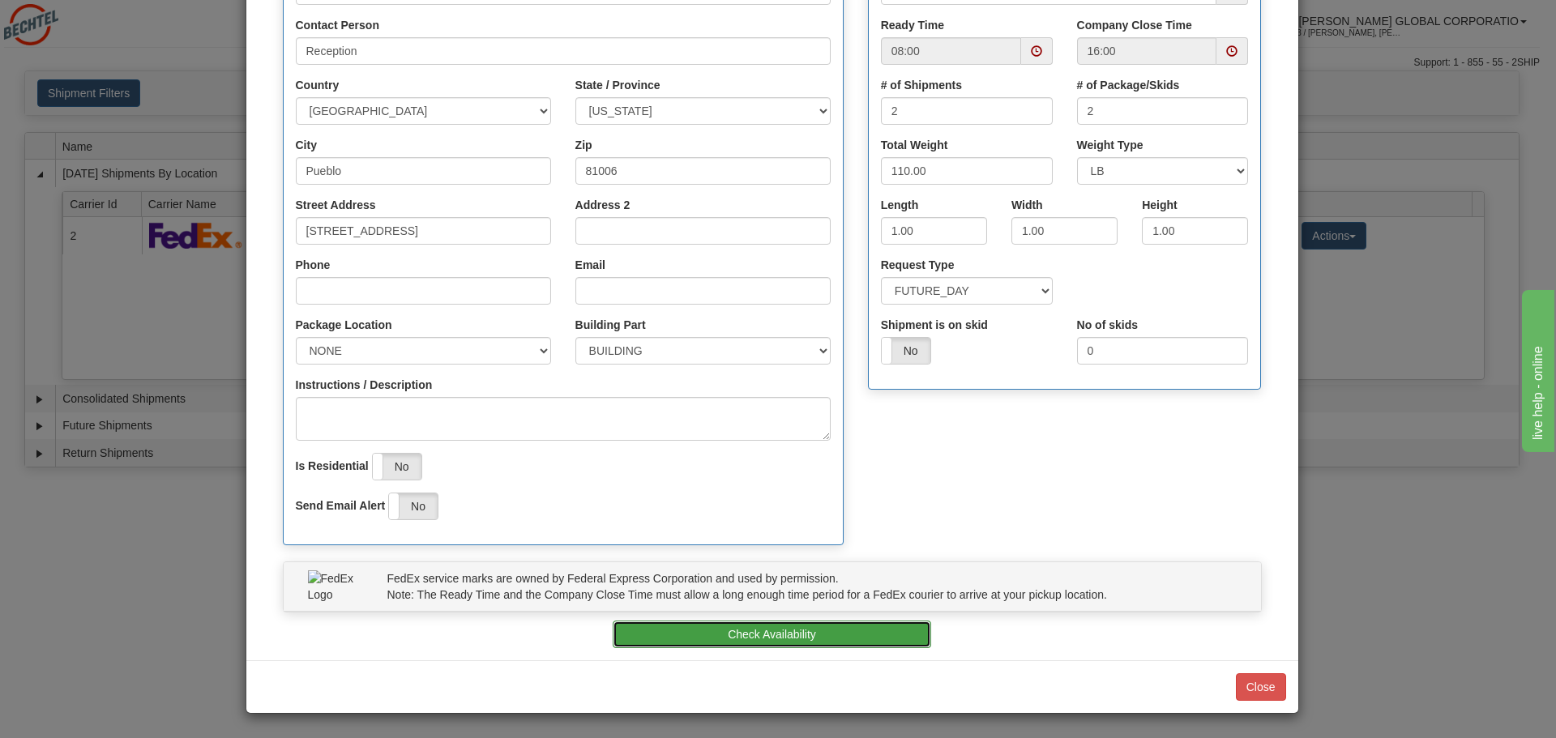
click at [753, 636] on button "Check Availability" at bounding box center [772, 635] width 319 height 28
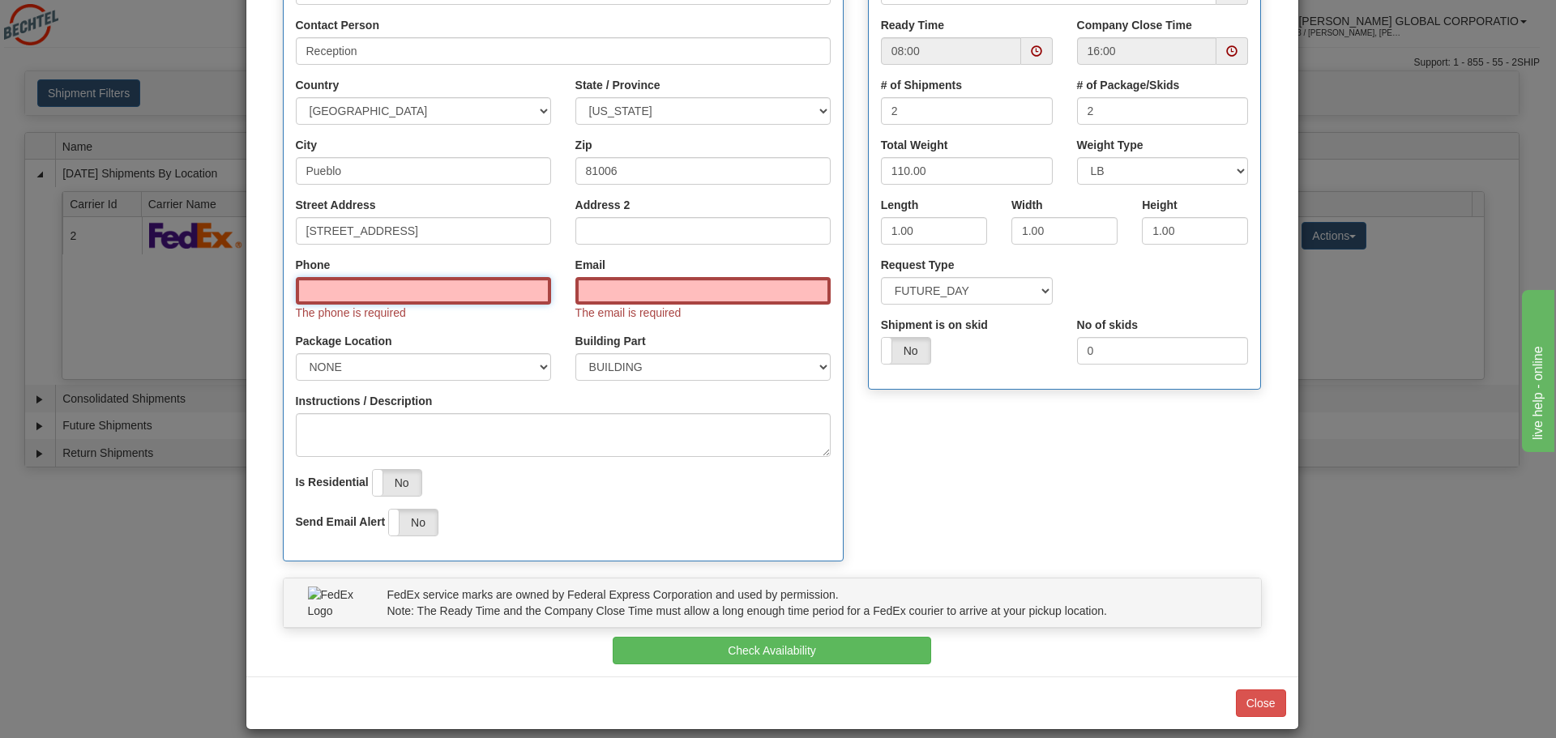
click at [357, 290] on input "Phone" at bounding box center [423, 291] width 255 height 28
type input "4097900443"
click at [596, 293] on input "Email" at bounding box center [703, 291] width 255 height 28
type input "[EMAIL_ADDRESS][PERSON_NAME][DOMAIN_NAME]"
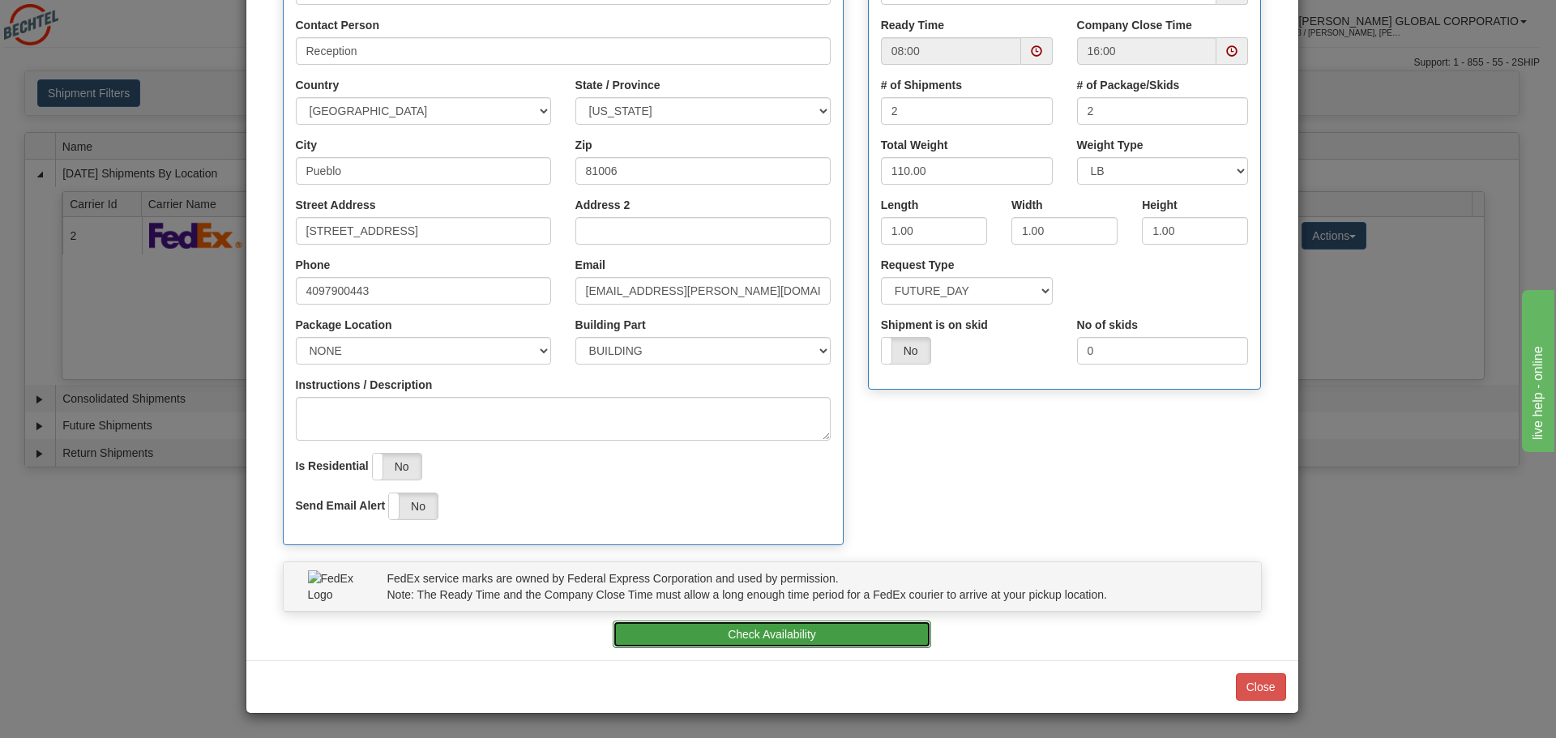
click at [809, 628] on button "Check Availability" at bounding box center [772, 635] width 319 height 28
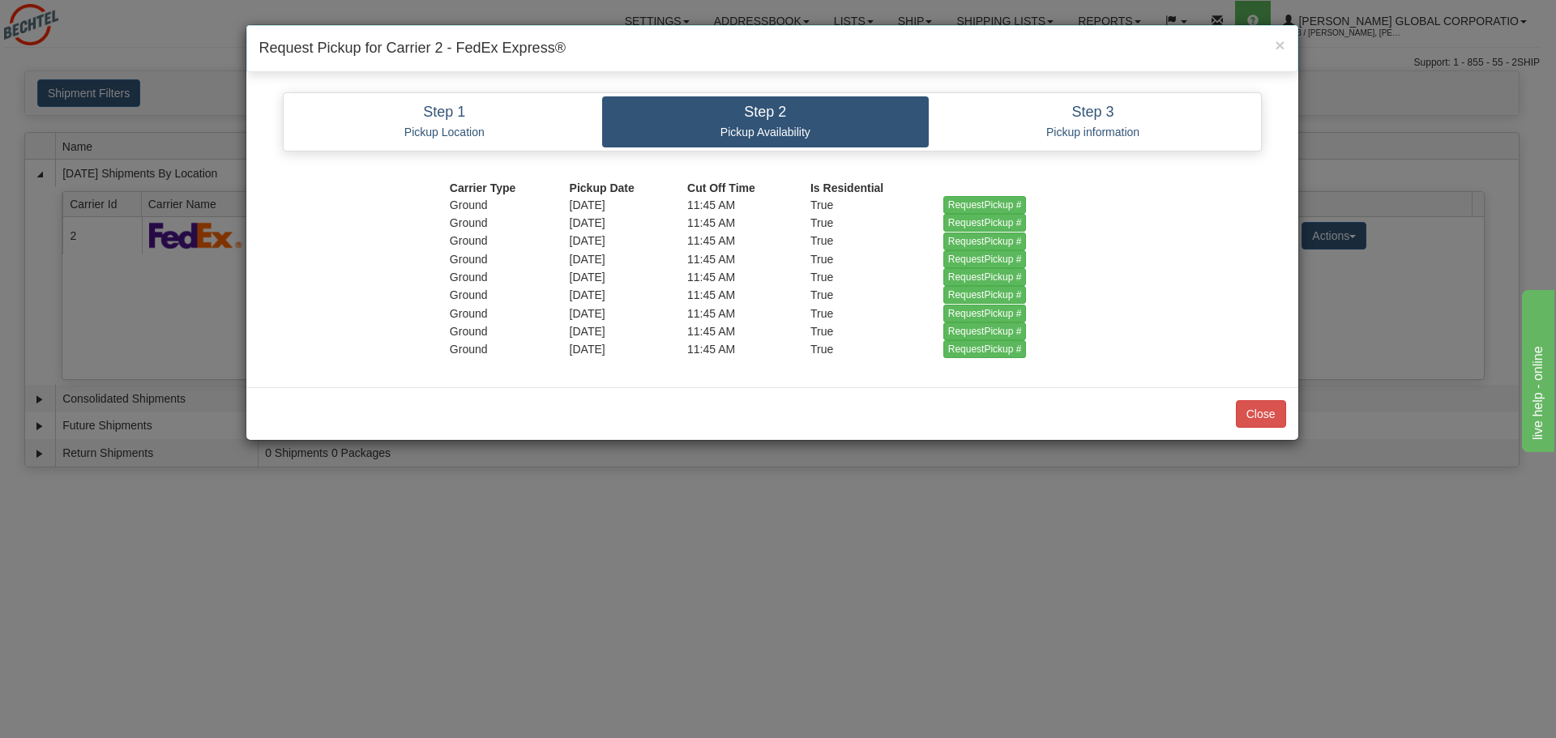
scroll to position [0, 0]
click at [982, 203] on input "RequestPickup #" at bounding box center [985, 205] width 83 height 18
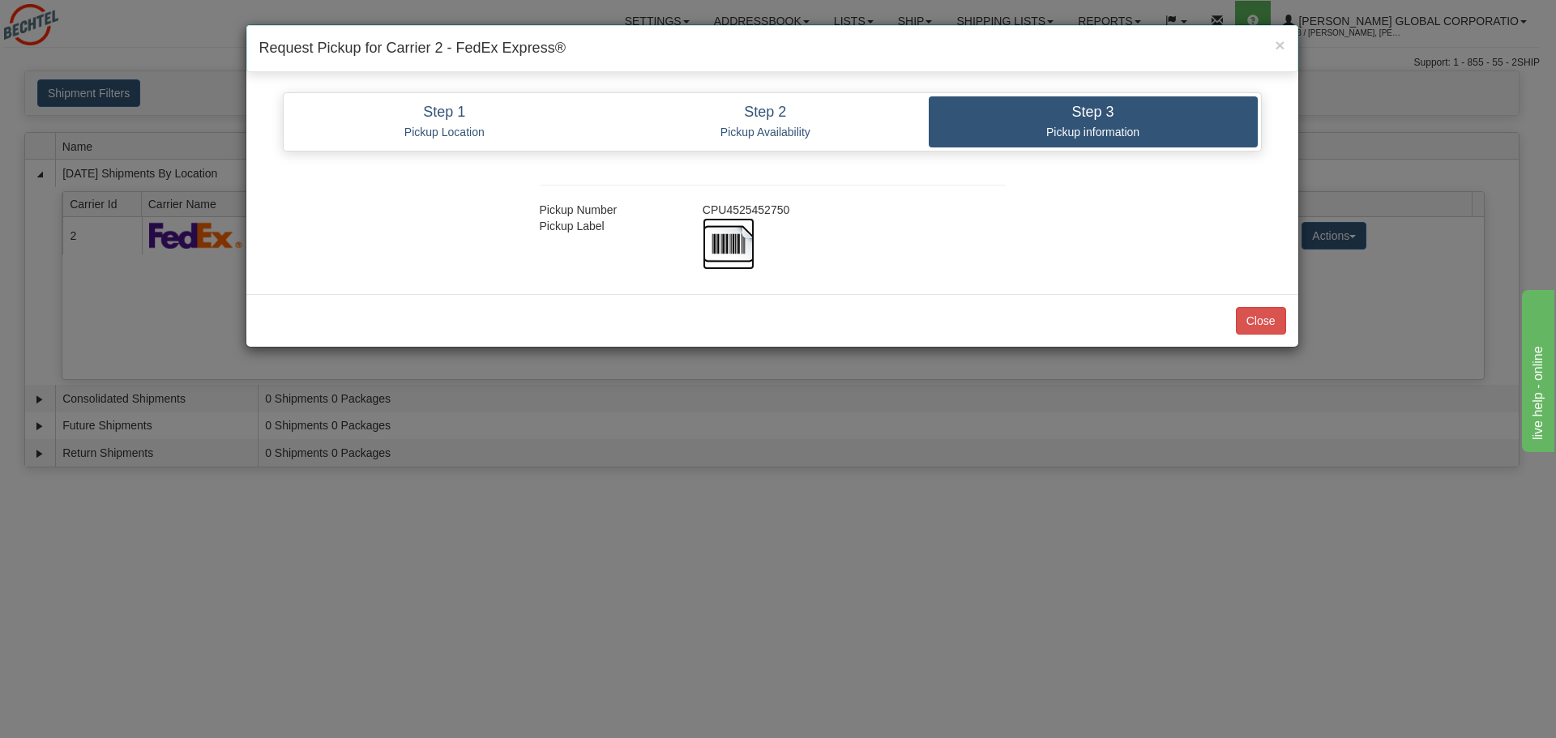
click at [711, 238] on img at bounding box center [729, 244] width 52 height 52
